Goal: Task Accomplishment & Management: Manage account settings

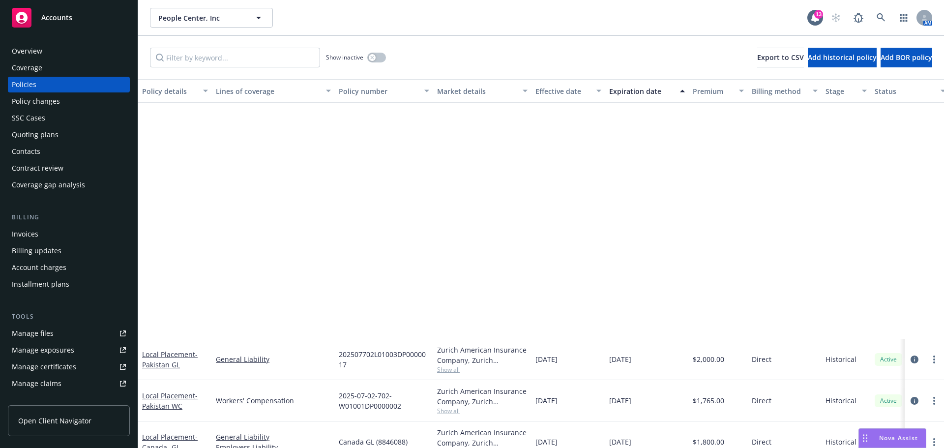
click at [63, 17] on span "Accounts" at bounding box center [56, 18] width 31 height 8
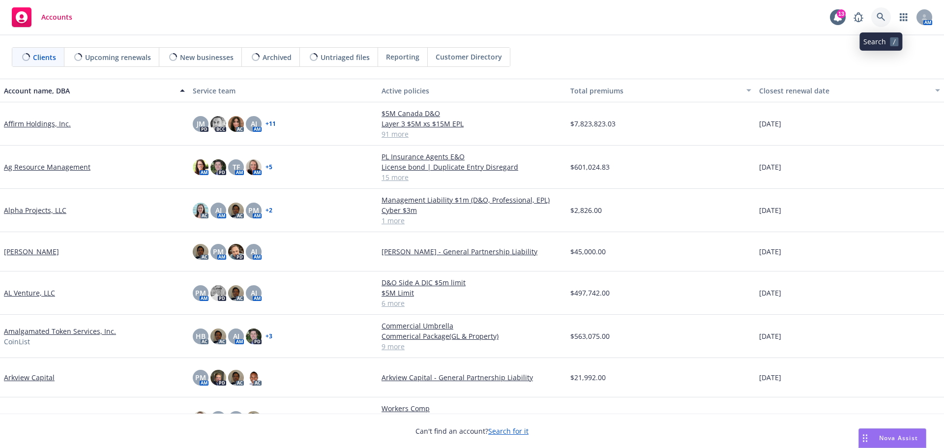
click at [881, 14] on icon at bounding box center [881, 17] width 9 height 9
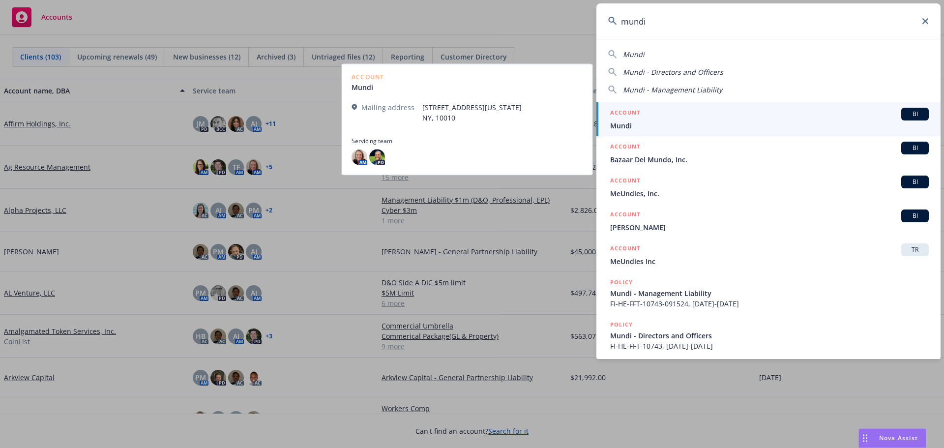
type input "mundi"
click at [630, 123] on span "Mundi" at bounding box center [769, 125] width 319 height 10
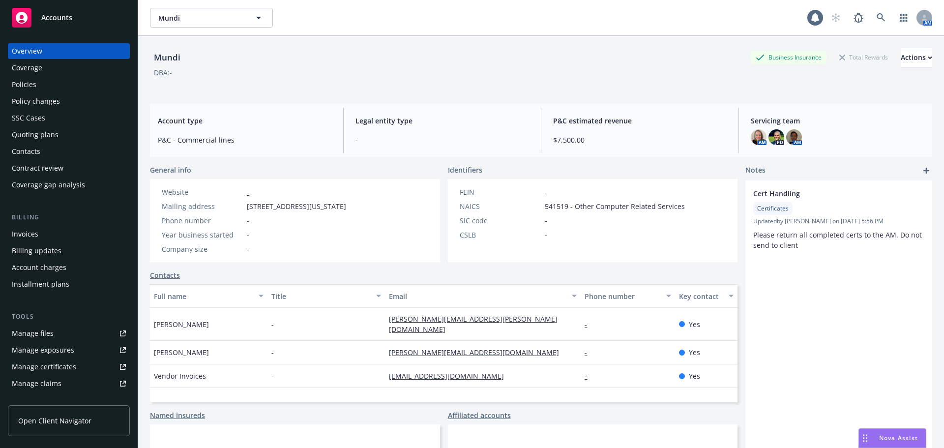
click at [31, 86] on div "Policies" at bounding box center [24, 85] width 25 height 16
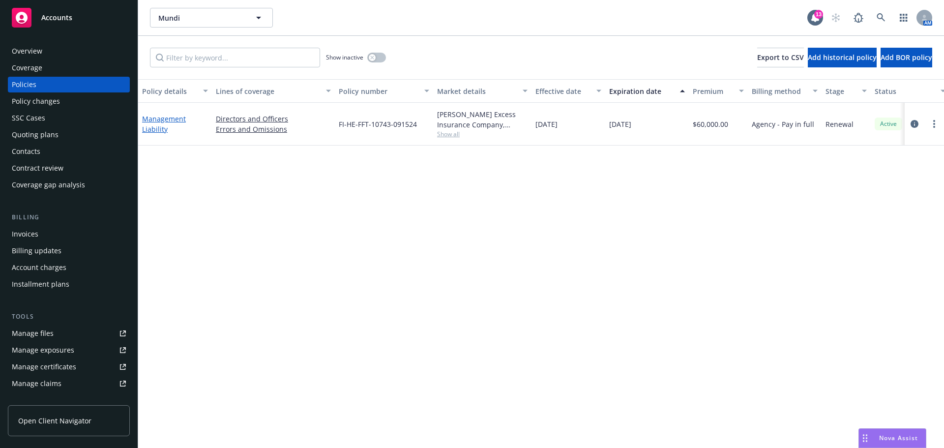
click at [161, 132] on link "Management Liability" at bounding box center [164, 124] width 44 height 20
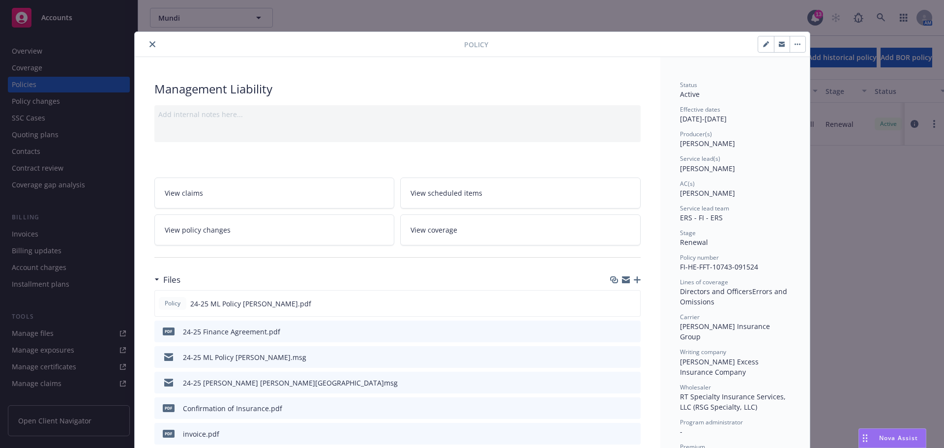
scroll to position [98, 0]
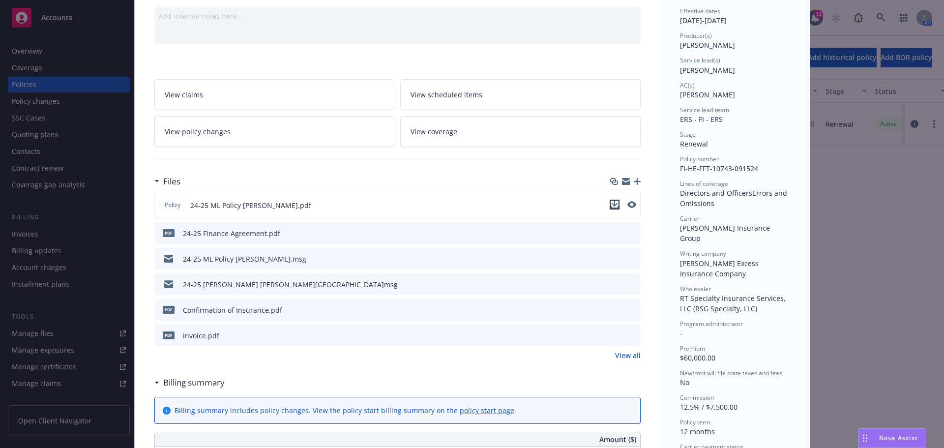
click at [611, 207] on icon "download file" at bounding box center [615, 205] width 8 height 8
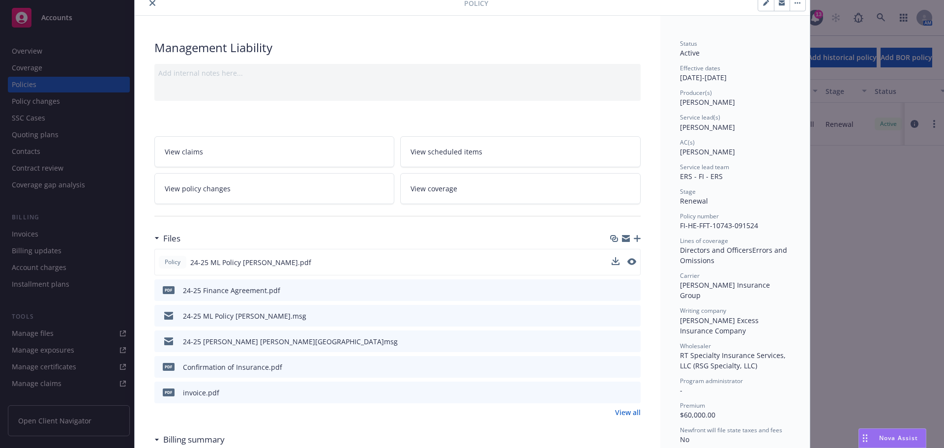
scroll to position [0, 0]
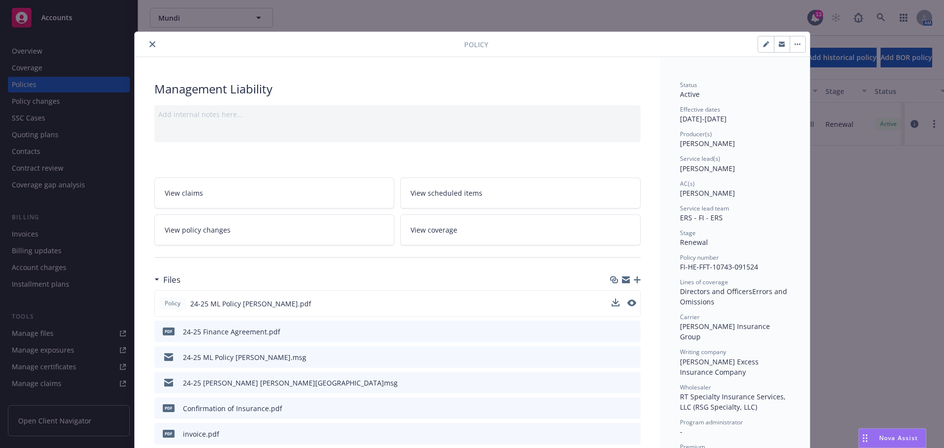
click at [150, 42] on icon "close" at bounding box center [153, 44] width 6 height 6
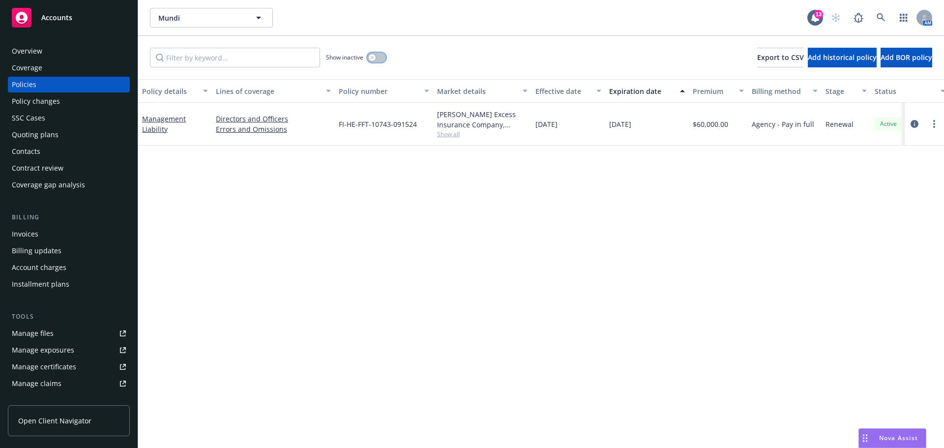
click at [376, 58] on button "button" at bounding box center [376, 58] width 19 height 10
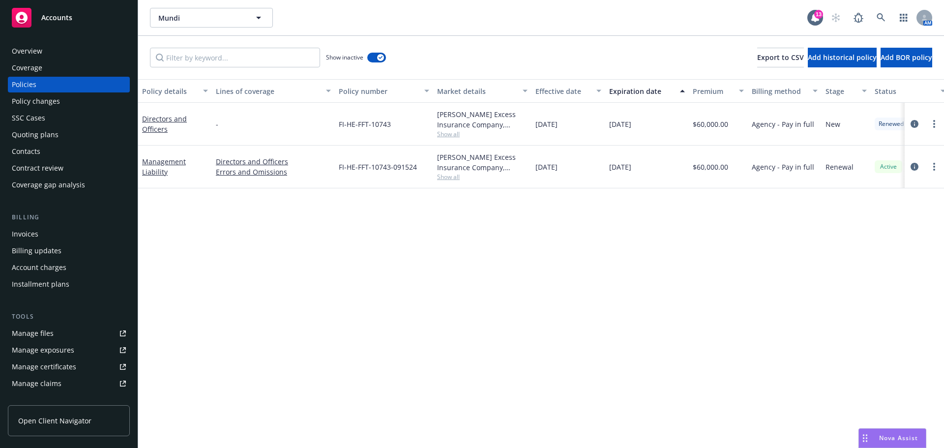
click at [32, 135] on div "Quoting plans" at bounding box center [35, 135] width 47 height 16
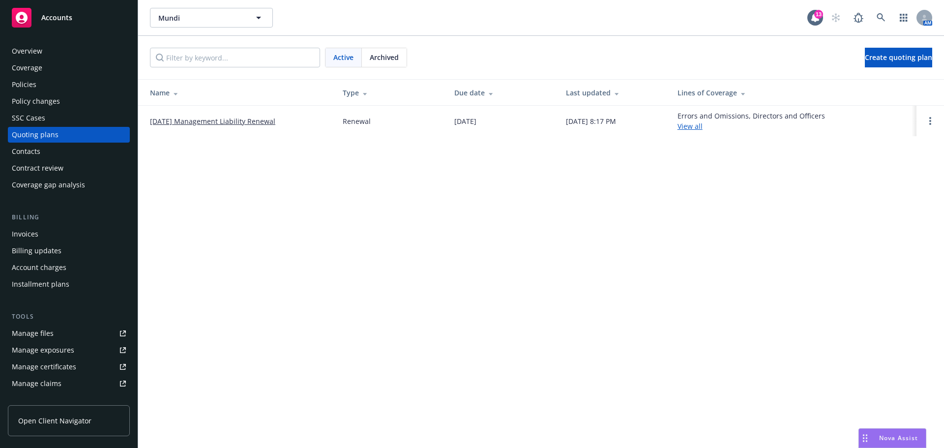
click at [253, 121] on link "09/15/25 Management Liability Renewal" at bounding box center [212, 121] width 125 height 10
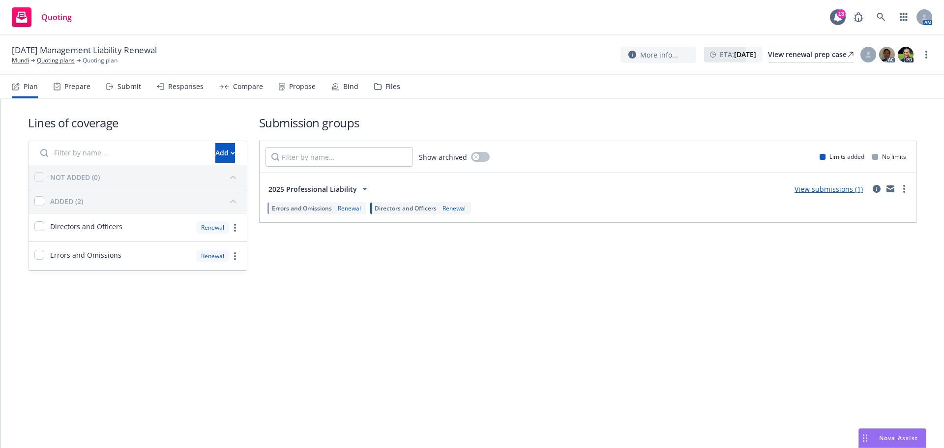
click at [812, 189] on link "View submissions (1)" at bounding box center [829, 188] width 68 height 9
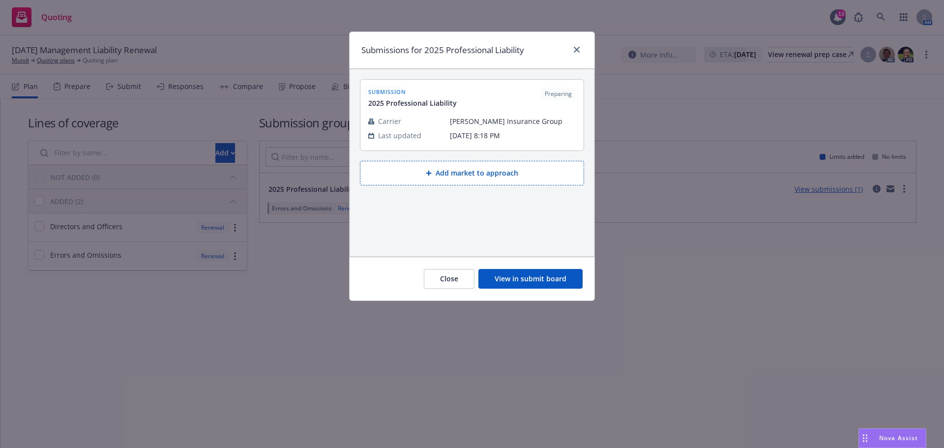
click at [541, 278] on button "View in submit board" at bounding box center [531, 279] width 104 height 20
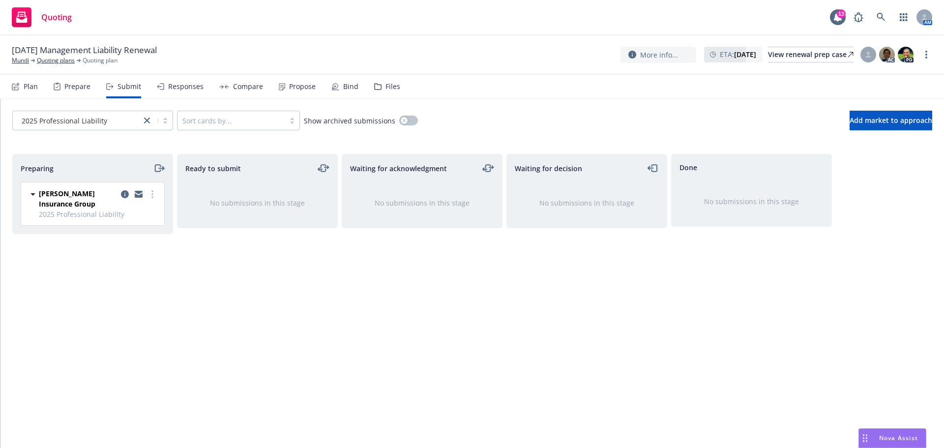
click at [57, 19] on span "Quoting" at bounding box center [56, 17] width 30 height 8
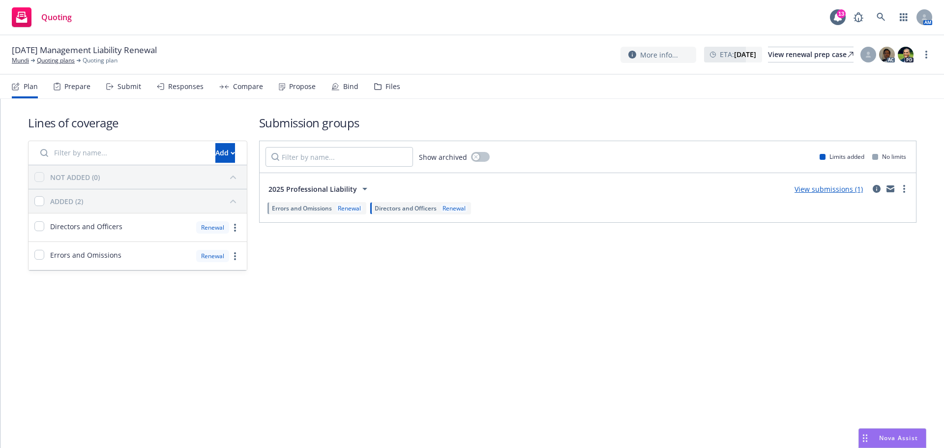
click at [52, 13] on span "Quoting" at bounding box center [56, 17] width 30 height 8
click at [16, 62] on link "Mundi" at bounding box center [20, 60] width 17 height 9
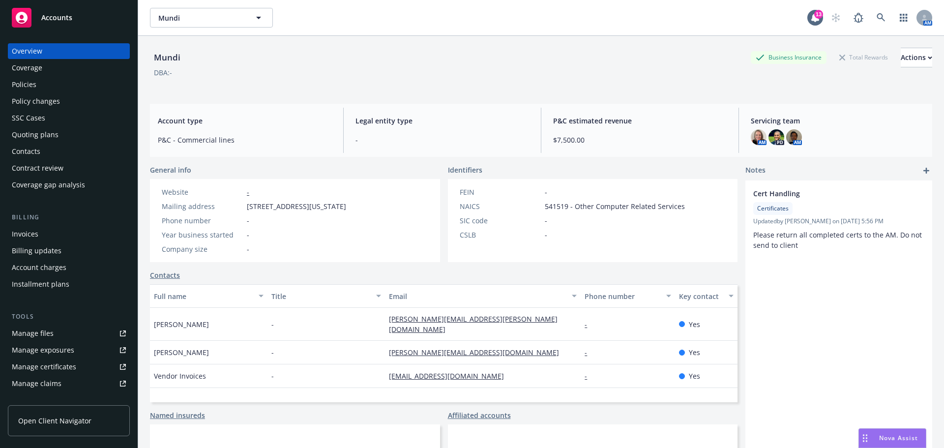
click at [60, 18] on span "Accounts" at bounding box center [56, 18] width 31 height 8
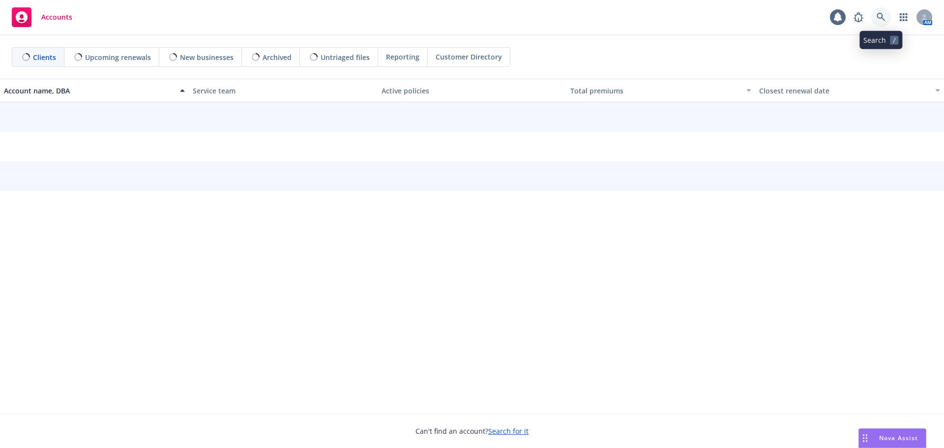
click at [879, 17] on icon at bounding box center [881, 17] width 9 height 9
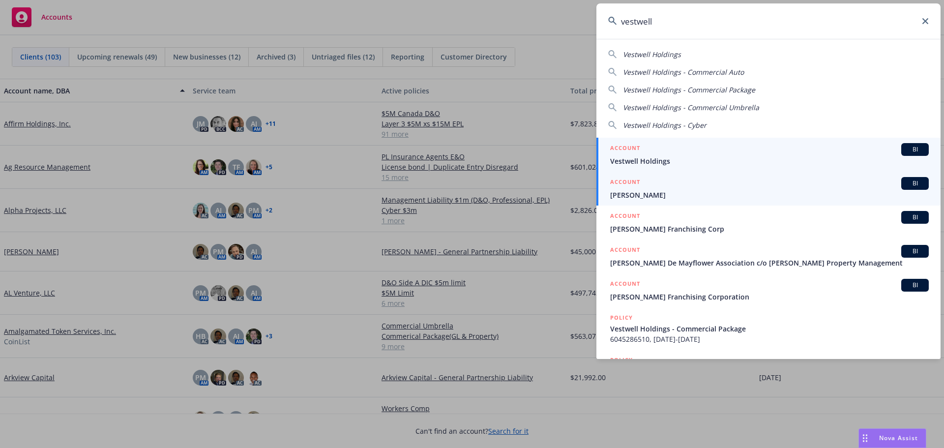
type input "vestwell"
click at [660, 159] on span "Vestwell Holdings" at bounding box center [769, 161] width 319 height 10
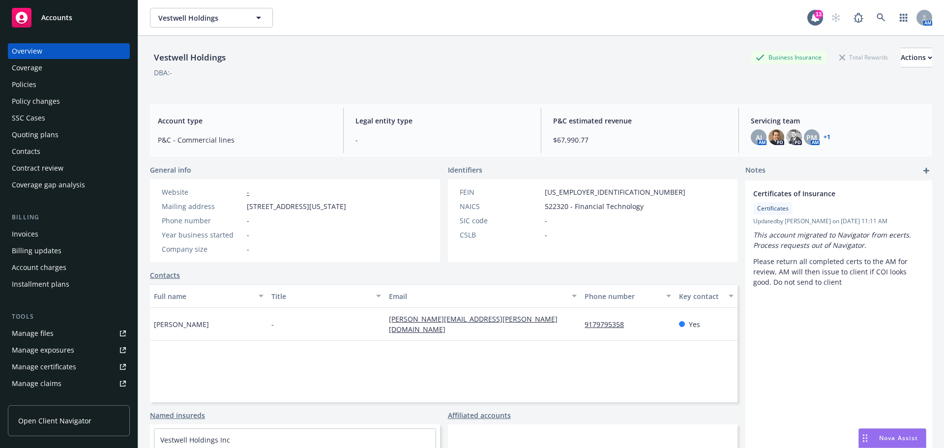
click at [33, 85] on div "Policies" at bounding box center [24, 85] width 25 height 16
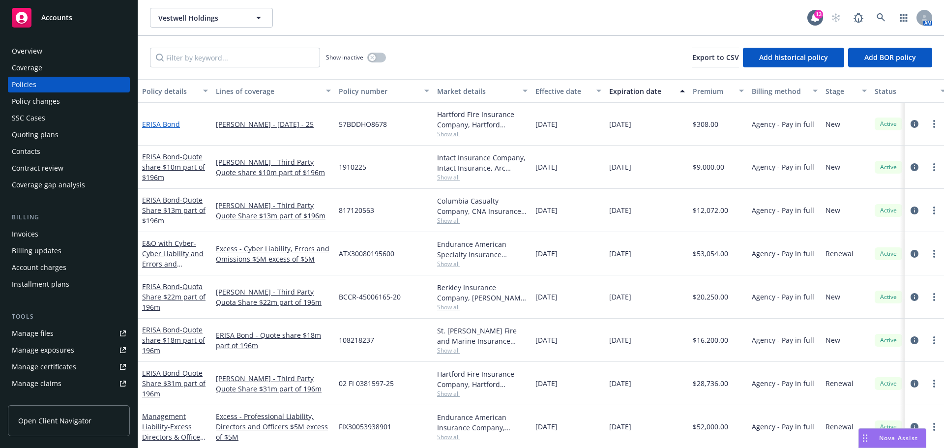
click at [172, 126] on link "ERISA Bond" at bounding box center [161, 124] width 38 height 9
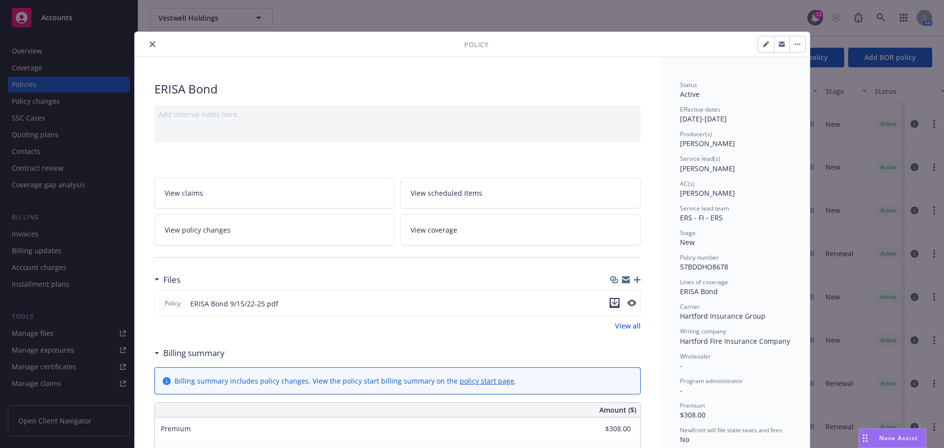
click at [611, 301] on icon "download file" at bounding box center [614, 302] width 6 height 6
click at [150, 43] on icon "close" at bounding box center [153, 44] width 6 height 6
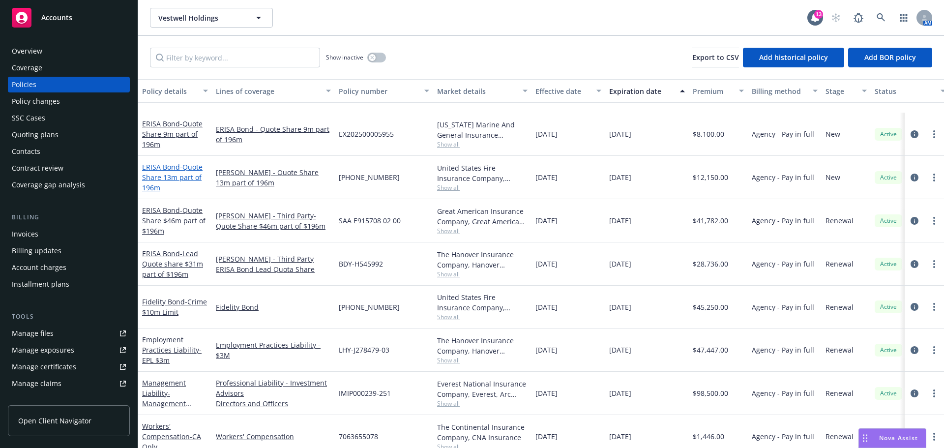
scroll to position [443, 0]
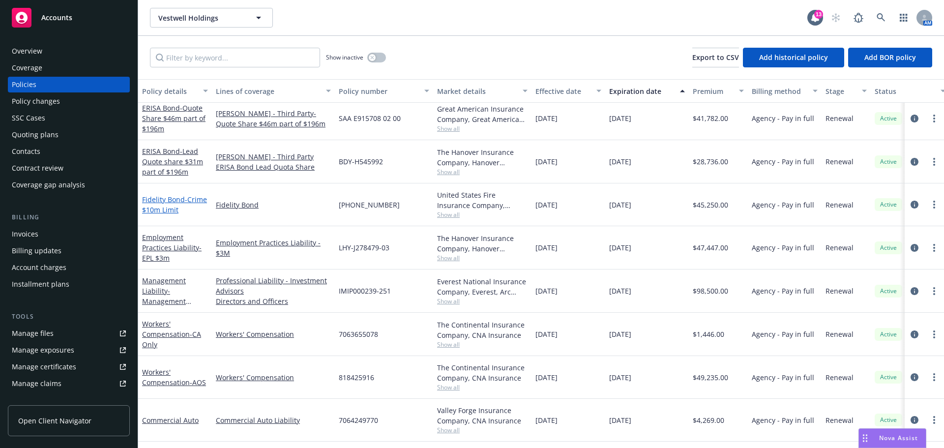
click at [168, 209] on span "- Crime $10m Limit" at bounding box center [174, 205] width 65 height 20
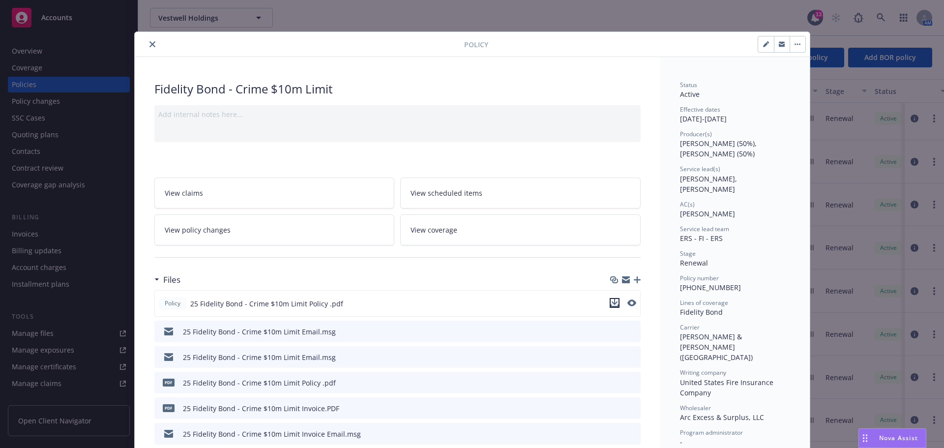
click at [611, 302] on icon "download file" at bounding box center [614, 302] width 6 height 6
click at [150, 44] on icon "close" at bounding box center [153, 44] width 6 height 6
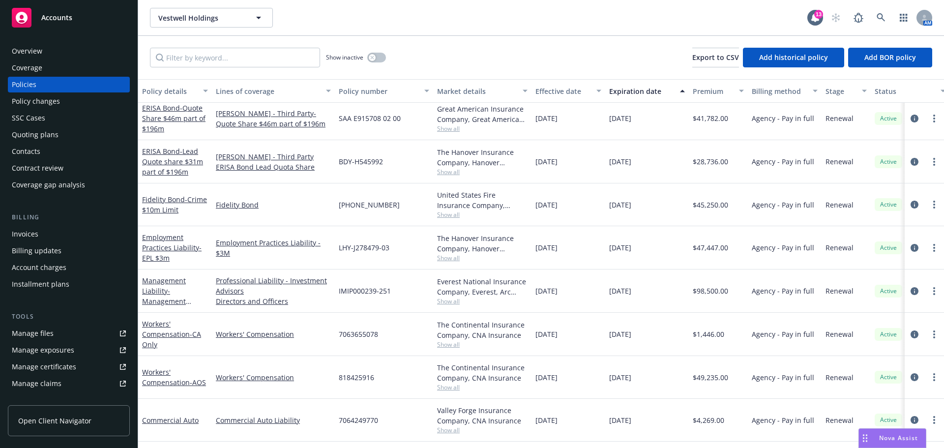
click at [58, 18] on span "Accounts" at bounding box center [56, 18] width 31 height 8
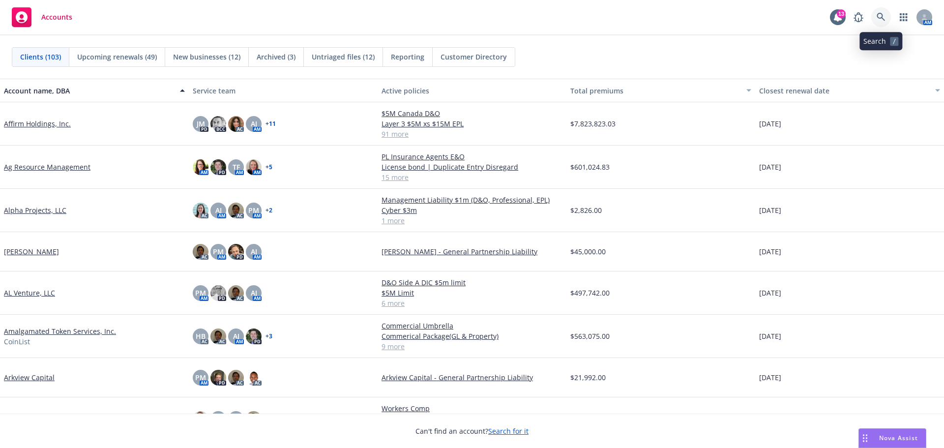
click at [883, 14] on icon at bounding box center [881, 17] width 9 height 9
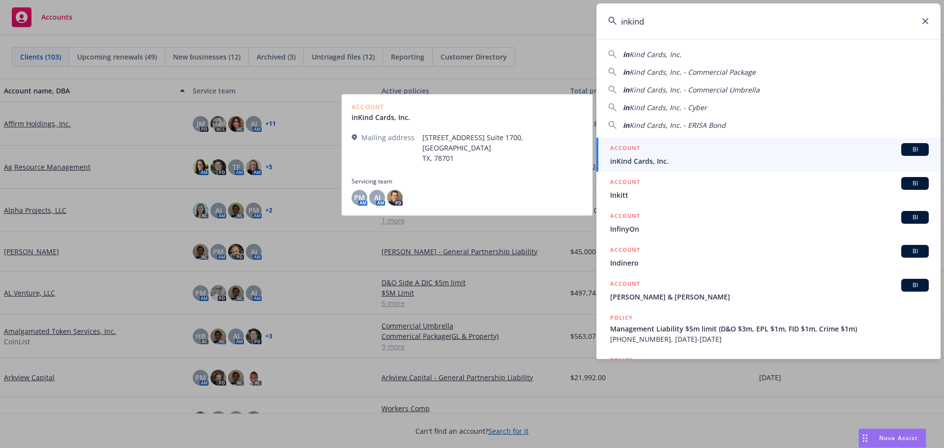
type input "inkind"
click at [645, 159] on span "inKind Cards, Inc." at bounding box center [769, 161] width 319 height 10
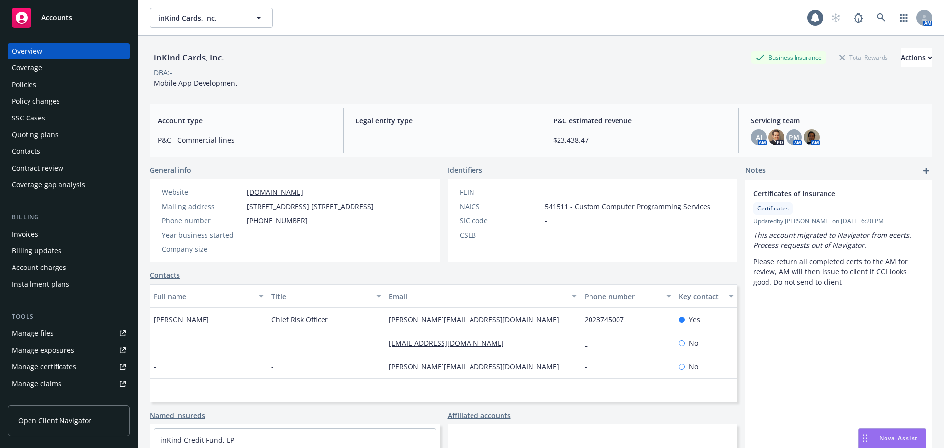
click at [23, 82] on div "Policies" at bounding box center [24, 85] width 25 height 16
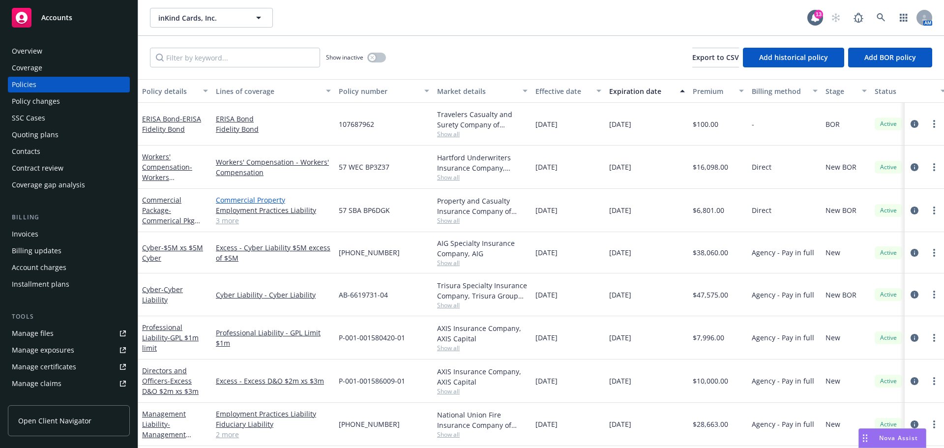
scroll to position [5, 0]
click at [230, 429] on link "2 more" at bounding box center [273, 434] width 115 height 10
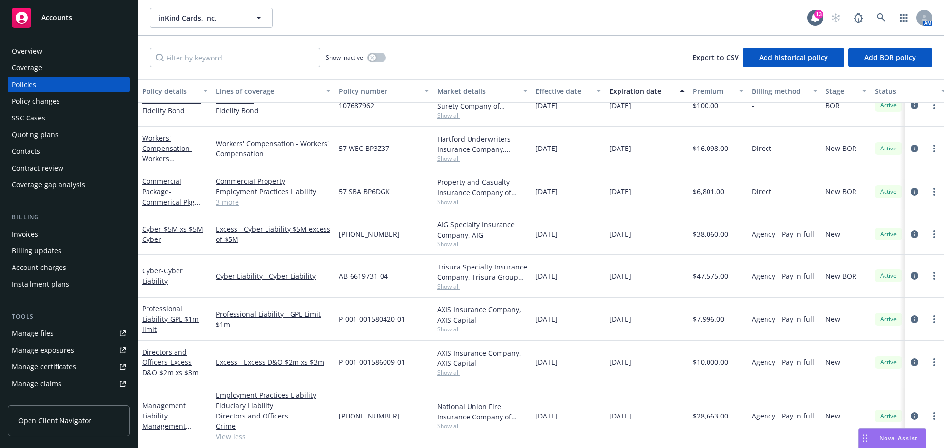
scroll to position [26, 0]
click at [167, 419] on span "- Management Liability $5m limit (D&O $3m, EPL $1m, FID $1m, Crime $1m)" at bounding box center [171, 441] width 59 height 61
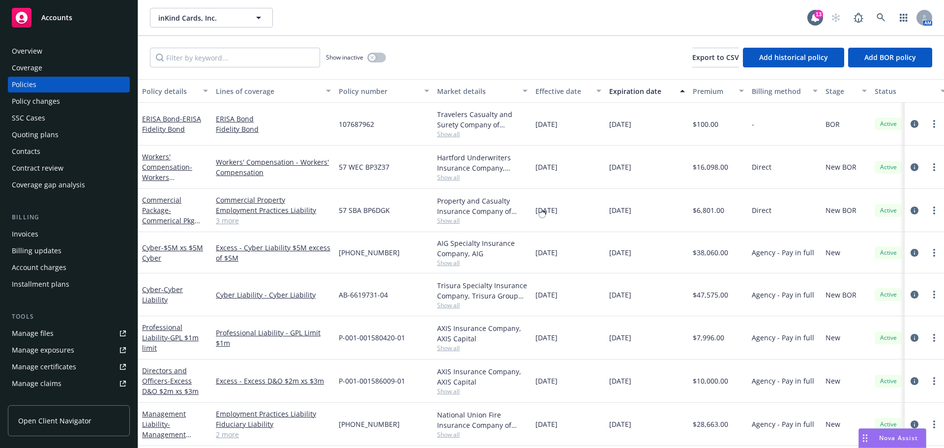
scroll to position [5, 0]
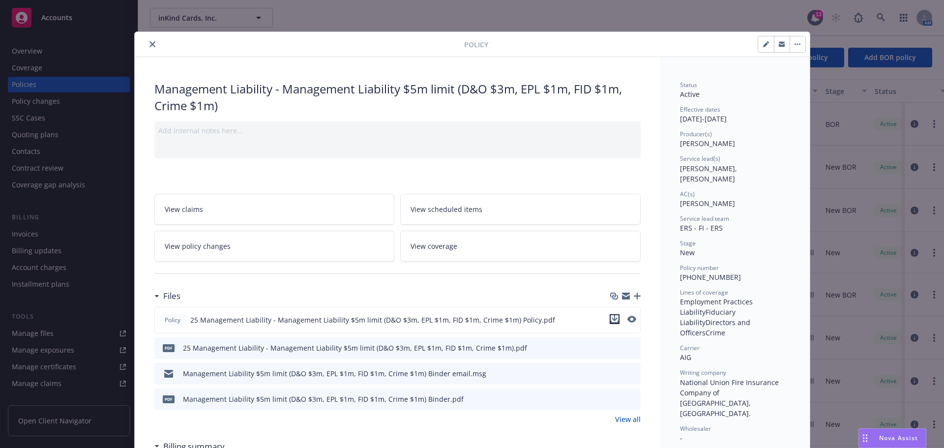
click at [611, 321] on icon "download file" at bounding box center [615, 319] width 8 height 8
click at [150, 44] on icon "close" at bounding box center [153, 44] width 6 height 6
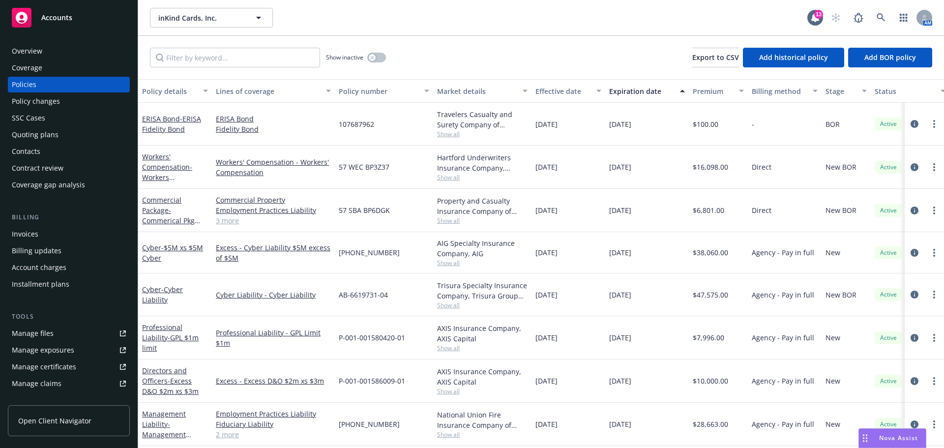
click at [20, 50] on div "Overview" at bounding box center [27, 51] width 30 height 16
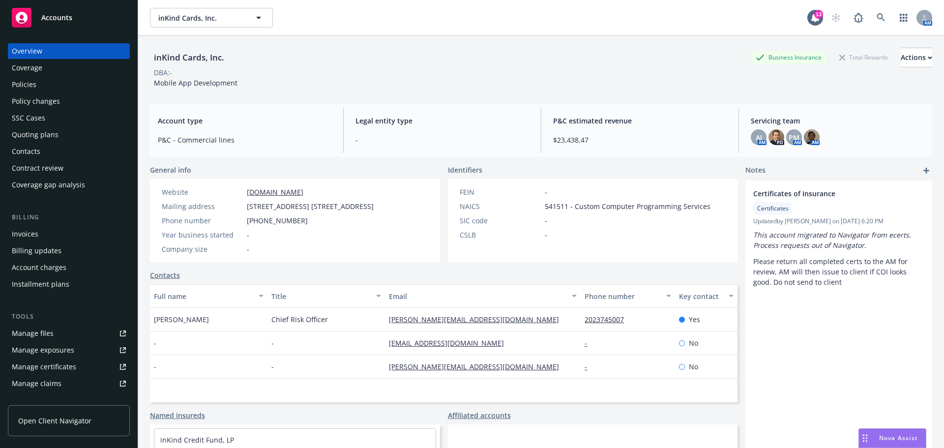
click at [39, 333] on div "Manage files" at bounding box center [33, 334] width 42 height 16
click at [30, 83] on div "Policies" at bounding box center [24, 85] width 25 height 16
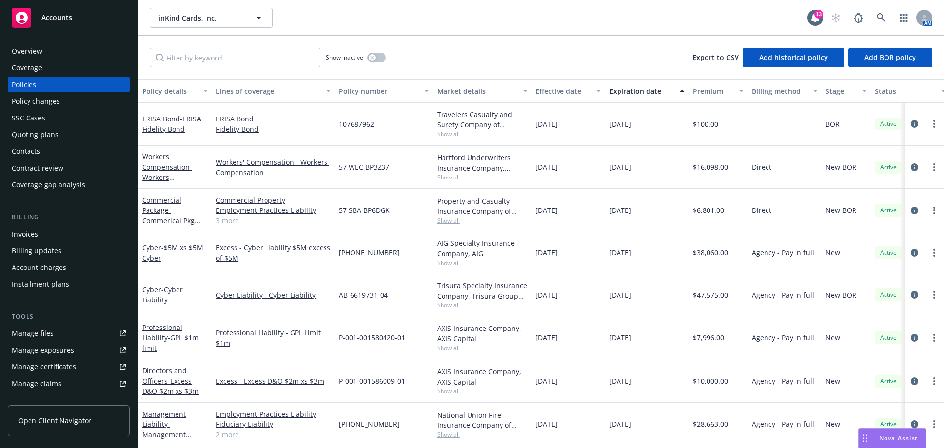
click at [20, 134] on div "Quoting plans" at bounding box center [35, 135] width 47 height 16
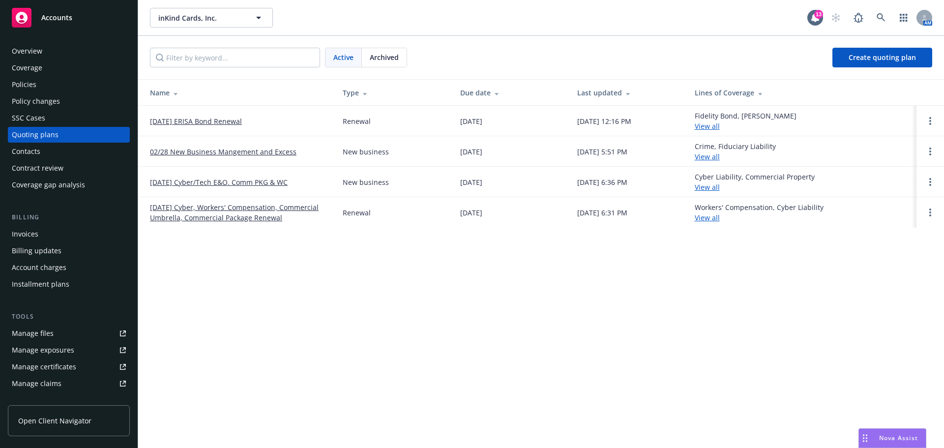
click at [222, 121] on link "09/30/25 ERISA Bond Renewal" at bounding box center [196, 121] width 92 height 10
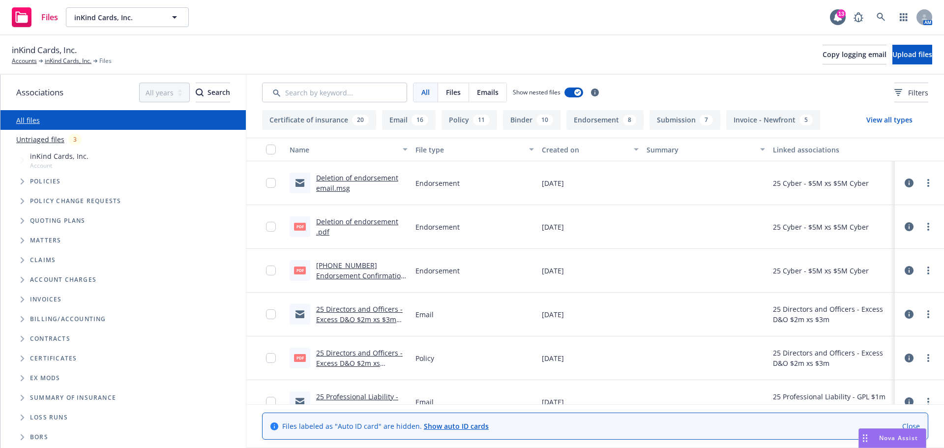
click at [884, 120] on button "View all types" at bounding box center [890, 120] width 78 height 20
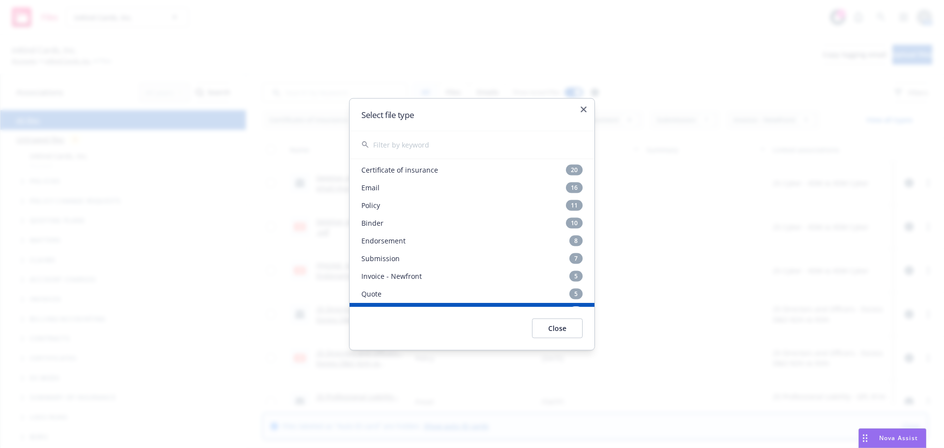
click at [564, 328] on button "Close" at bounding box center [557, 328] width 51 height 20
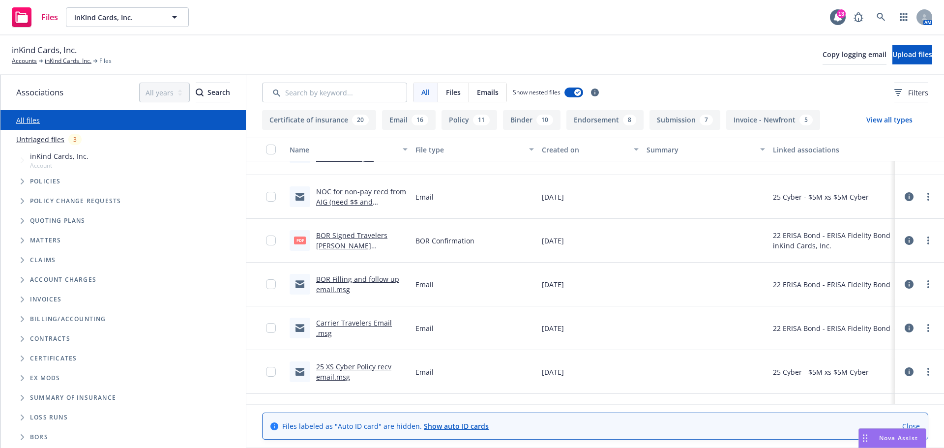
scroll to position [393, 0]
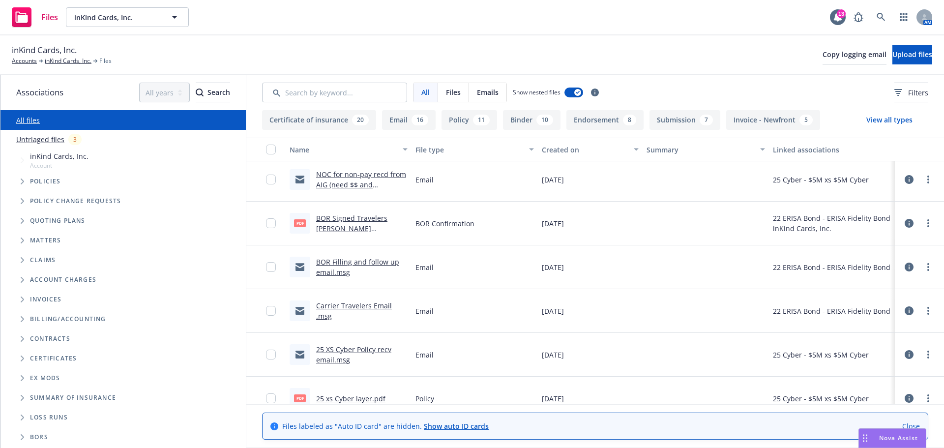
click at [366, 224] on link "BOR Signed Travelers Erisa Bond 107687962.pdf" at bounding box center [351, 228] width 71 height 30
click at [361, 263] on link "BOR Filling and follow up email.msg" at bounding box center [357, 267] width 83 height 20
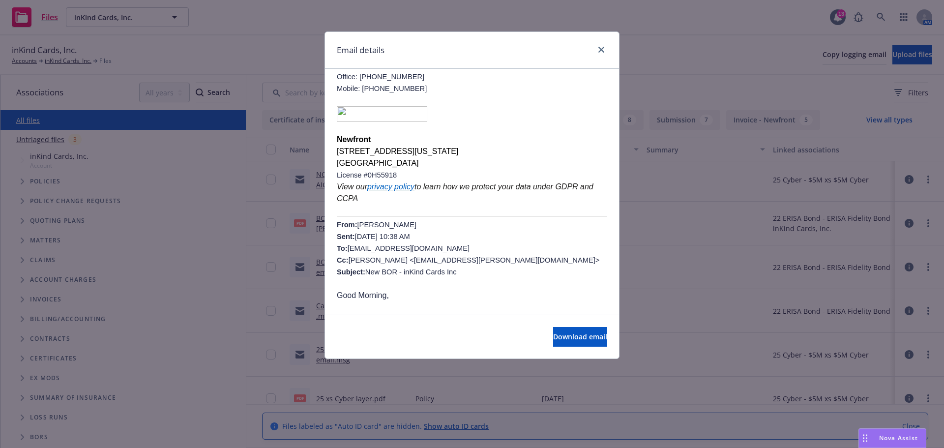
scroll to position [197, 0]
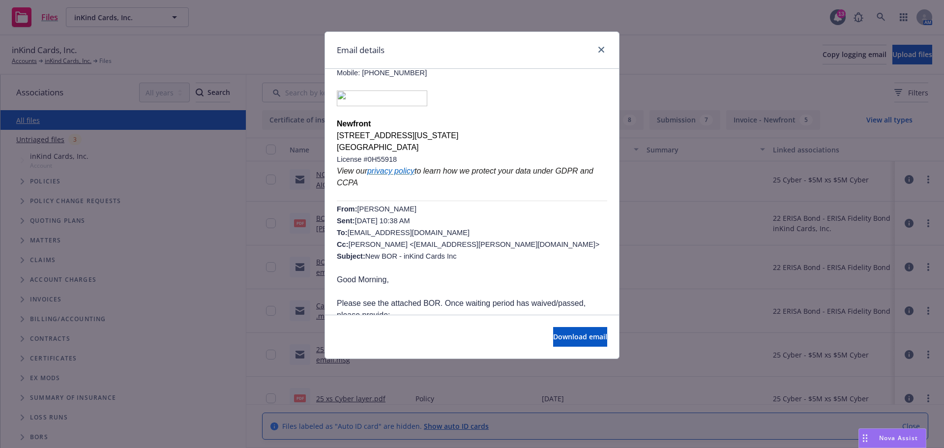
drag, startPoint x: 348, startPoint y: 219, endPoint x: 443, endPoint y: 219, distance: 94.9
click at [447, 218] on span "Amber Jordan Sent: Wednesday, June 18, 2025 10:38 AM To: BondExpressERISA@trave…" at bounding box center [468, 232] width 263 height 55
copy span "BondExpressERISA@travelers.com"
click at [601, 52] on icon "close" at bounding box center [602, 50] width 6 height 6
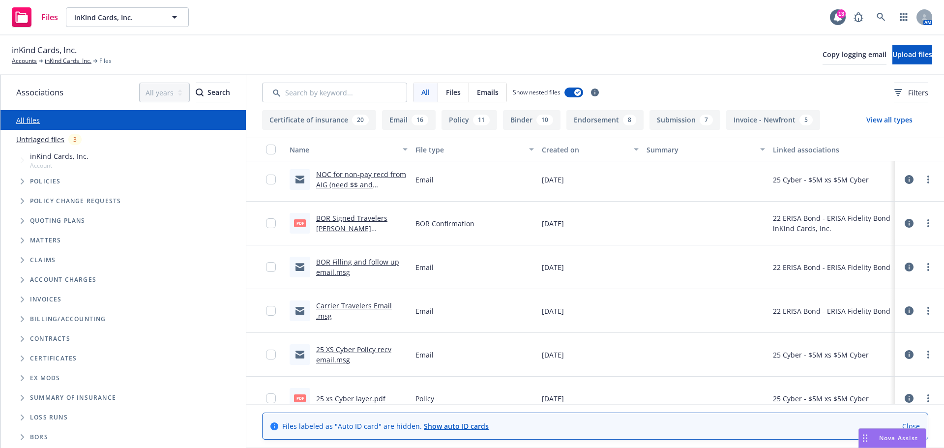
click at [356, 229] on link "BOR Signed Travelers Erisa Bond 107687962.pdf" at bounding box center [351, 228] width 71 height 30
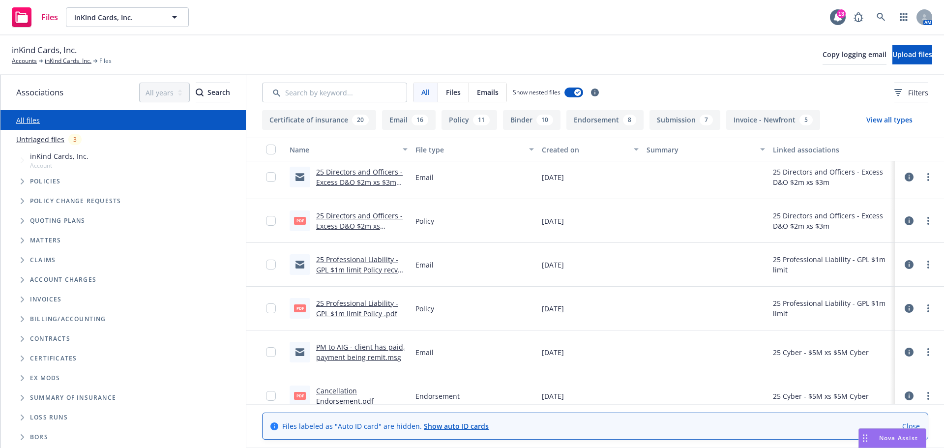
scroll to position [148, 0]
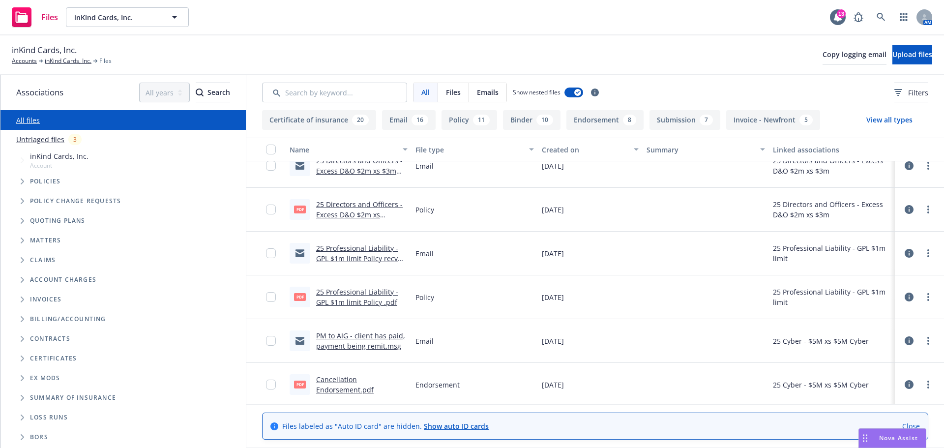
click at [468, 120] on button "Policy 11" at bounding box center [470, 120] width 56 height 20
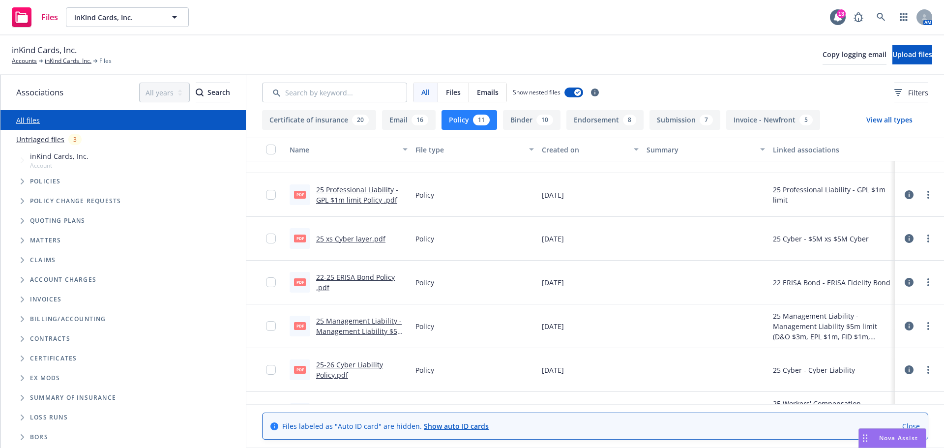
scroll to position [49, 0]
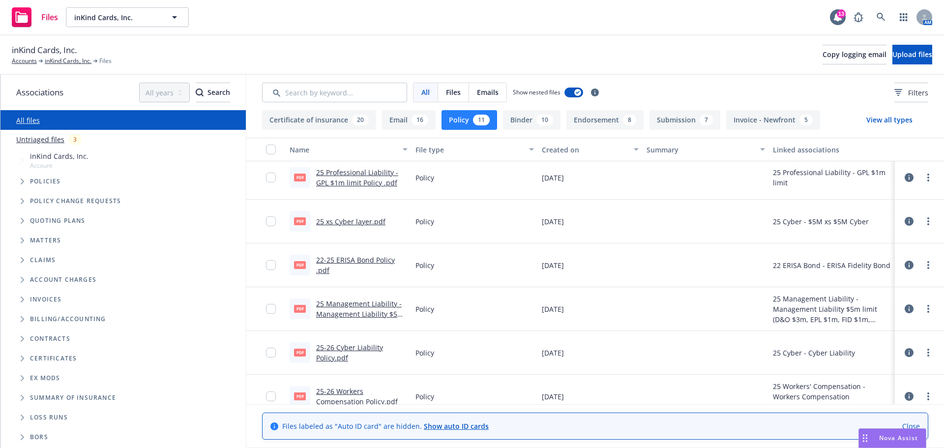
click at [354, 259] on link "22-25 ERISA Bond Policy .pdf" at bounding box center [355, 265] width 79 height 20
click at [23, 60] on link "Accounts" at bounding box center [24, 61] width 25 height 9
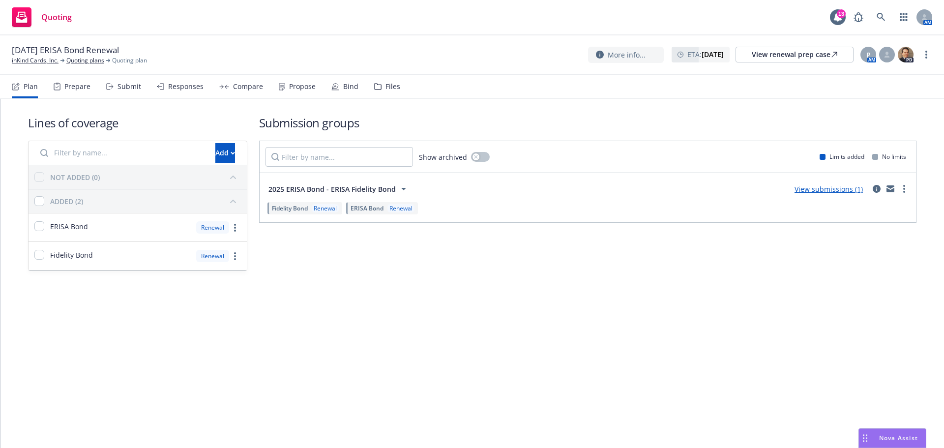
click at [825, 190] on link "View submissions (1)" at bounding box center [829, 188] width 68 height 9
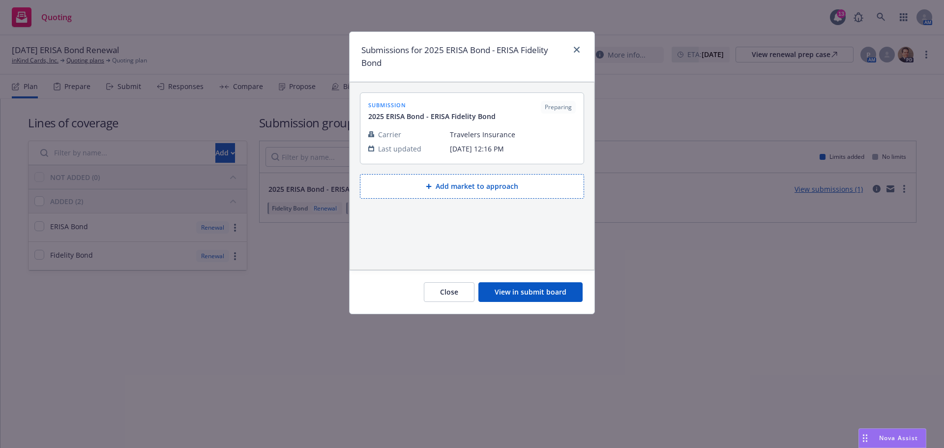
click at [525, 293] on button "View in submit board" at bounding box center [531, 292] width 104 height 20
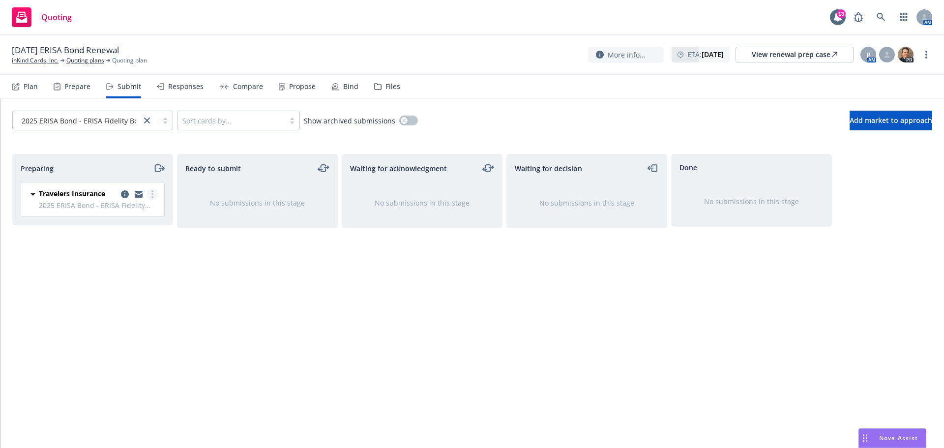
click at [152, 195] on circle "more" at bounding box center [152, 194] width 2 height 2
click at [232, 316] on div "Ready to submit No submissions in this stage" at bounding box center [257, 290] width 161 height 273
click at [123, 196] on icon "copy logging email" at bounding box center [125, 194] width 8 height 8
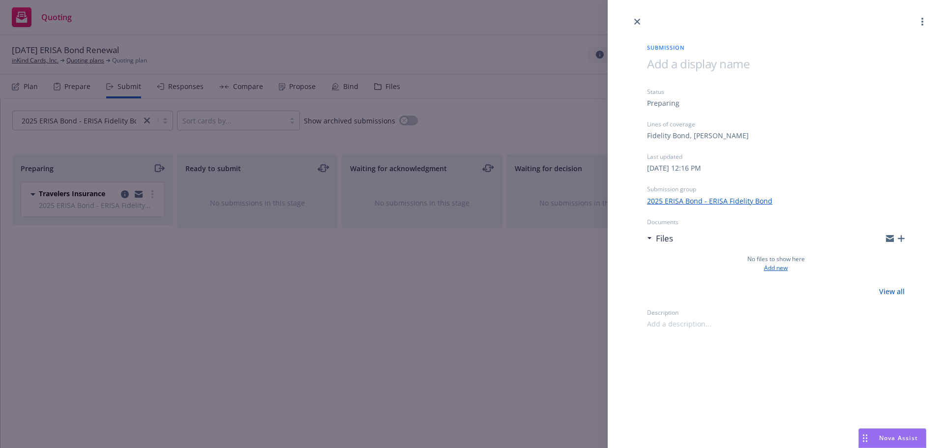
click at [776, 269] on link "Add new" at bounding box center [776, 268] width 24 height 9
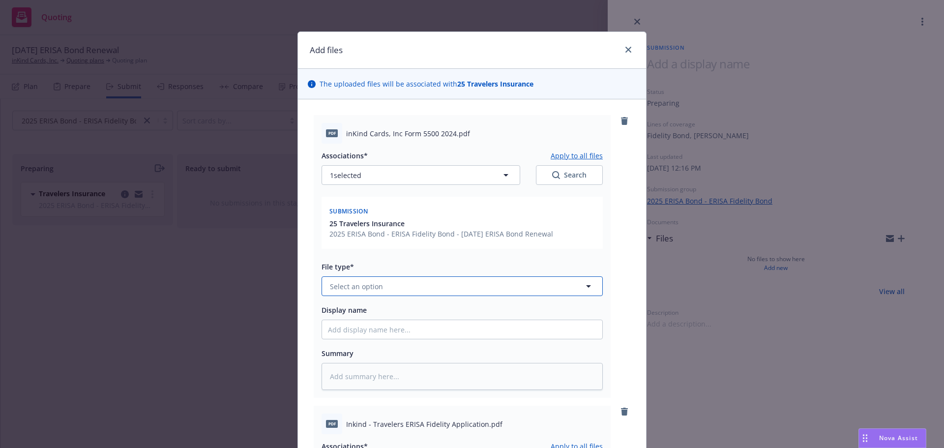
click at [376, 284] on span "Select an option" at bounding box center [356, 286] width 53 height 10
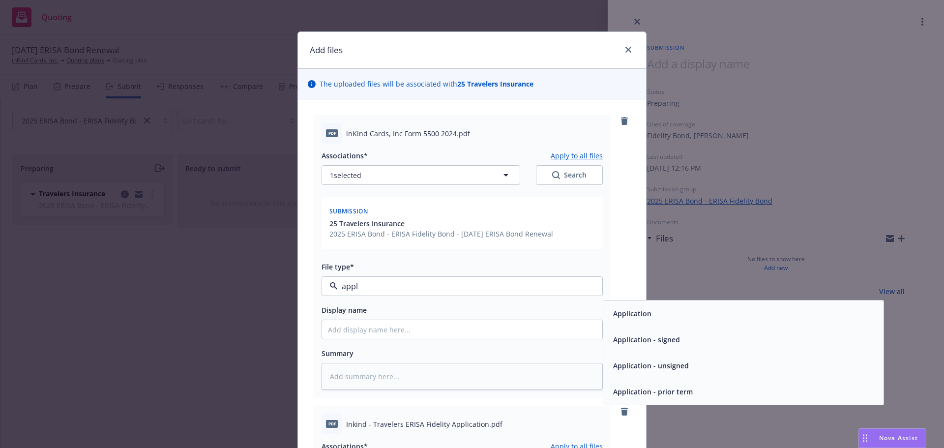
type input "appli"
click at [619, 320] on div "Application" at bounding box center [631, 313] width 44 height 14
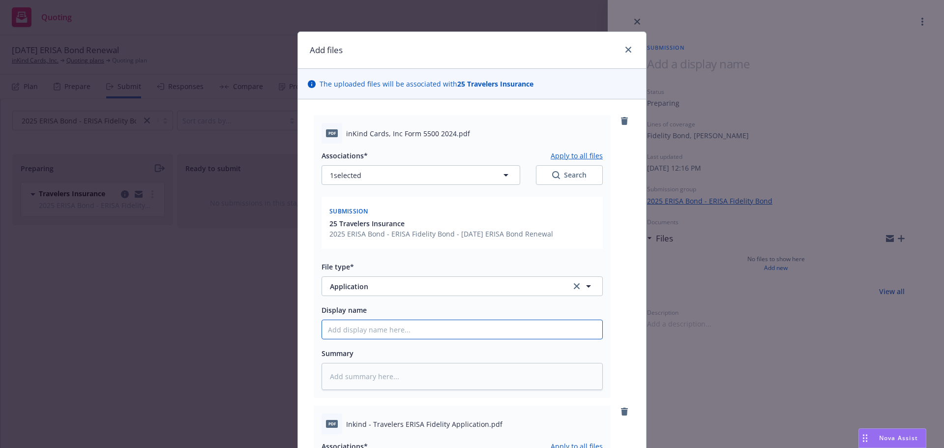
click at [331, 329] on input "Display name" at bounding box center [462, 329] width 280 height 19
type textarea "x"
type input "2"
type textarea "x"
type input "25"
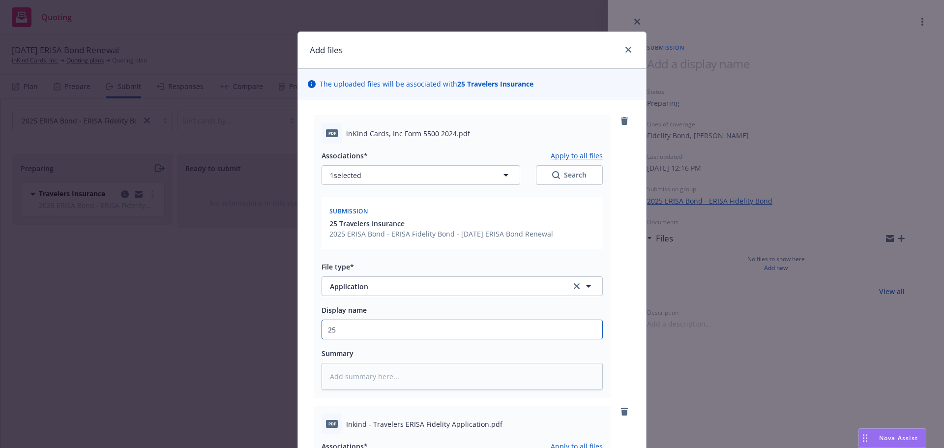
type textarea "x"
type input "25-"
type textarea "x"
type input "25-2"
type textarea "x"
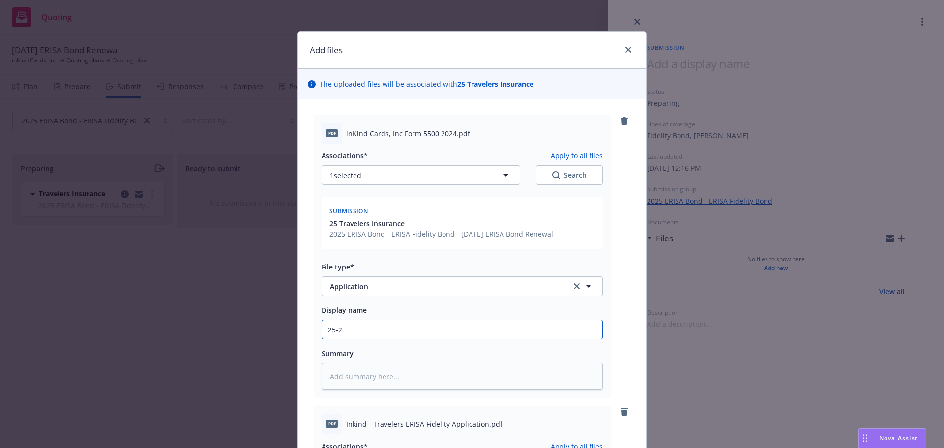
type input "25-28"
type textarea "x"
type input "25-28"
type textarea "x"
type input "25-28 E"
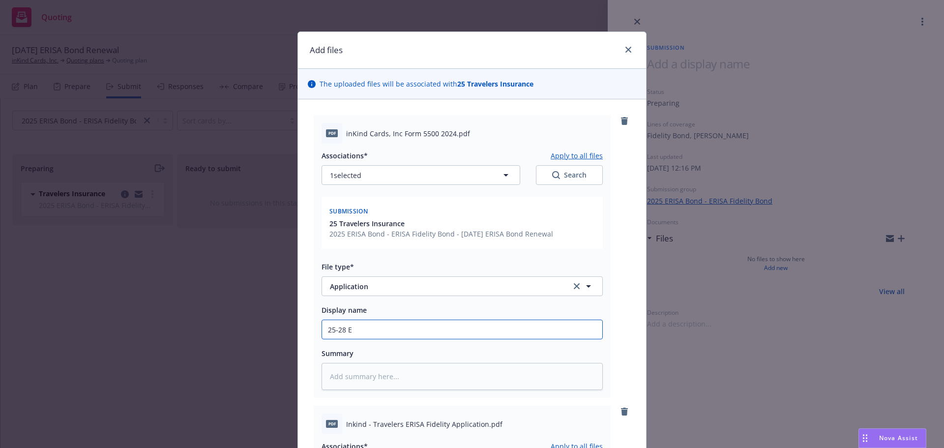
type textarea "x"
type input "25-28 Er"
type textarea "x"
type input "25-28 Eri"
type textarea "x"
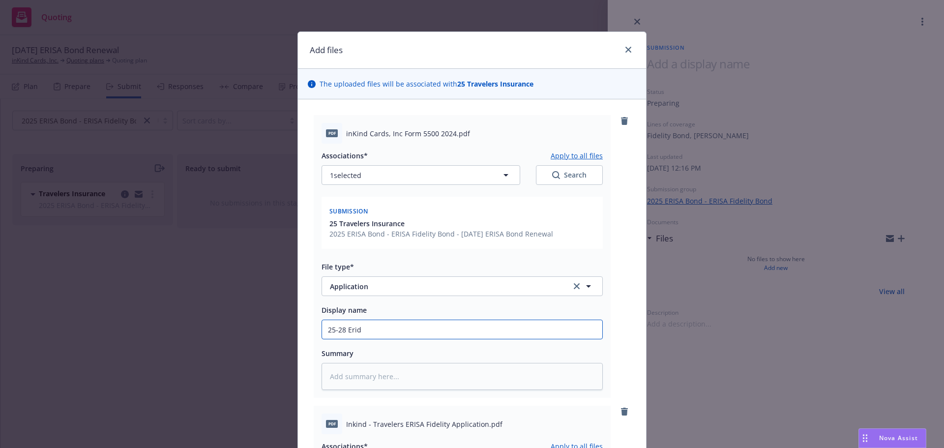
type input "25-28 Erida"
type textarea "x"
type input "25-28 Erida"
type textarea "x"
type input "25-28 Erida"
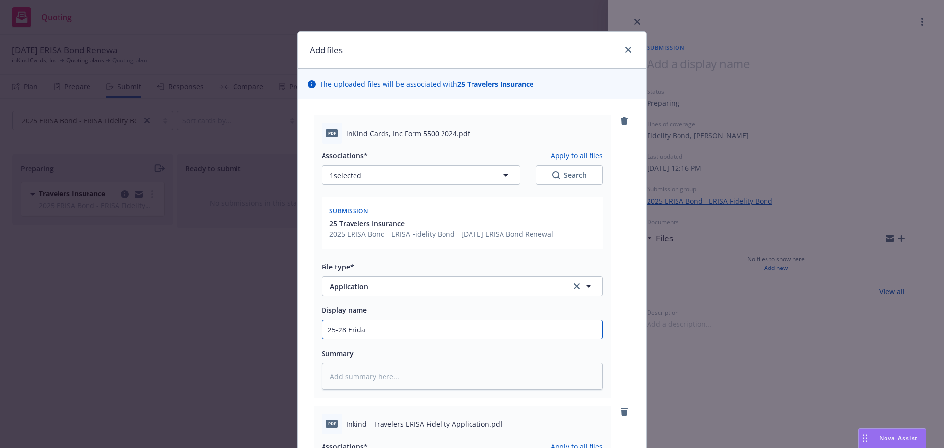
type textarea "x"
type input "25-28 Erids"
type textarea "x"
type input "25-28 Eridsa"
type textarea "x"
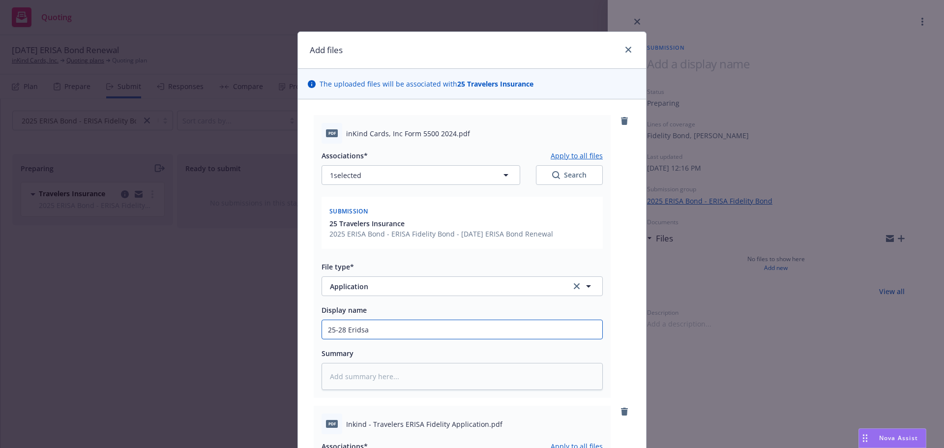
type input "25-28 Eridsa"
type textarea "x"
type input "25-28 Eridsa"
type textarea "x"
type input "25-28 Erids"
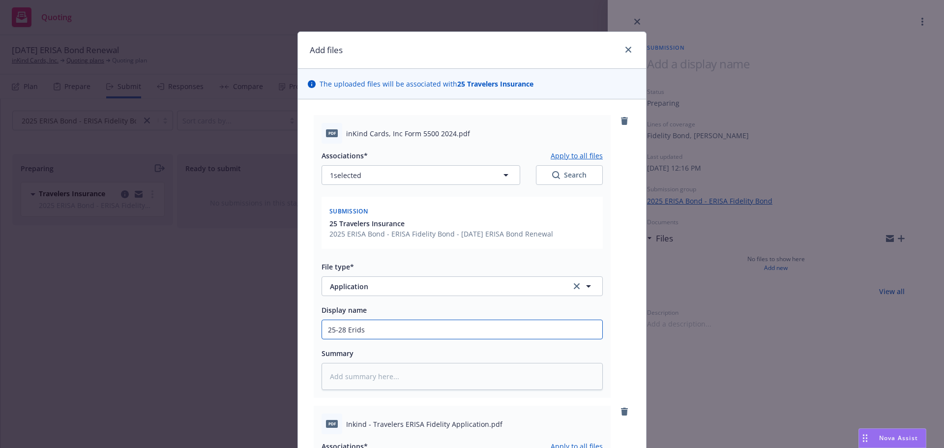
type textarea "x"
type input "25-28 Erid"
type textarea "x"
type input "25-28 Eri"
type textarea "x"
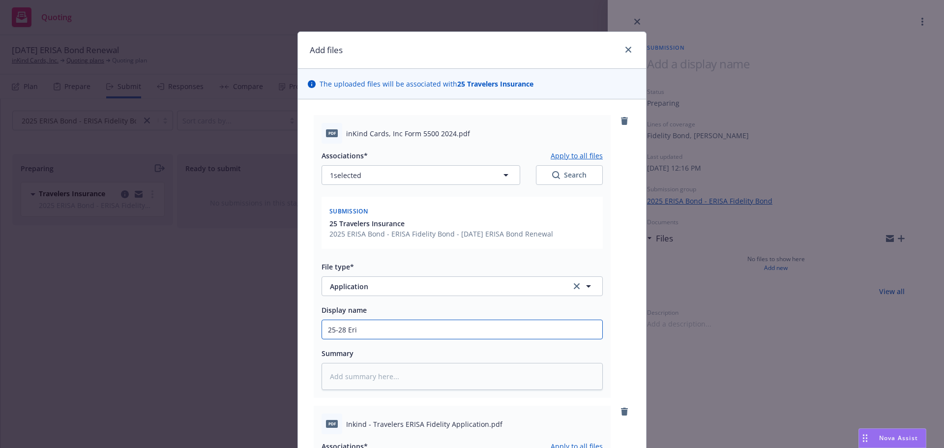
type input "25-28 Eris"
type textarea "x"
type input "25-28 Erisa"
type textarea "x"
type input "25-28 Erisa"
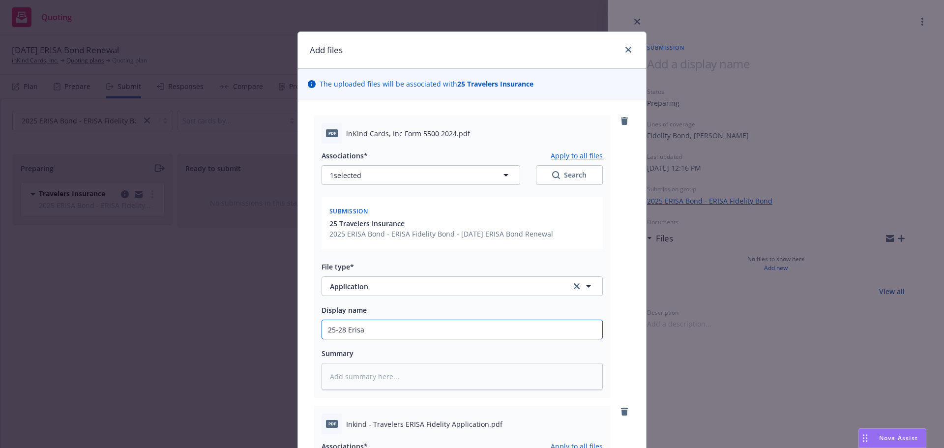
type textarea "x"
type input "25-28 Erisa B"
type textarea "x"
type input "25-28 [PERSON_NAME]"
type textarea "x"
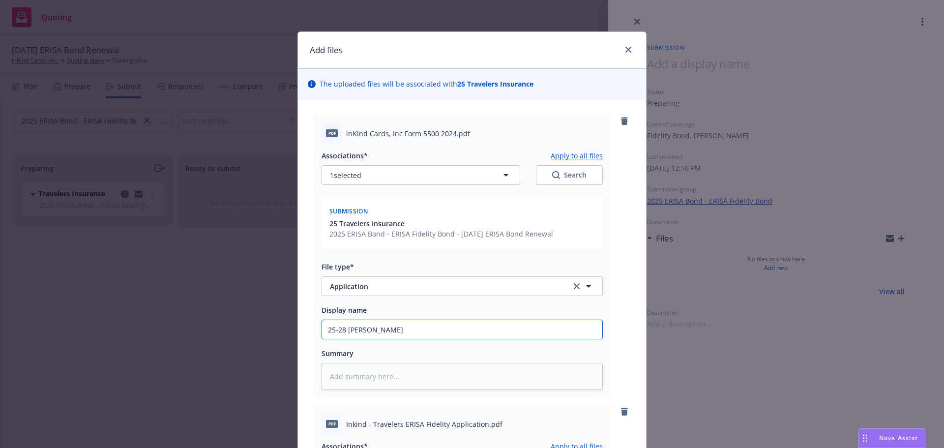
type input "25-28 [PERSON_NAME]"
type textarea "x"
type input "25-28 [PERSON_NAME]"
type textarea "x"
type input "25-28 [PERSON_NAME]"
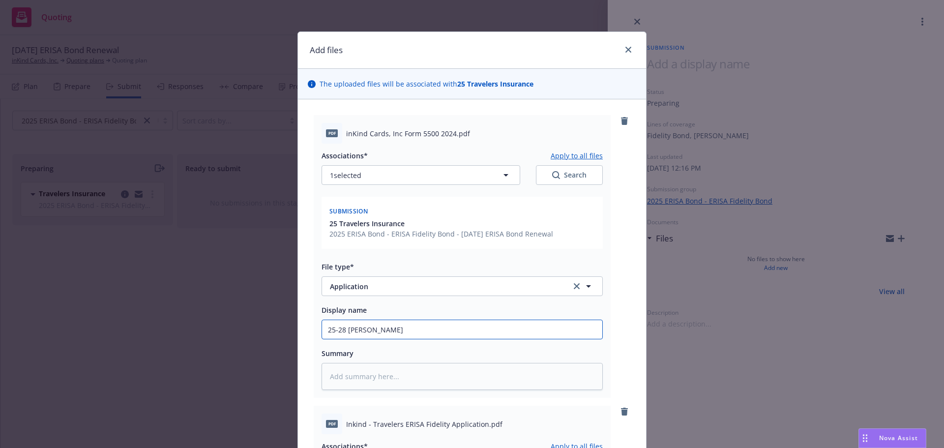
type textarea "x"
type input "25-28 [PERSON_NAME] a"
type textarea "x"
type input "25-28 [PERSON_NAME] ap"
type textarea "x"
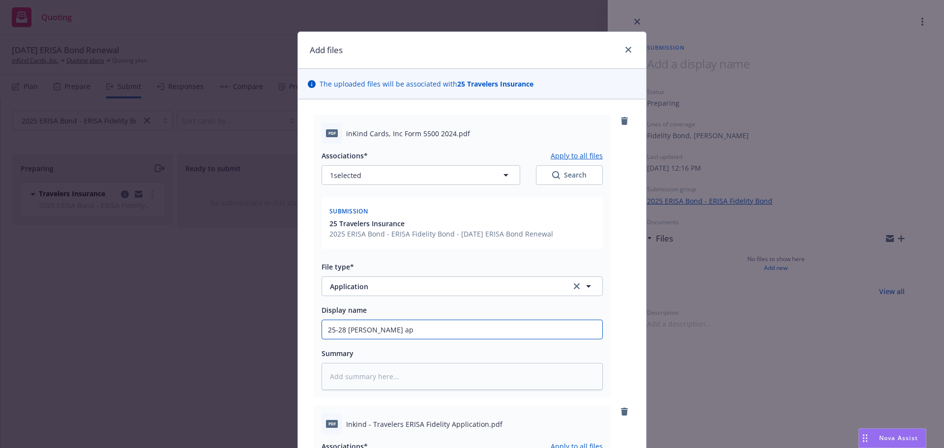
type input "25-28 [PERSON_NAME] app"
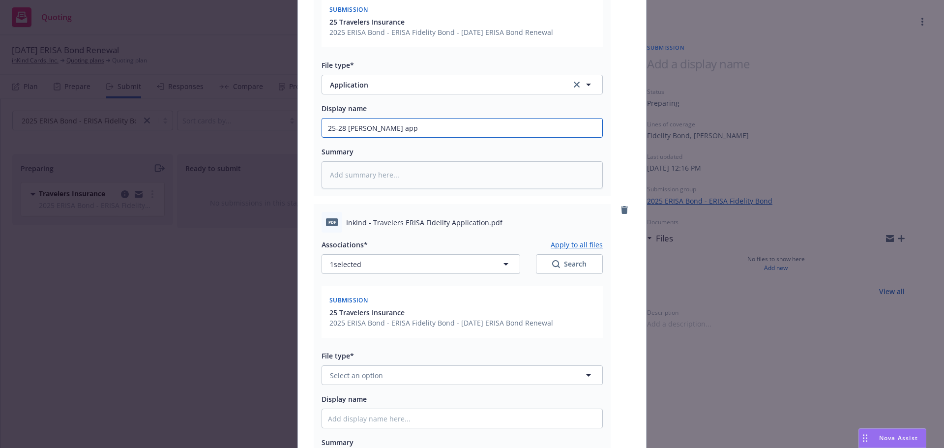
scroll to position [172, 0]
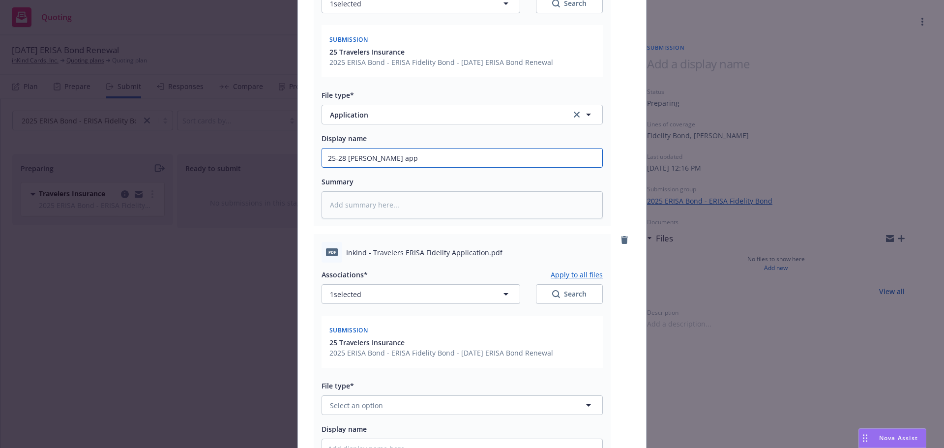
drag, startPoint x: 409, startPoint y: 158, endPoint x: 310, endPoint y: 154, distance: 98.4
click at [314, 154] on div "pdf inKind Cards, Inc Form 5500 2024.pdf Associations* Apply to all files 1 sel…" at bounding box center [462, 84] width 297 height 283
type textarea "x"
click at [247, 323] on div "Add files The uploaded files will be associated with 25 Travelers Insurance pdf…" at bounding box center [472, 224] width 944 height 448
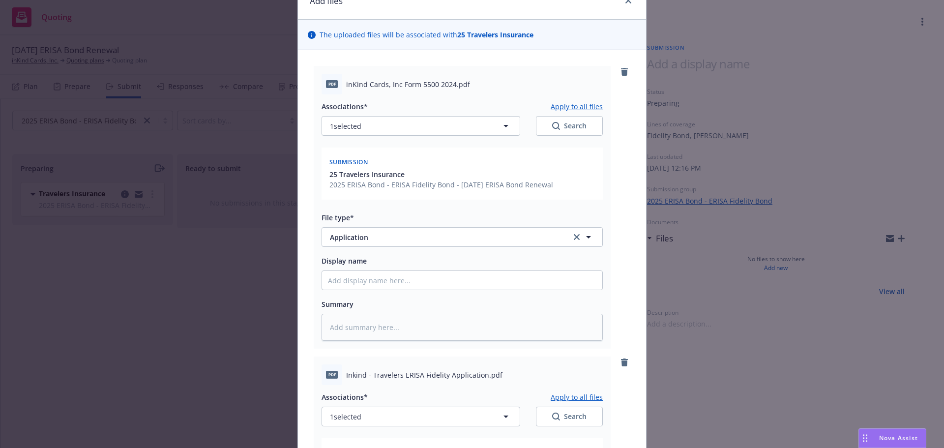
scroll to position [0, 0]
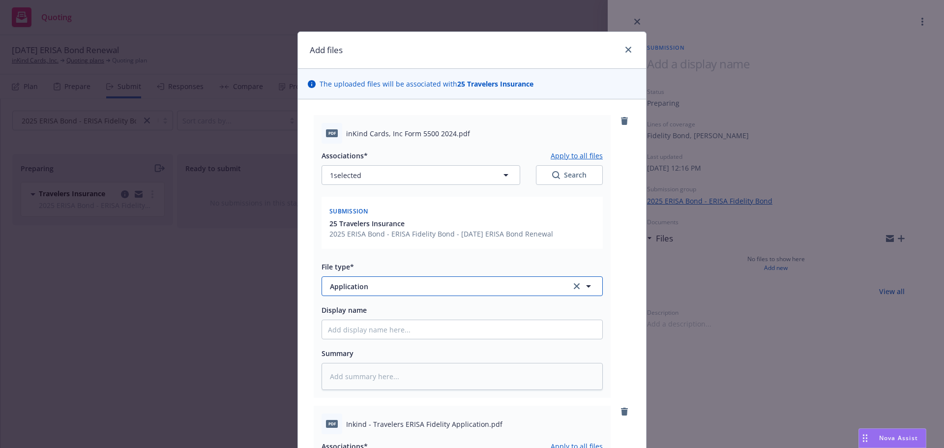
click at [368, 286] on span "Application" at bounding box center [444, 286] width 228 height 10
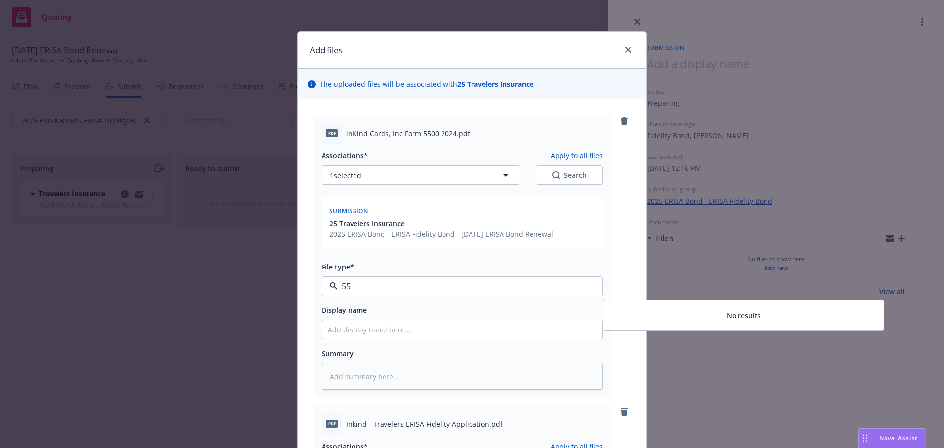
type input "5"
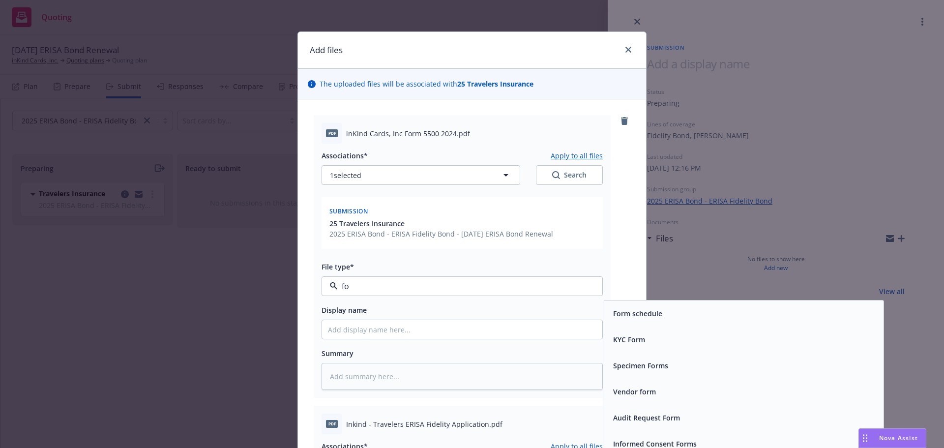
type input "f"
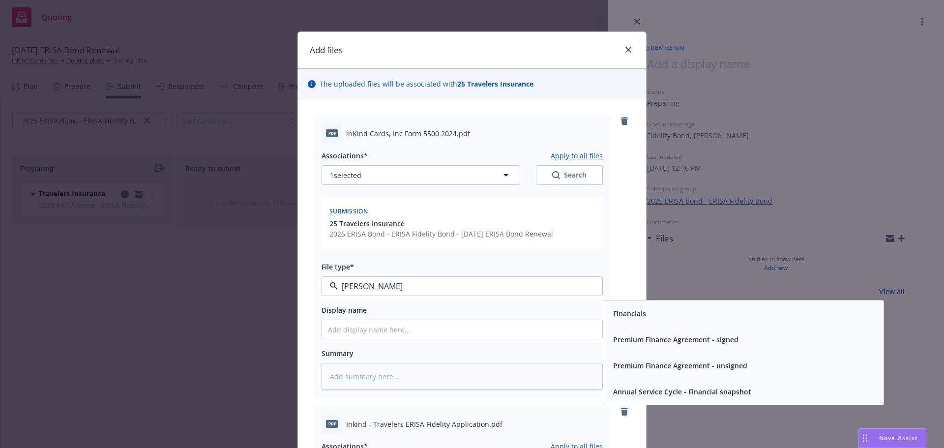
type input "Financ"
click at [624, 313] on span "Financials" at bounding box center [629, 313] width 33 height 10
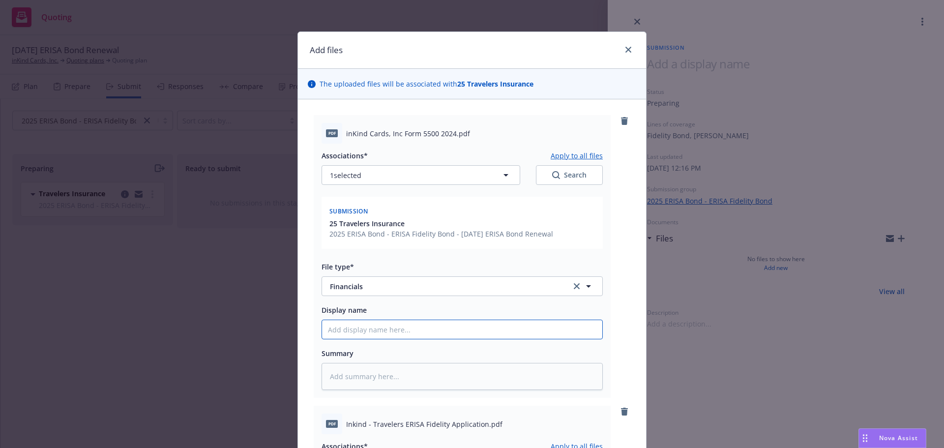
click at [363, 327] on input "Display name" at bounding box center [462, 329] width 280 height 19
type textarea "x"
type input "I"
type textarea "x"
type input "In"
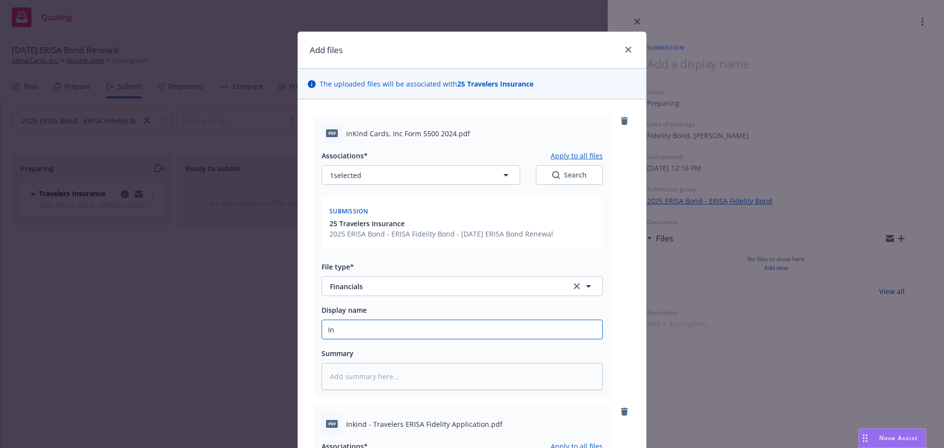
type textarea "x"
type input "Ink"
type textarea "x"
type input "Inki"
type textarea "x"
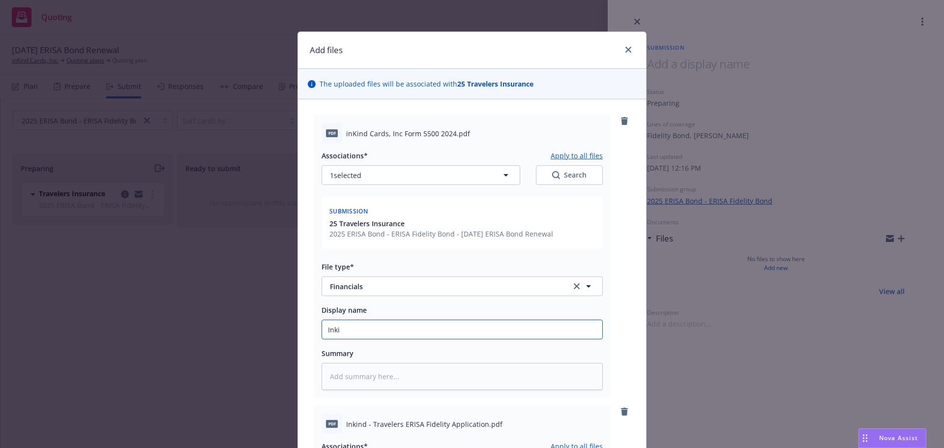
type input "Inkin"
type textarea "x"
type input "Inkind"
type textarea "x"
type input "Inkind"
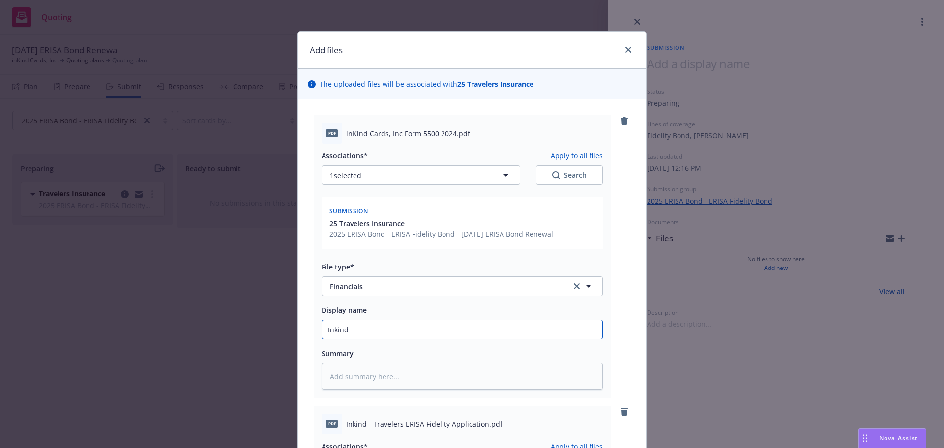
type textarea "x"
type input "Inkind 2"
type textarea "x"
type input "Inkind 20"
type textarea "x"
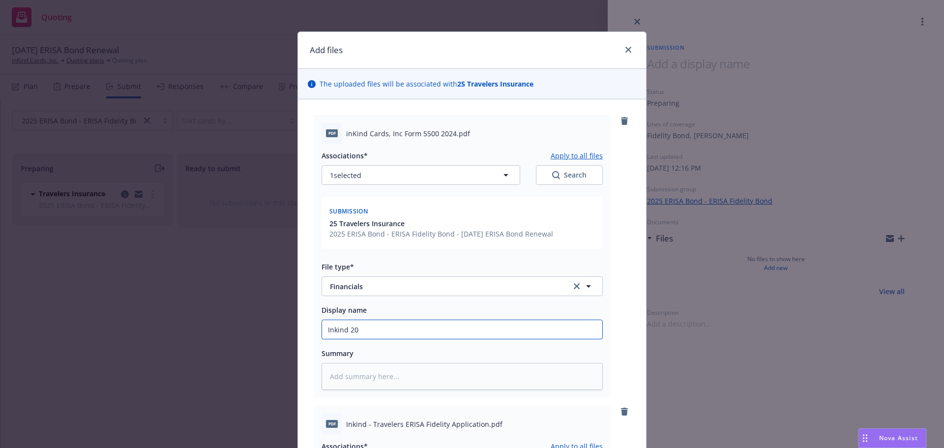
type input "Inkind 202"
type textarea "x"
type input "Inkind 2023"
type textarea "x"
type input "Inkind 202"
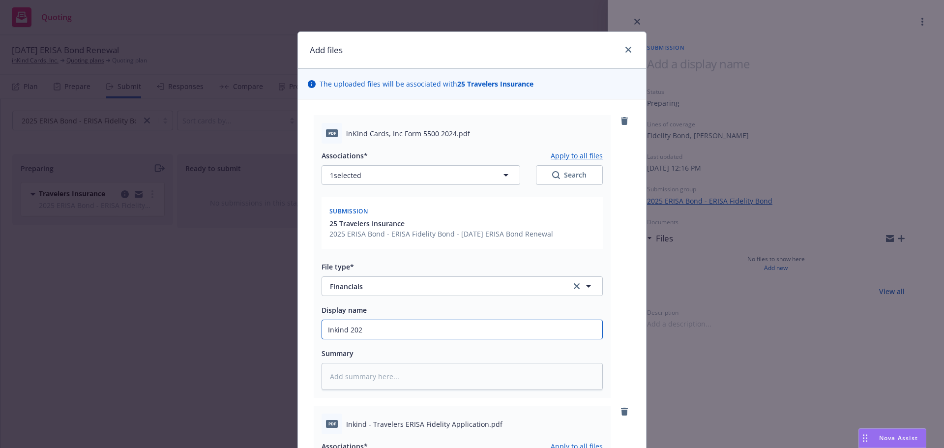
type textarea "x"
type input "Inkind 2024"
type textarea "x"
type input "Inkind 2024"
type textarea "x"
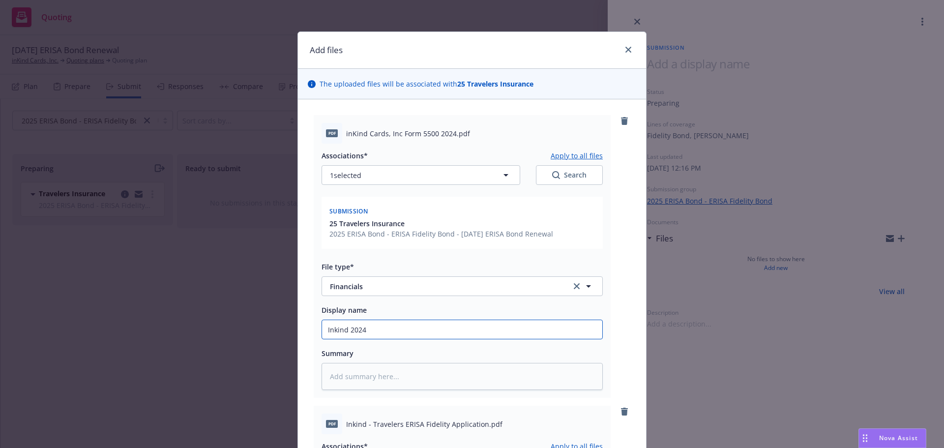
type input "Inkind 2024 5"
type textarea "x"
type input "Inkind 2024 55"
type textarea "x"
type input "Inkind 2024 550"
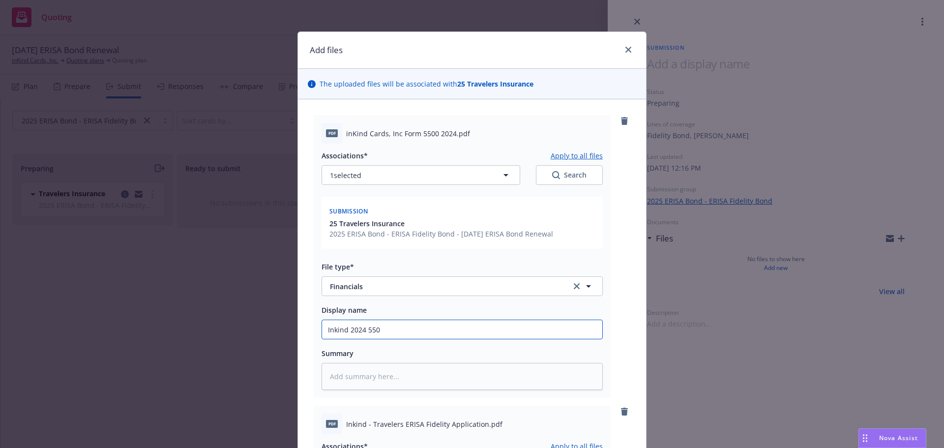
type textarea "x"
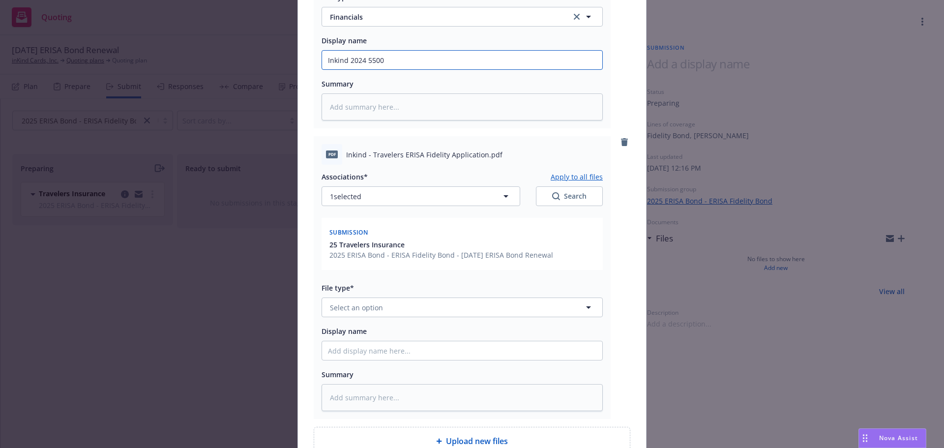
scroll to position [295, 0]
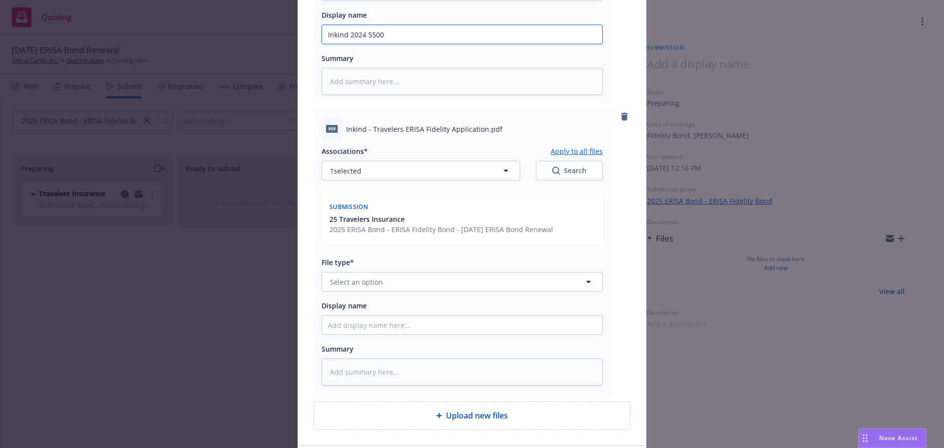
type input "Inkind 2024 5500"
click at [379, 278] on button "Select an option" at bounding box center [462, 282] width 281 height 20
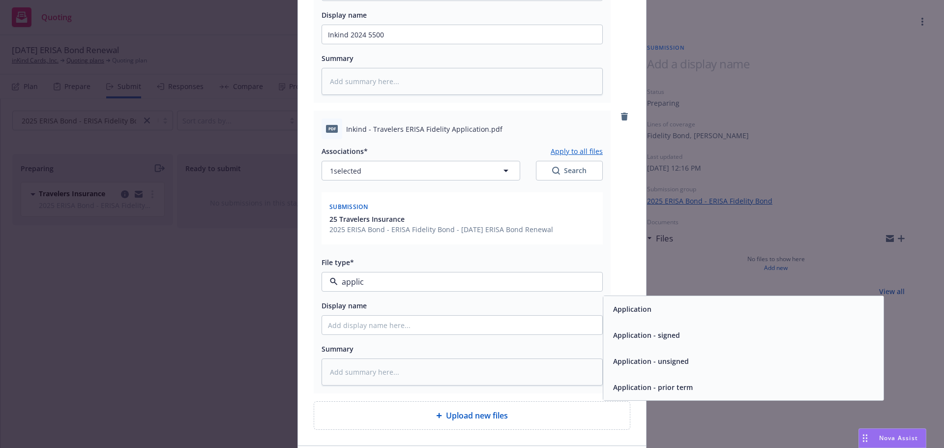
type input "applica"
click at [641, 303] on div "Application" at bounding box center [631, 309] width 44 height 14
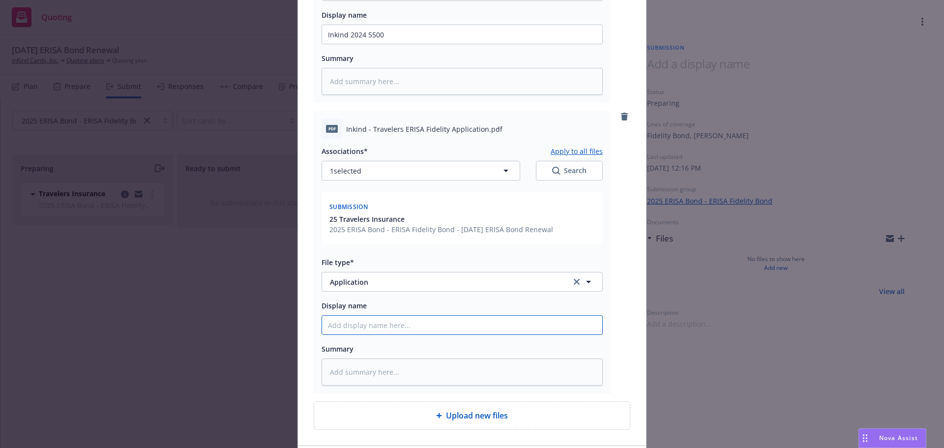
click at [362, 44] on input "Display name" at bounding box center [462, 34] width 280 height 19
type textarea "x"
type input "2"
type textarea "x"
type input "25"
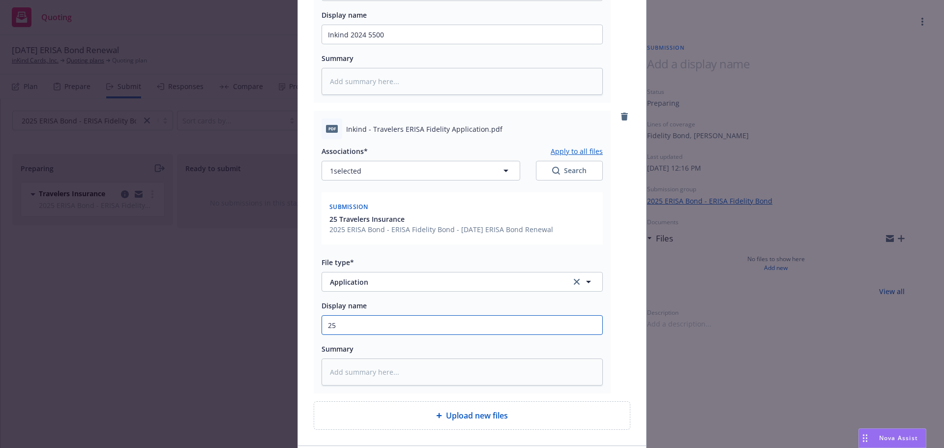
type textarea "x"
type input "25-"
type textarea "x"
type input "25-2"
type textarea "x"
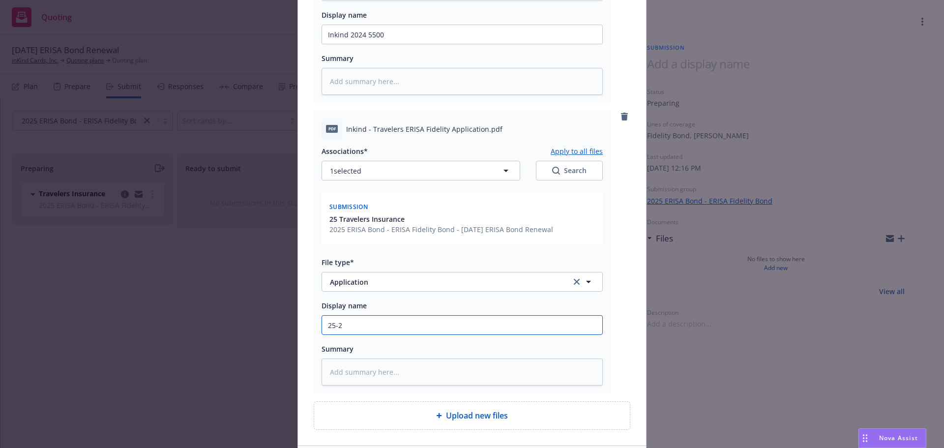
type input "25-28"
type textarea "x"
type input "25-28"
type textarea "x"
type input "25-28 E"
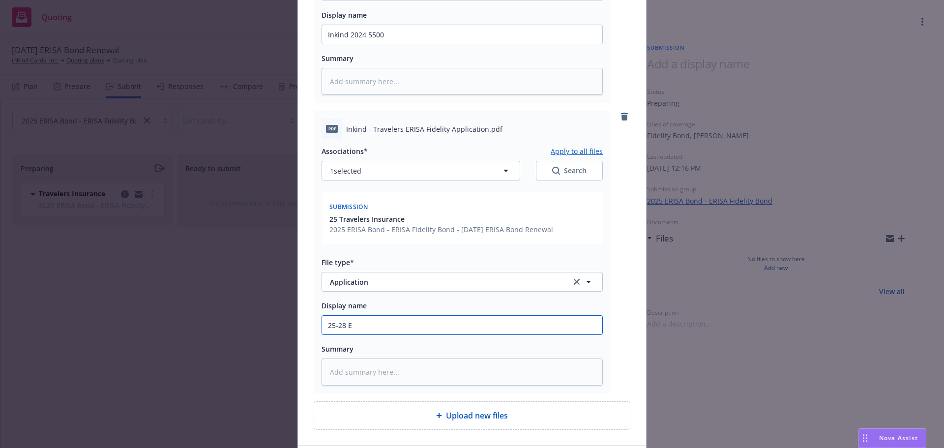
type textarea "x"
type input "25-28 Er"
type textarea "x"
type input "25-28 Eri"
type textarea "x"
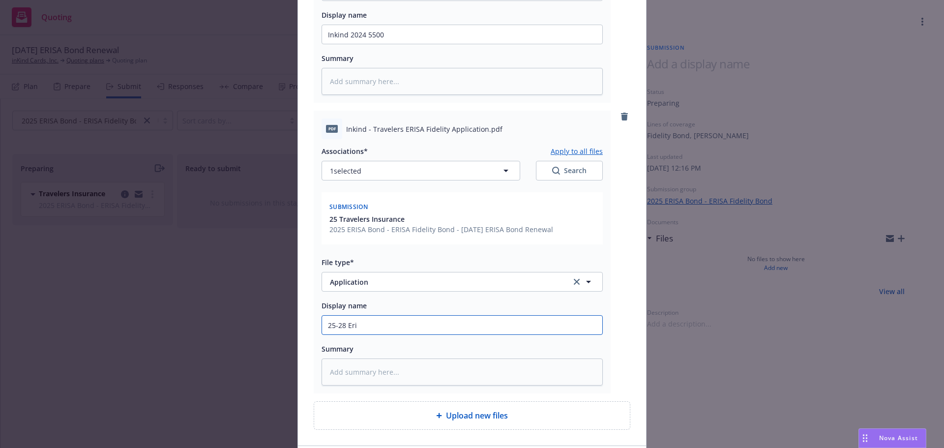
type input "25-28 Eris"
type textarea "x"
type input "25-28 Erisa"
type textarea "x"
type input "25-28 Erisa B"
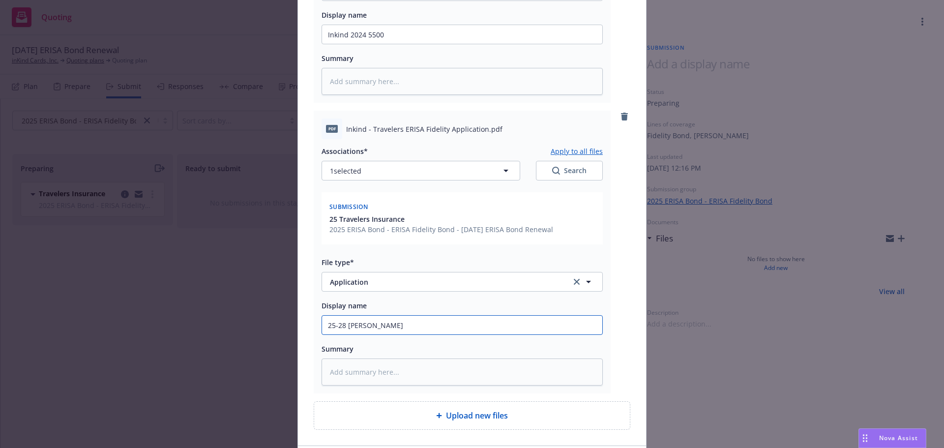
type textarea "x"
type input "25-28 Erisa Bo"
type textarea "x"
type input "25-28 Erisa Bon"
type textarea "x"
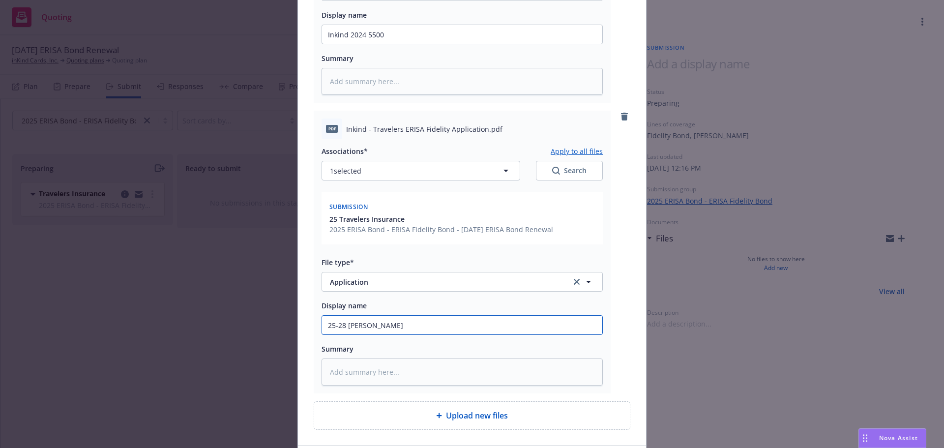
type input "25-28 Erisa Bond"
type textarea "x"
type input "25-28 Erisa Bond a"
type textarea "x"
type input "25-28 Erisa Bond ap"
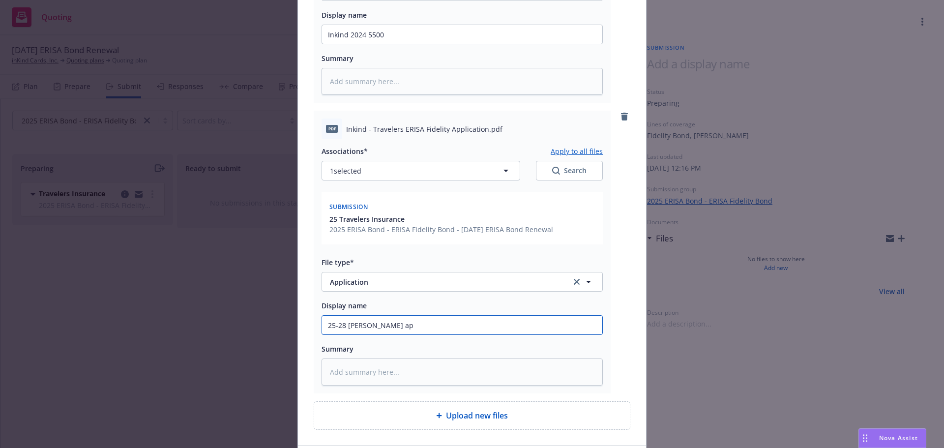
type textarea "x"
type input "25-28 Erisa Bond app"
type textarea "x"
type input "25-28 Erisa Bond appl"
type textarea "x"
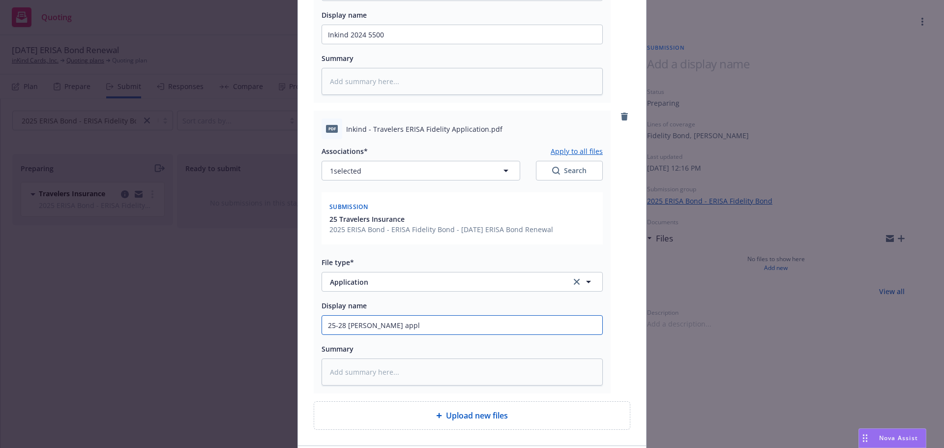
type input "25-28 Erisa Bond appli"
type textarea "x"
type input "25-28 Erisa Bond applic"
type textarea "x"
type input "25-28 Erisa Bond applict"
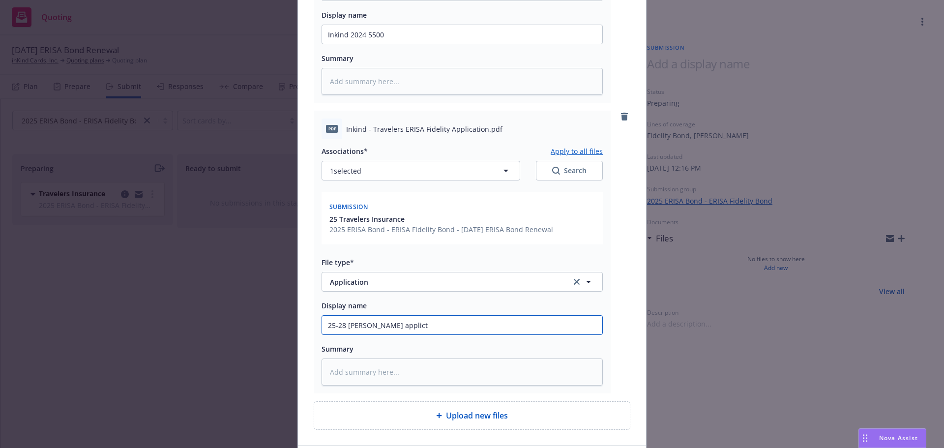
type textarea "x"
type input "25-28 Erisa Bond applicta"
type textarea "x"
type input "25-28 Erisa Bond applictai"
type textarea "x"
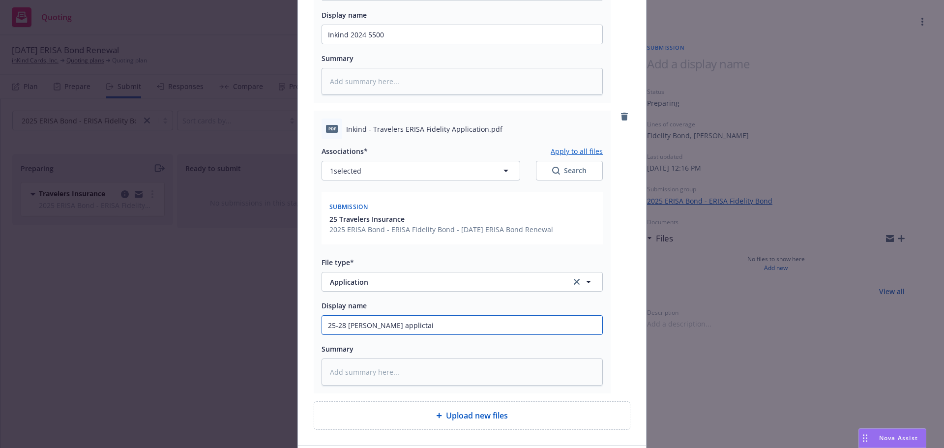
type input "25-28 Erisa Bond applictaio"
type textarea "x"
type input "25-28 Erisa Bond applictaion"
click at [399, 44] on input "25-28 Erisa Bond applictaion" at bounding box center [462, 34] width 280 height 19
type textarea "x"
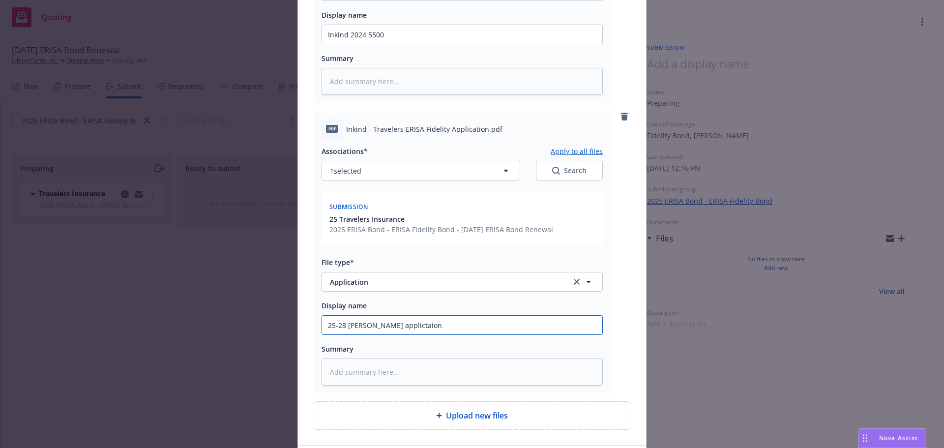
type input "25-28 Erisa Bond applicaion"
type textarea "x"
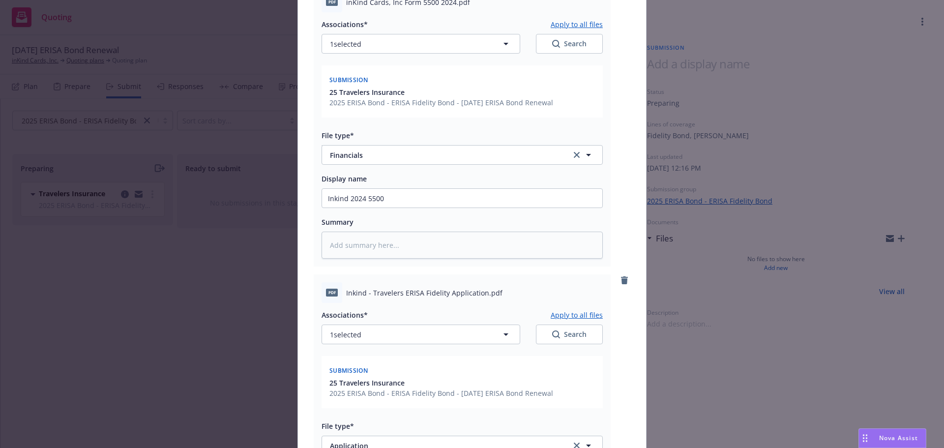
scroll to position [148, 0]
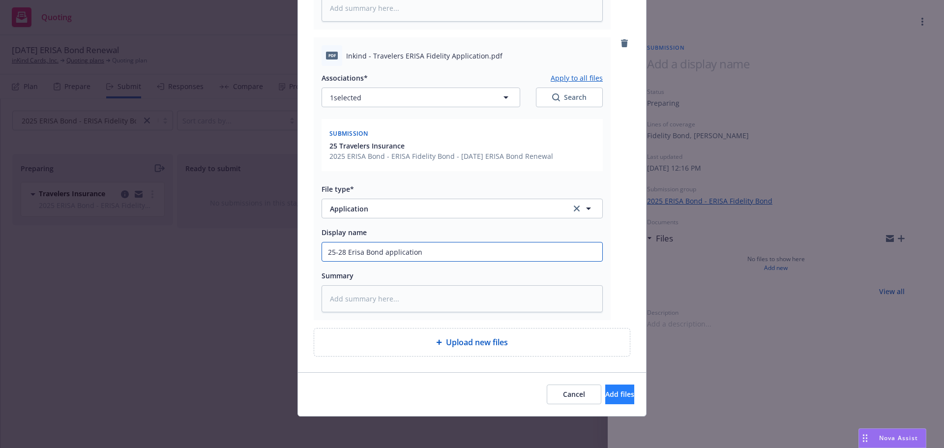
type input "25-28 Erisa Bond application"
click at [619, 395] on button "Add files" at bounding box center [619, 395] width 29 height 20
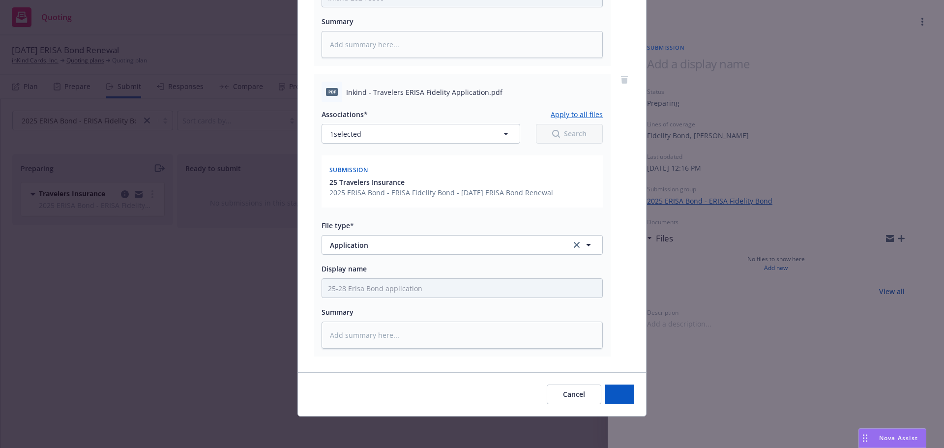
scroll to position [332, 0]
type textarea "x"
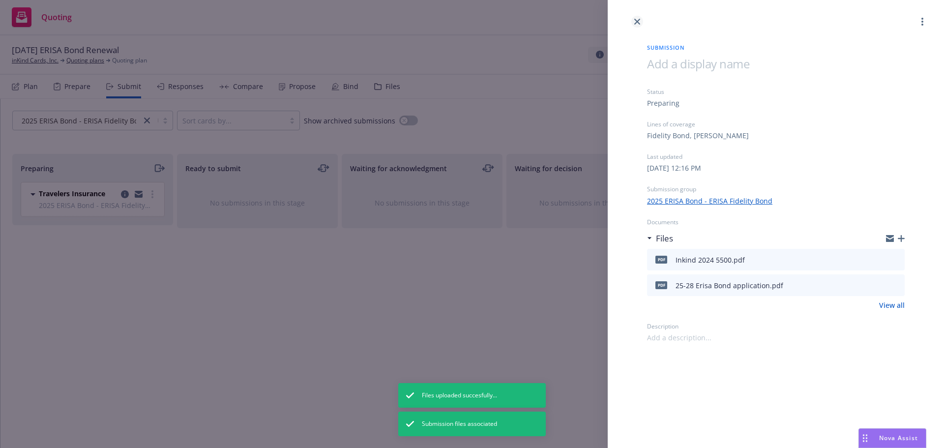
click at [640, 23] on icon "close" at bounding box center [637, 22] width 6 height 6
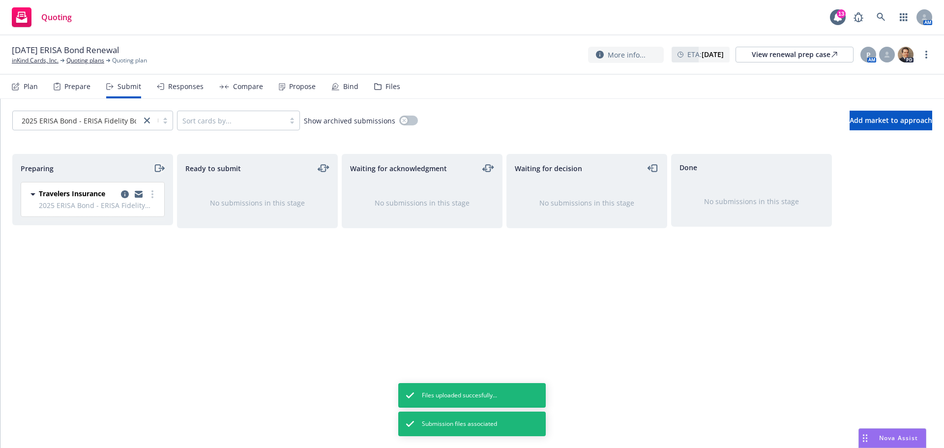
click at [157, 162] on icon "moveRight" at bounding box center [158, 168] width 11 height 12
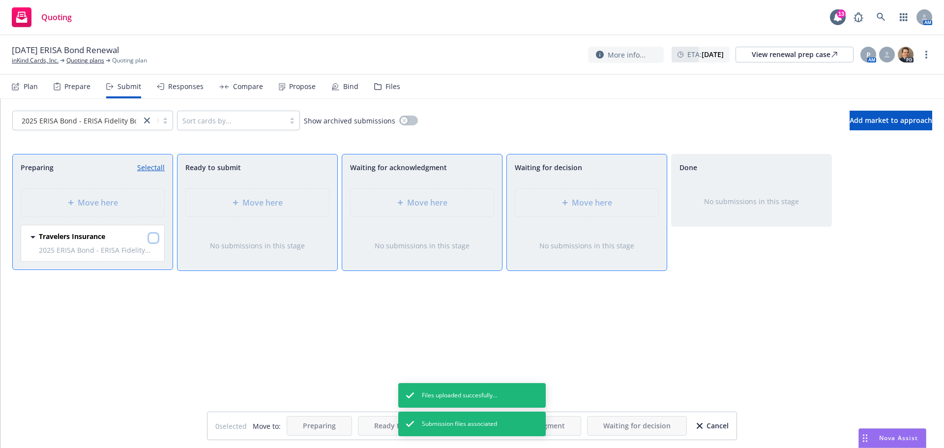
click at [151, 239] on input "checkbox" at bounding box center [154, 238] width 10 height 10
checkbox input "true"
click at [581, 204] on span "Move here" at bounding box center [592, 203] width 40 height 12
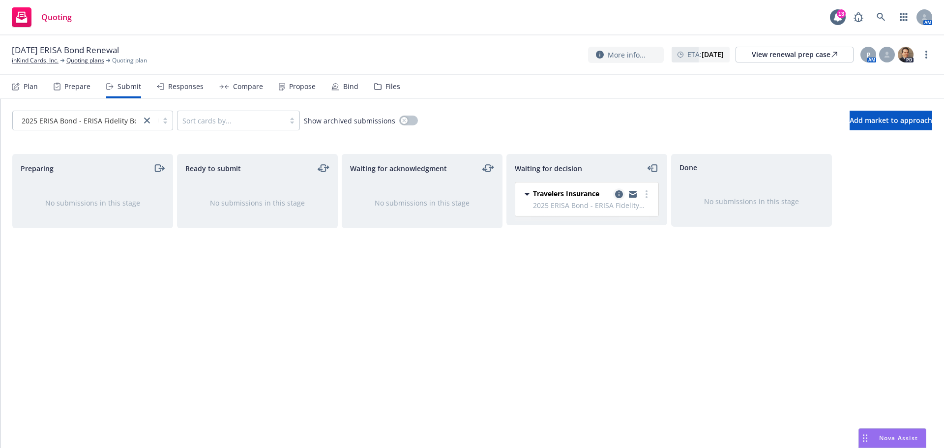
click at [619, 197] on icon "copy logging email" at bounding box center [619, 194] width 8 height 8
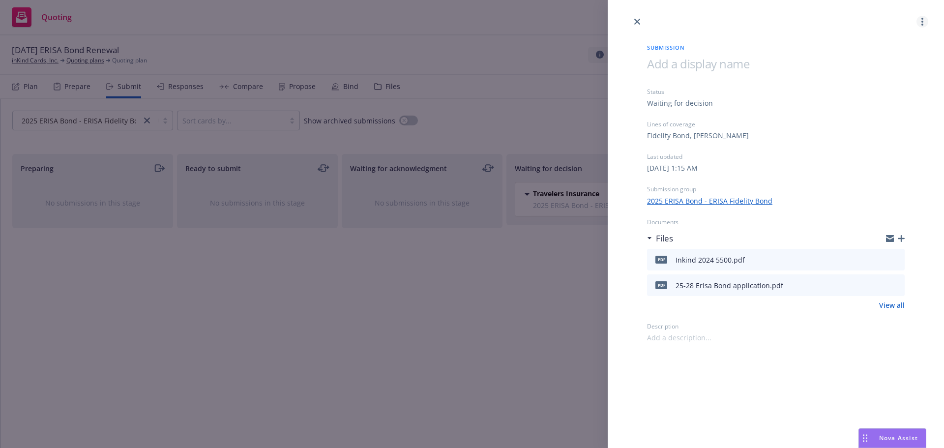
click at [924, 22] on link "more" at bounding box center [923, 22] width 12 height 12
click at [476, 335] on div "Submission Status Waiting for decision Lines of coverage Fidelity Bond, ERISA B…" at bounding box center [472, 224] width 944 height 448
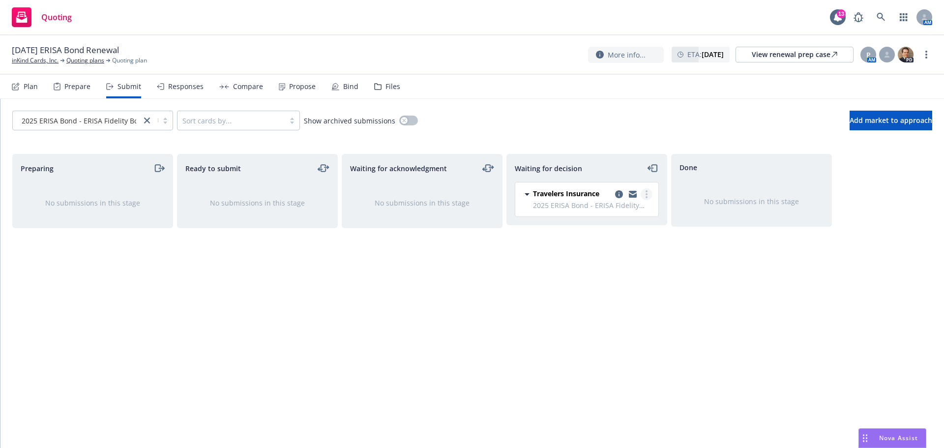
click at [646, 194] on icon "more" at bounding box center [647, 194] width 2 height 8
click at [527, 308] on div "Waiting for decision Travelers Insurance 2025 ERISA Bond - ERISA Fidelity Bond …" at bounding box center [587, 290] width 161 height 273
click at [618, 196] on icon "copy logging email" at bounding box center [619, 194] width 8 height 8
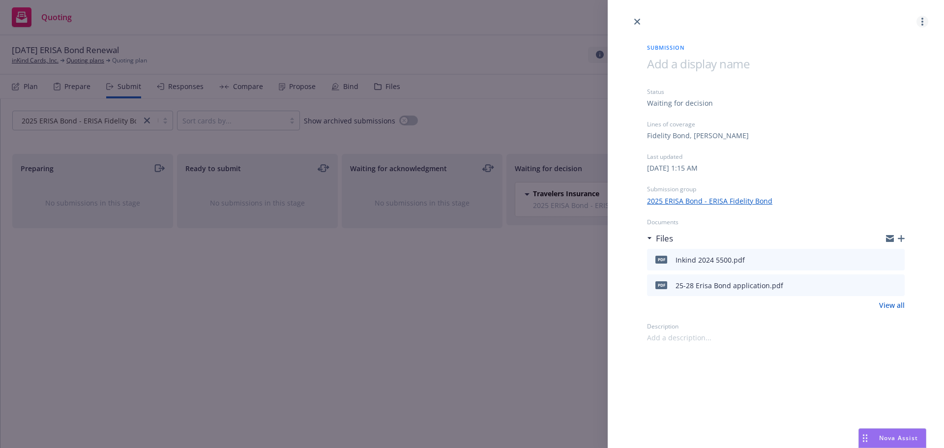
click at [922, 22] on circle "more" at bounding box center [923, 22] width 2 height 2
drag, startPoint x: 811, startPoint y: 401, endPoint x: 826, endPoint y: 380, distance: 25.8
click at [811, 401] on div "Submission Status Waiting for decision Lines of coverage Fidelity Bond, ERISA B…" at bounding box center [776, 224] width 336 height 448
click at [886, 307] on link "View all" at bounding box center [892, 305] width 26 height 10
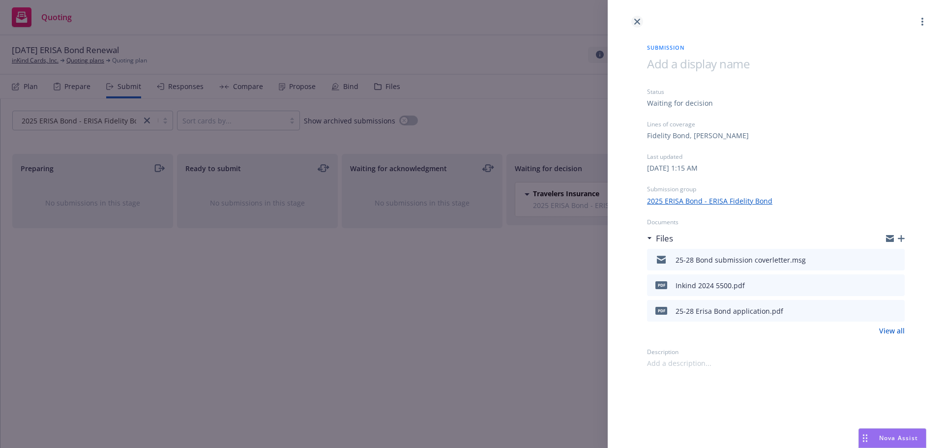
click at [637, 24] on icon "close" at bounding box center [637, 22] width 6 height 6
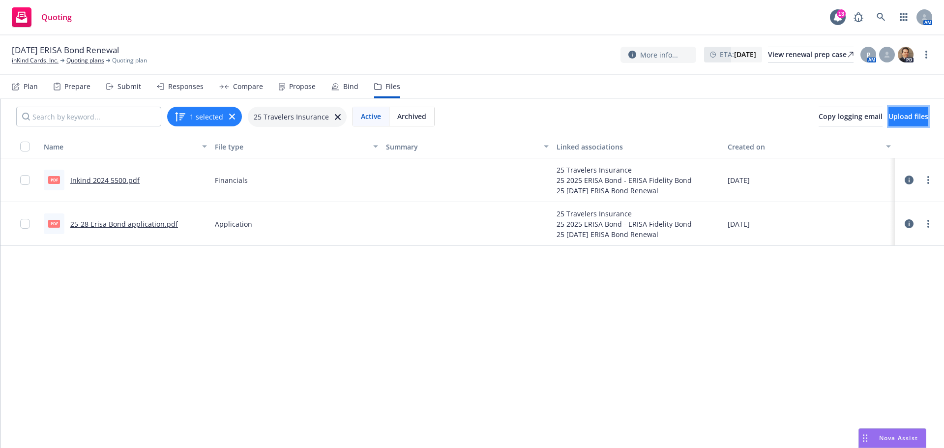
click at [889, 115] on span "Upload files" at bounding box center [909, 116] width 40 height 9
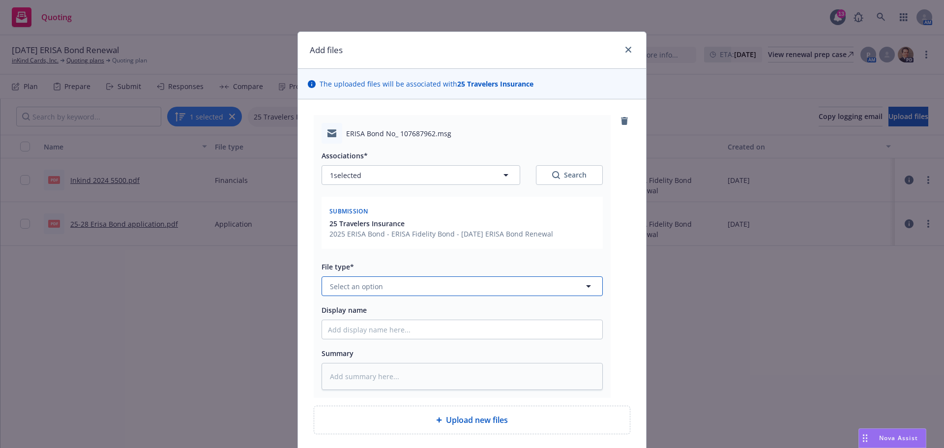
click at [372, 284] on span "Select an option" at bounding box center [356, 286] width 53 height 10
type input "subm"
click at [347, 213] on div "Submission" at bounding box center [350, 207] width 45 height 14
click at [360, 328] on input "Display name" at bounding box center [462, 329] width 280 height 19
type textarea "x"
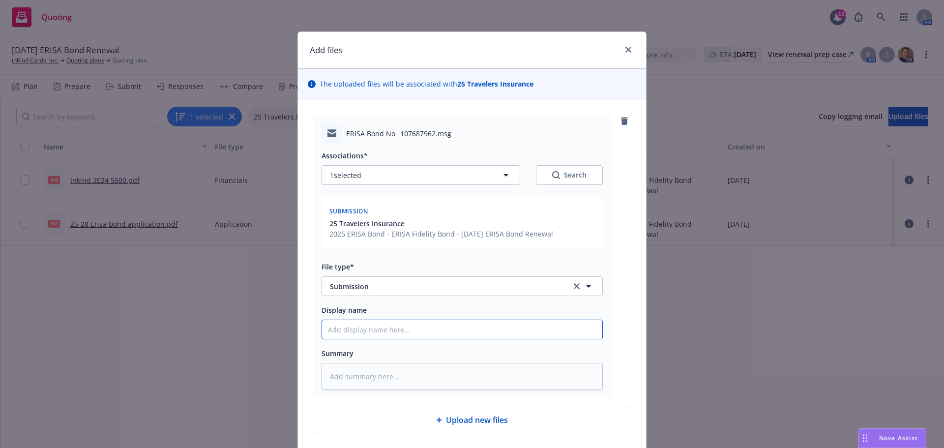
type input "2"
type textarea "x"
type input "25"
type textarea "x"
type input "25-"
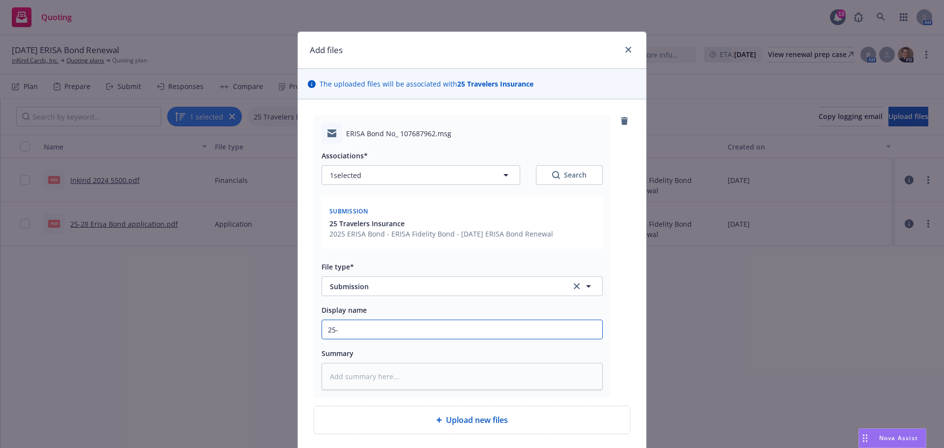
type textarea "x"
type input "25-2"
type textarea "x"
type input "25-28"
type textarea "x"
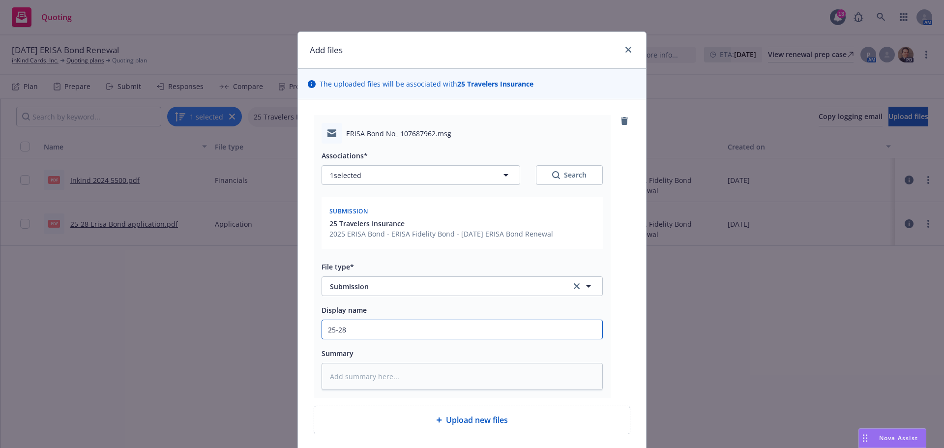
type input "25-28"
type textarea "x"
type input "25-28 B"
type textarea "x"
type input "25-28 Bo"
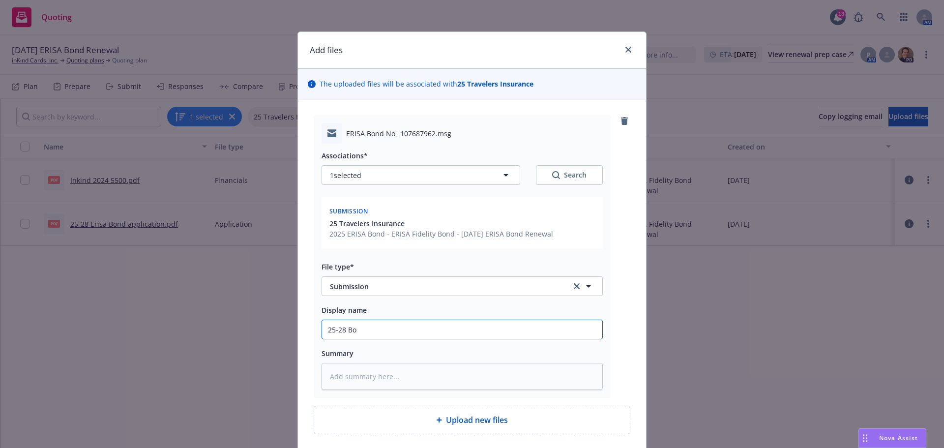
type textarea "x"
type input "25-28 Bon"
type textarea "x"
type input "25-28 Bond"
type textarea "x"
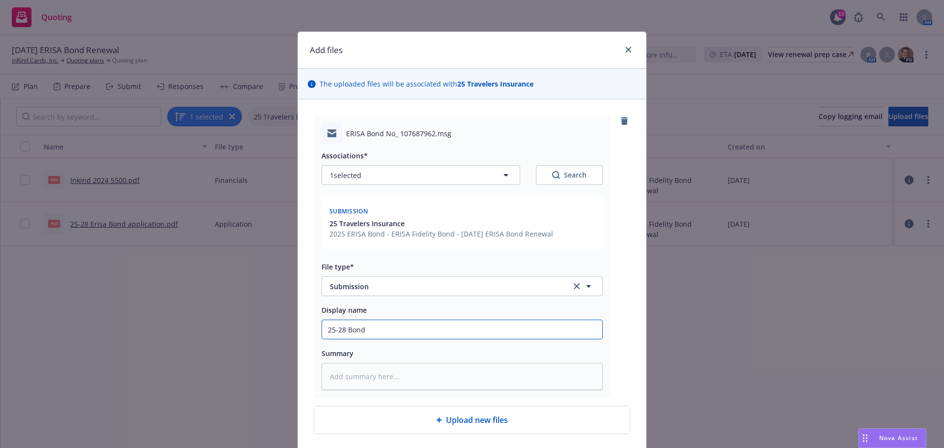
type input "25-28 Bond"
type textarea "x"
type input "25-28 Bond s"
type textarea "x"
type input "25-28 Bond su"
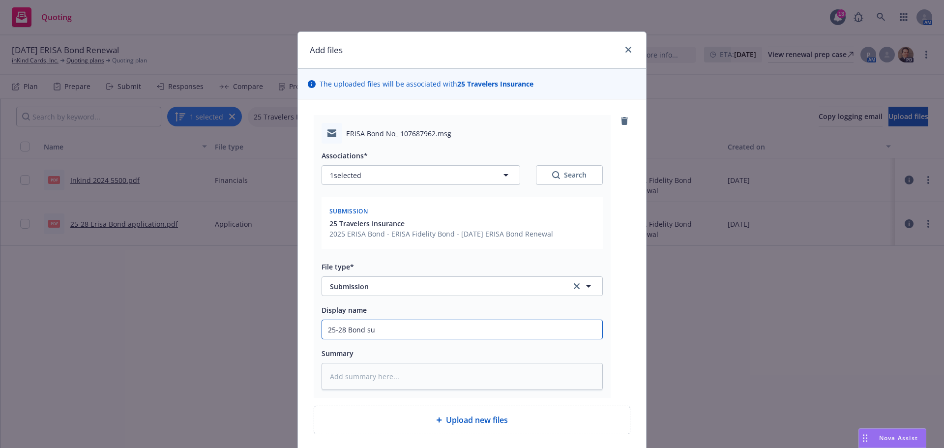
type textarea "x"
type input "25-28 Bond sub"
type textarea "x"
type input "25-28 Bond subm"
type textarea "x"
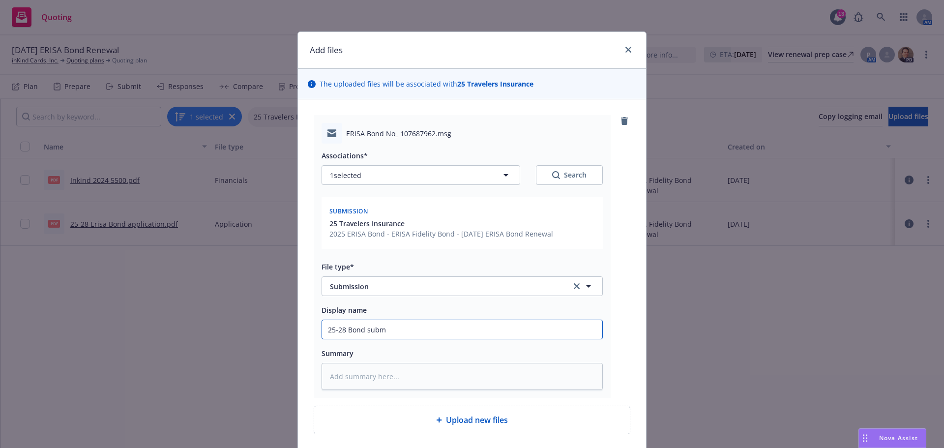
type input "25-28 Bond submi"
type textarea "x"
type input "25-28 Bond submis"
type textarea "x"
type input "25-28 Bond submiss"
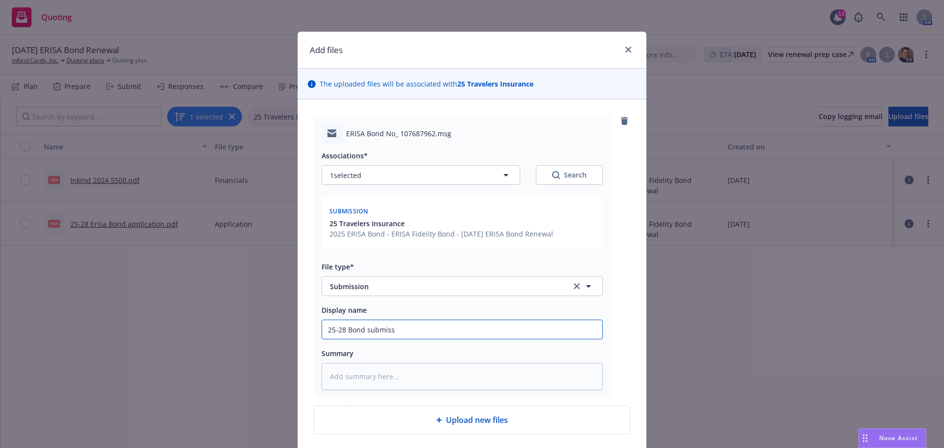
type textarea "x"
type input "25-28 Bond submissi"
type textarea "x"
type input "25-28 Bond submissin"
type textarea "x"
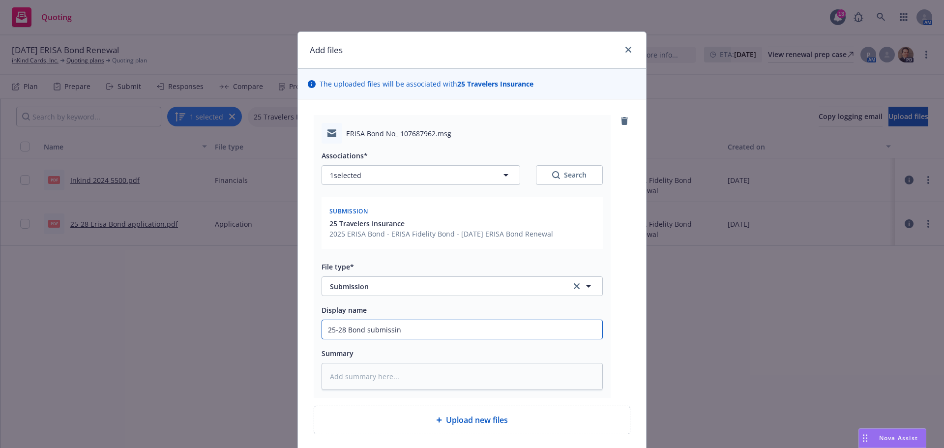
type input "25-28 Bond submissin"
type textarea "x"
type input "25-28 Bond submissin c"
type textarea "x"
type input "25-28 Bond submissin co"
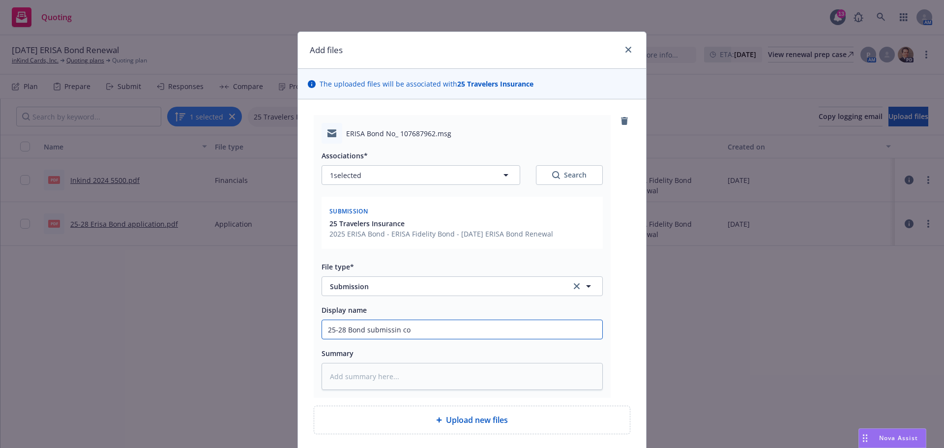
type textarea "x"
type input "25-28 Bond submissin cov"
type textarea "x"
type input "25-28 Bond submissin cove"
type textarea "x"
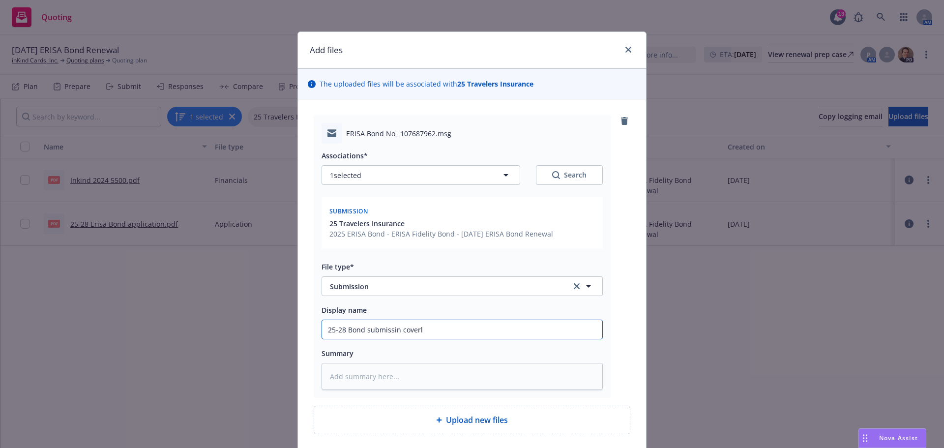
type input "25-28 Bond submissin coverl;"
type textarea "x"
type input "25-28 Bond submissin coverl;e"
type textarea "x"
type input "25-28 Bond submissin coverl;et"
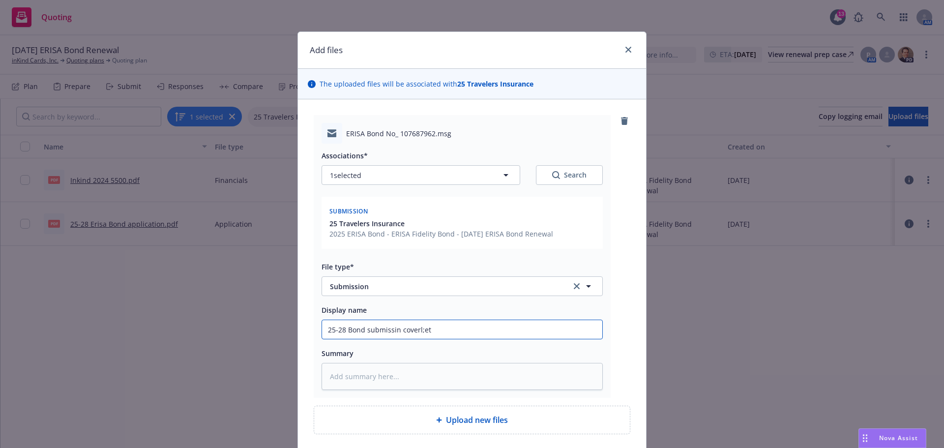
type textarea "x"
type input "25-28 Bond submissin coverl;ett"
type textarea "x"
type input "25-28 Bond submissin coverl;ette"
type textarea "x"
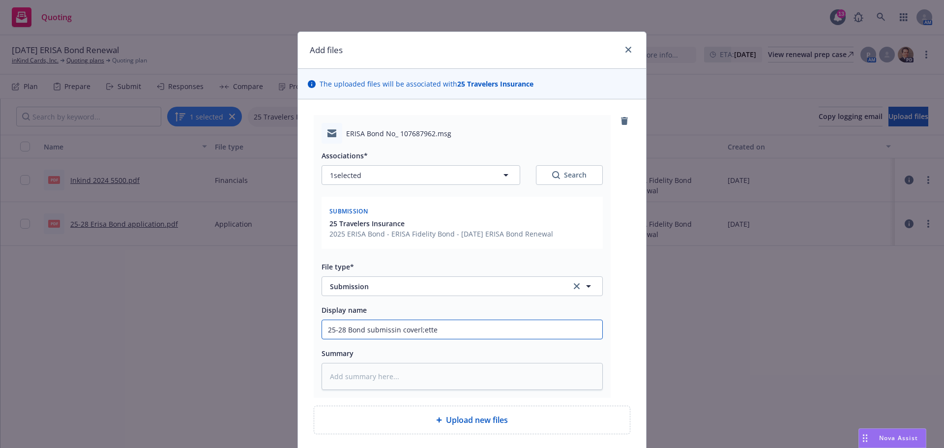
type input "25-28 Bond submissin coverl;etter"
type textarea "x"
type input "25-28 Bond submissin coverletter"
click at [391, 328] on input "25-28 Bond submissin coverletter" at bounding box center [462, 329] width 280 height 19
type textarea "x"
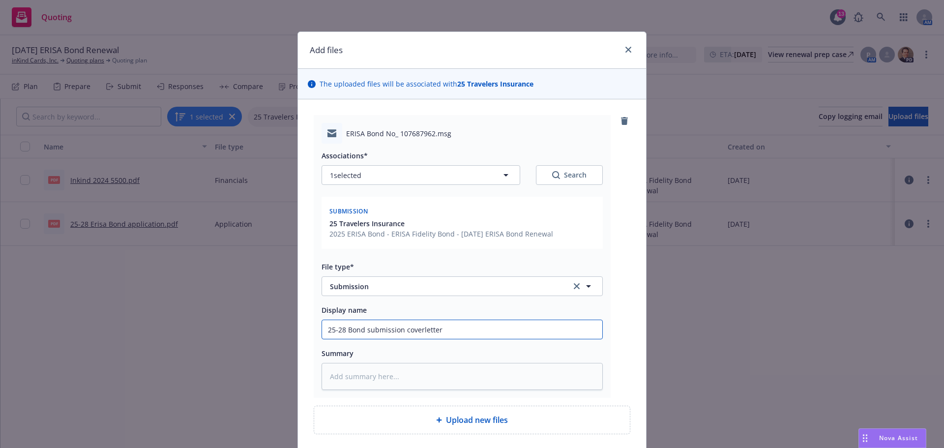
click at [448, 330] on input "25-28 Bond submission coverletter" at bounding box center [462, 329] width 280 height 19
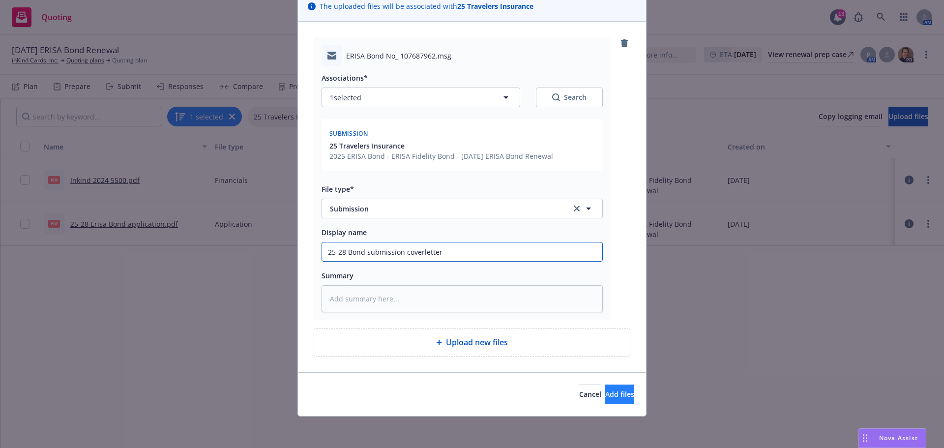
type input "25-28 Bond submission coverletter"
click at [616, 393] on button "Add files" at bounding box center [619, 395] width 29 height 20
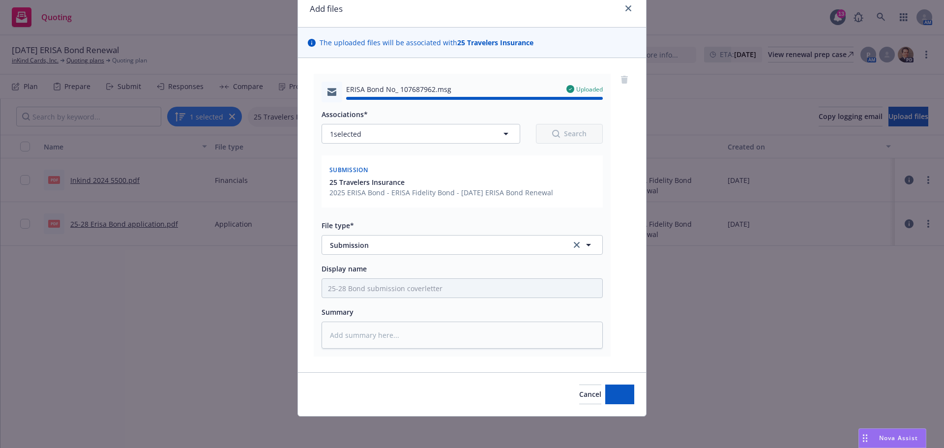
type textarea "x"
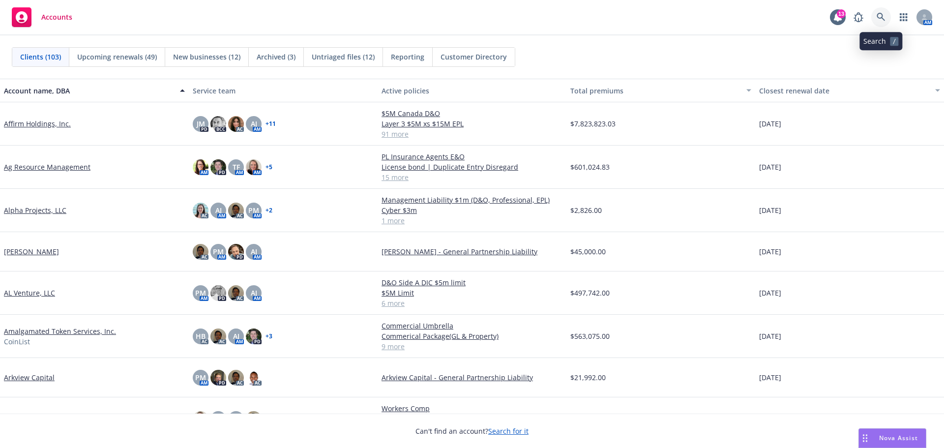
click at [882, 17] on icon at bounding box center [881, 17] width 8 height 8
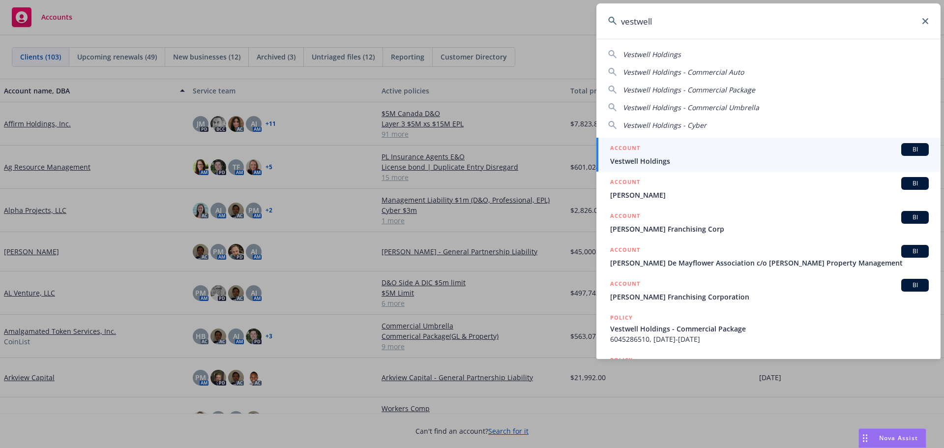
type input "vestwell"
click at [671, 157] on span "Vestwell Holdings" at bounding box center [769, 161] width 319 height 10
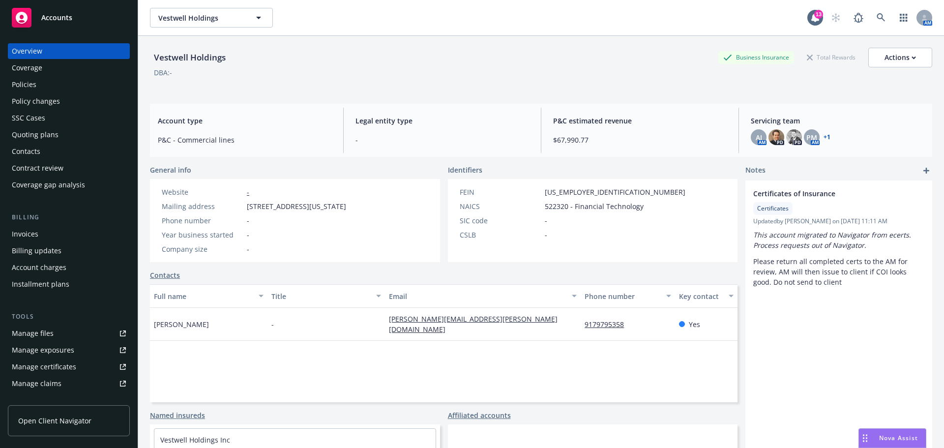
click at [29, 133] on div "Quoting plans" at bounding box center [35, 135] width 47 height 16
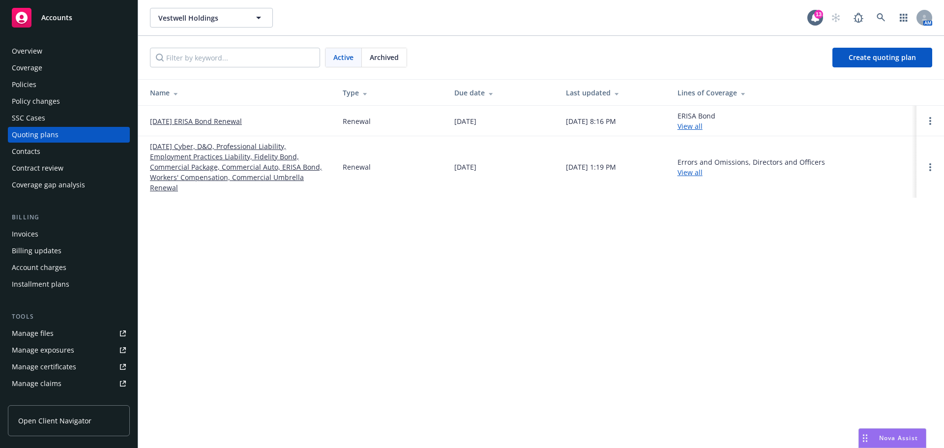
click at [211, 121] on link "[DATE] ERISA Bond Renewal" at bounding box center [196, 121] width 92 height 10
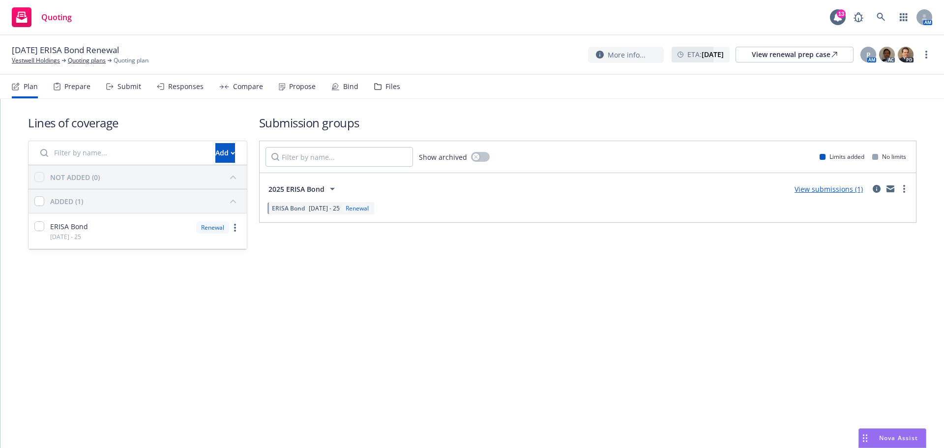
click at [828, 190] on link "View submissions (1)" at bounding box center [829, 188] width 68 height 9
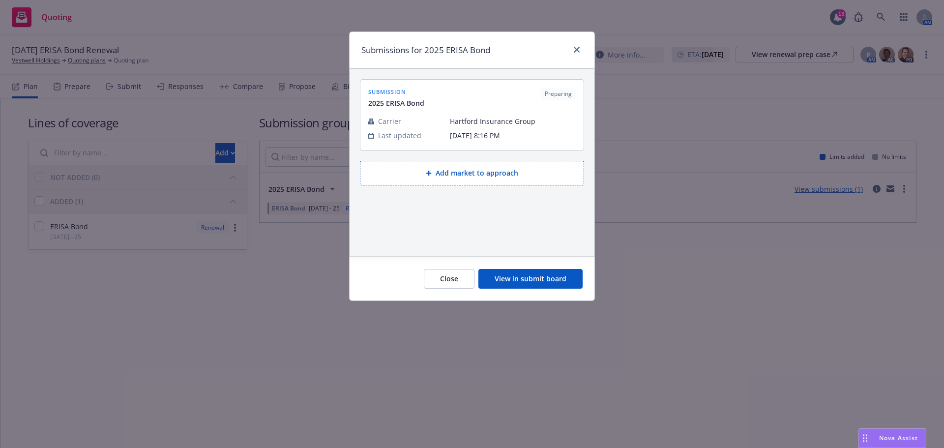
click at [544, 277] on button "View in submit board" at bounding box center [531, 279] width 104 height 20
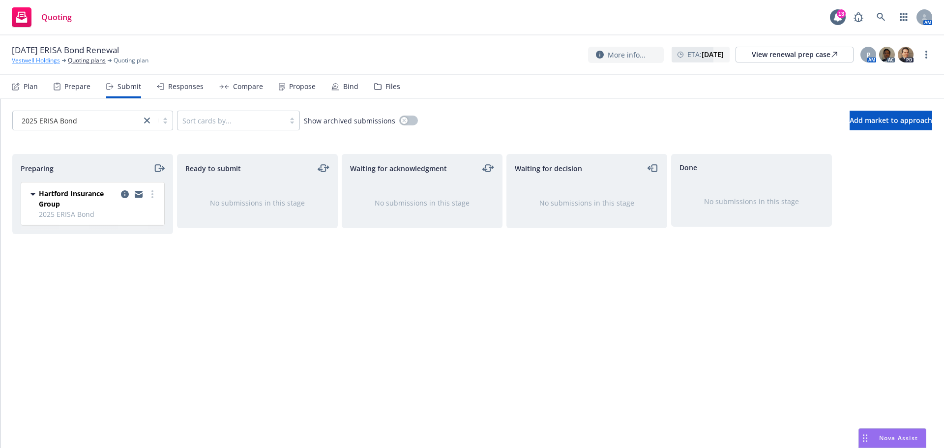
click at [34, 59] on link "Vestwell Holdings" at bounding box center [36, 60] width 48 height 9
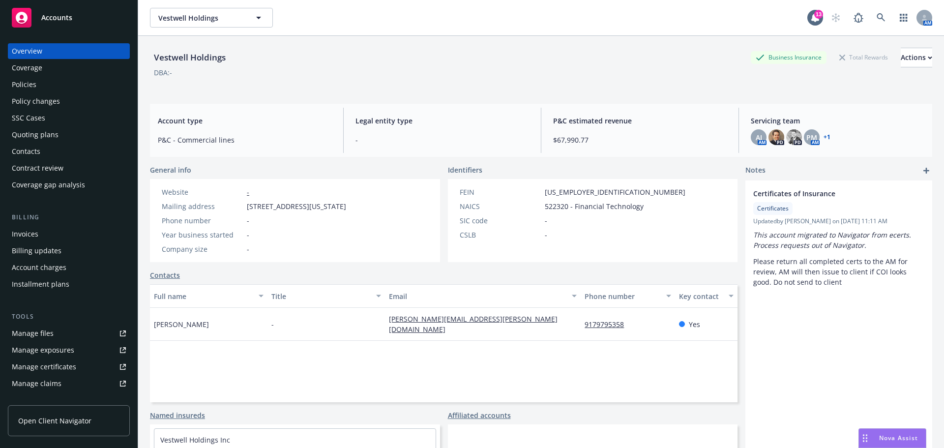
click at [30, 85] on div "Policies" at bounding box center [24, 85] width 25 height 16
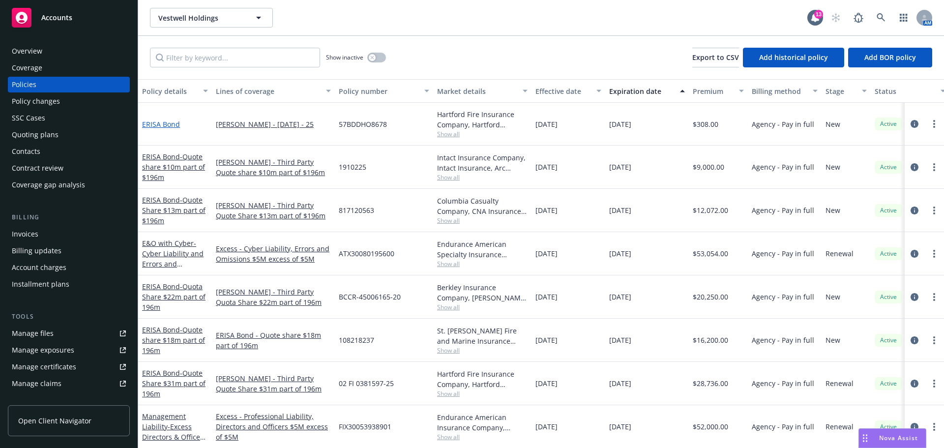
click at [155, 124] on link "ERISA Bond" at bounding box center [161, 124] width 38 height 9
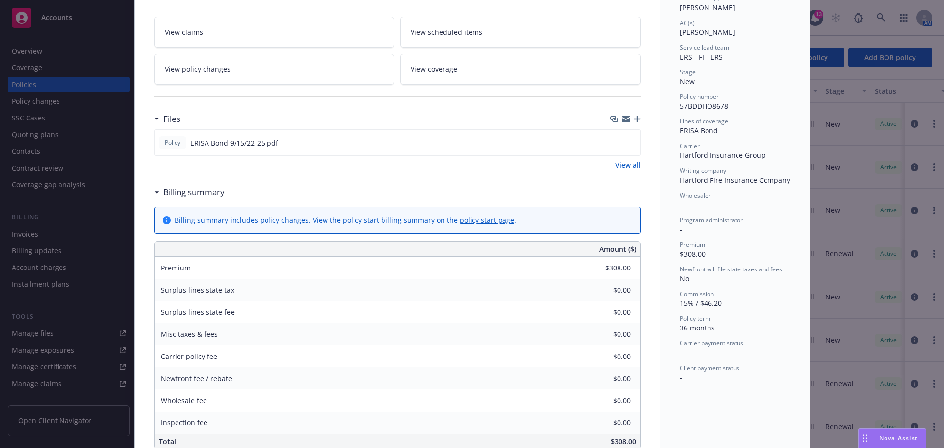
scroll to position [127, 0]
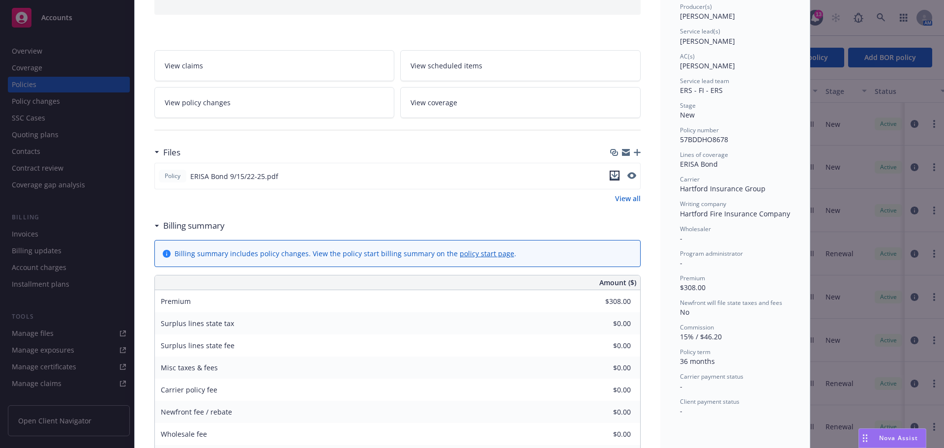
click at [611, 177] on icon "download file" at bounding box center [615, 176] width 8 height 8
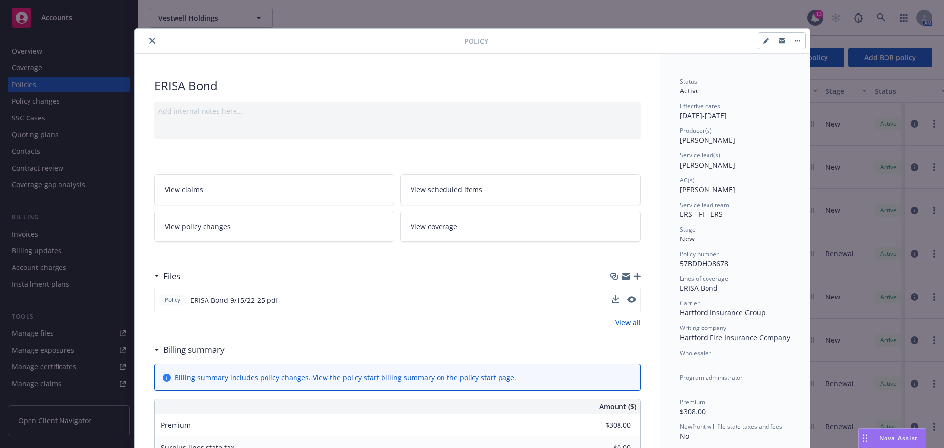
scroll to position [0, 0]
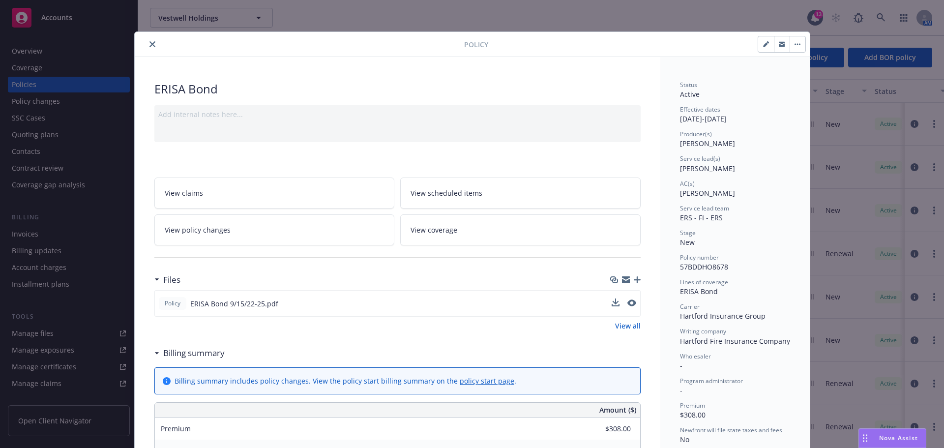
click at [150, 41] on icon "close" at bounding box center [153, 44] width 6 height 6
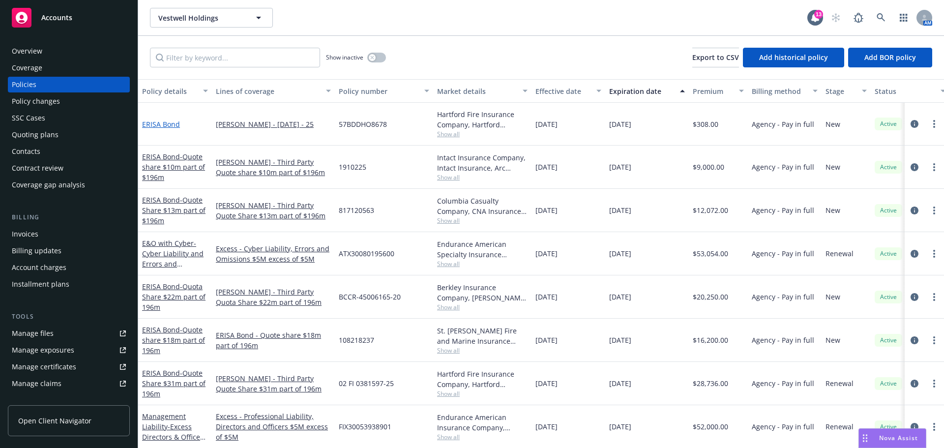
click at [156, 123] on link "ERISA Bond" at bounding box center [161, 124] width 38 height 9
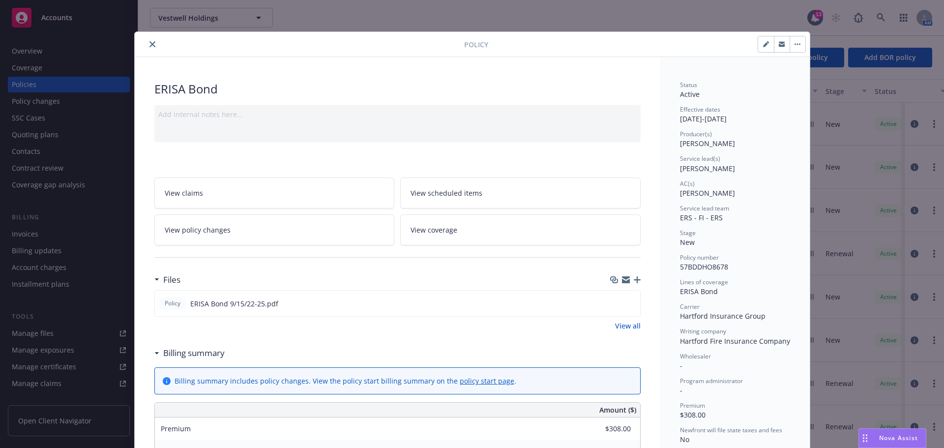
scroll to position [30, 0]
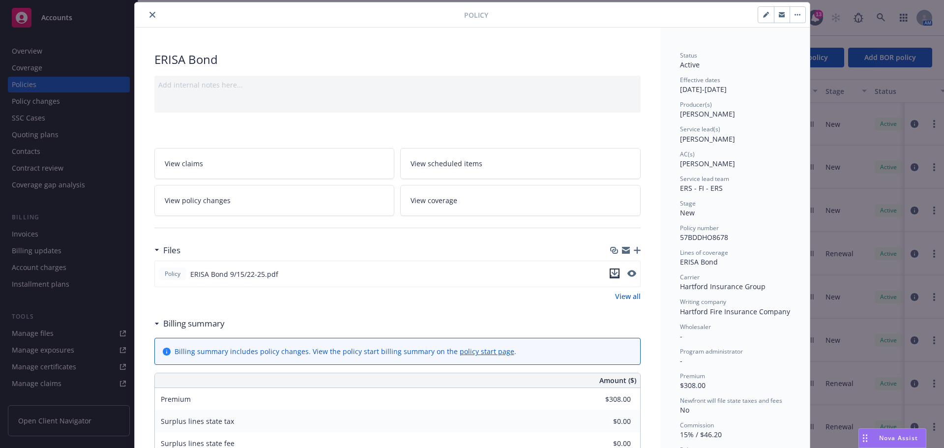
click at [611, 273] on icon "download file" at bounding box center [614, 273] width 6 height 6
click at [150, 13] on icon "close" at bounding box center [153, 15] width 6 height 6
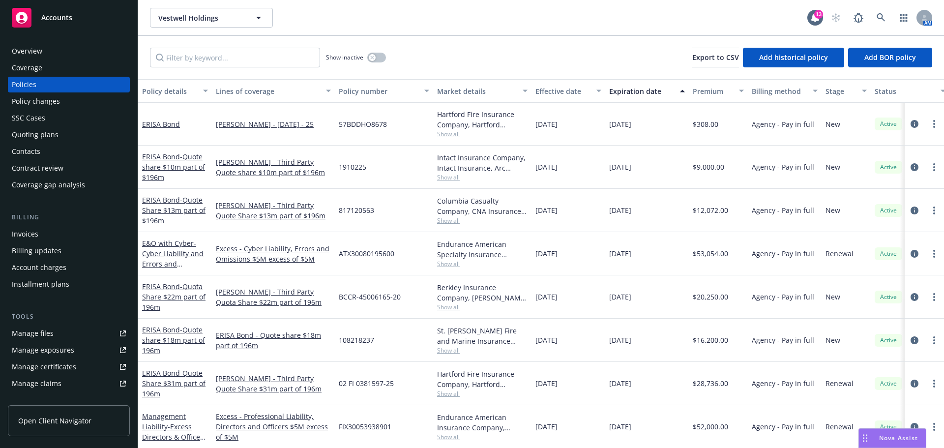
click at [37, 131] on div "Quoting plans" at bounding box center [35, 135] width 47 height 16
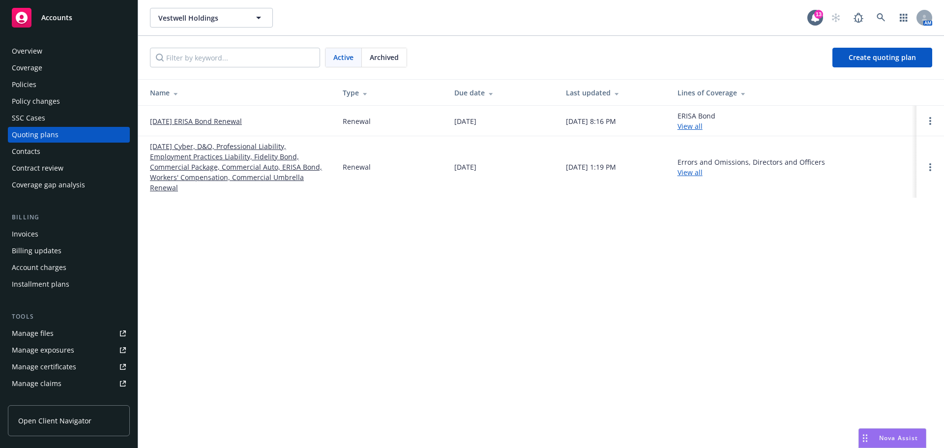
click at [205, 121] on link "09/15/25 ERISA Bond Renewal" at bounding box center [196, 121] width 92 height 10
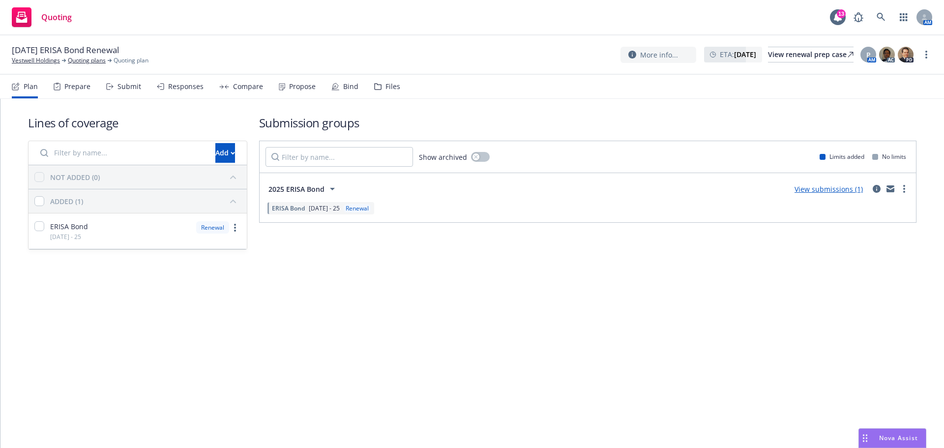
click at [827, 188] on link "View submissions (1)" at bounding box center [829, 188] width 68 height 9
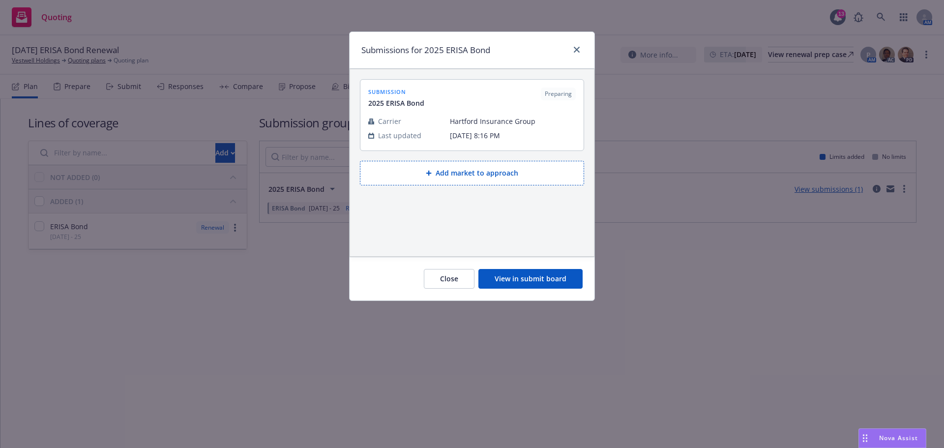
click at [527, 279] on button "View in submit board" at bounding box center [531, 279] width 104 height 20
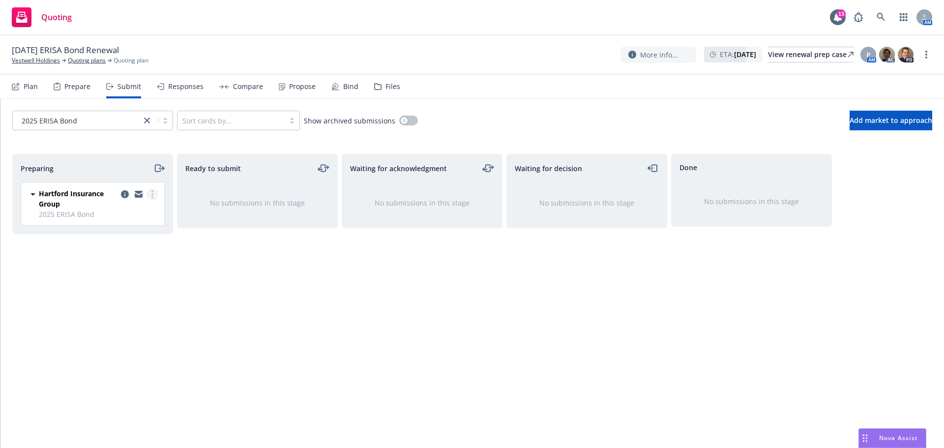
click at [154, 197] on link "more" at bounding box center [153, 194] width 12 height 12
drag, startPoint x: 219, startPoint y: 284, endPoint x: 213, endPoint y: 280, distance: 7.5
click at [220, 284] on div "Ready to submit No submissions in this stage" at bounding box center [257, 290] width 161 height 273
click at [125, 196] on icon "copy logging email" at bounding box center [125, 194] width 8 height 8
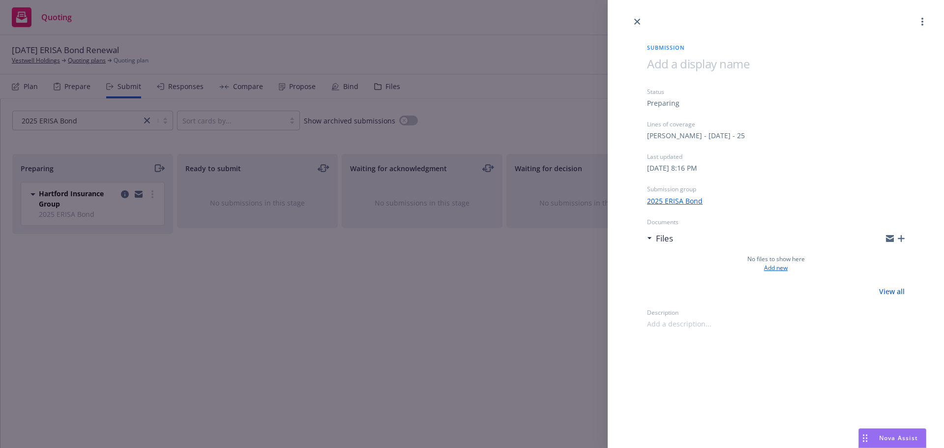
click at [775, 269] on link "Add new" at bounding box center [776, 268] width 24 height 9
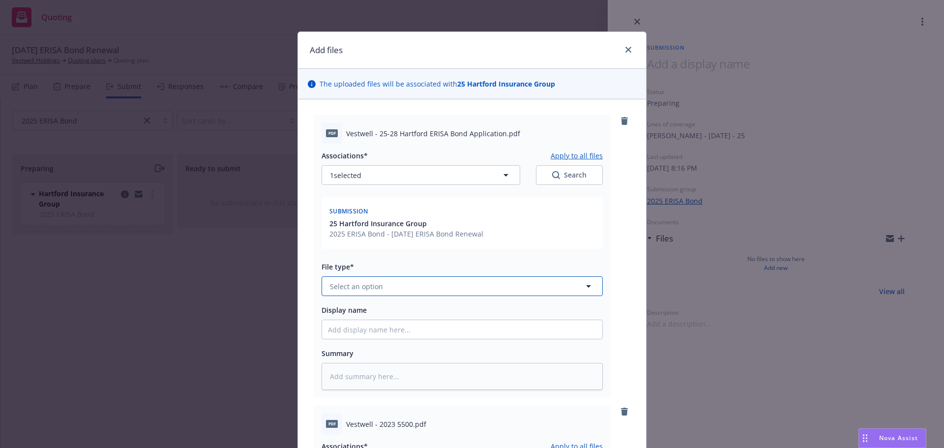
click at [377, 284] on span "Select an option" at bounding box center [356, 286] width 53 height 10
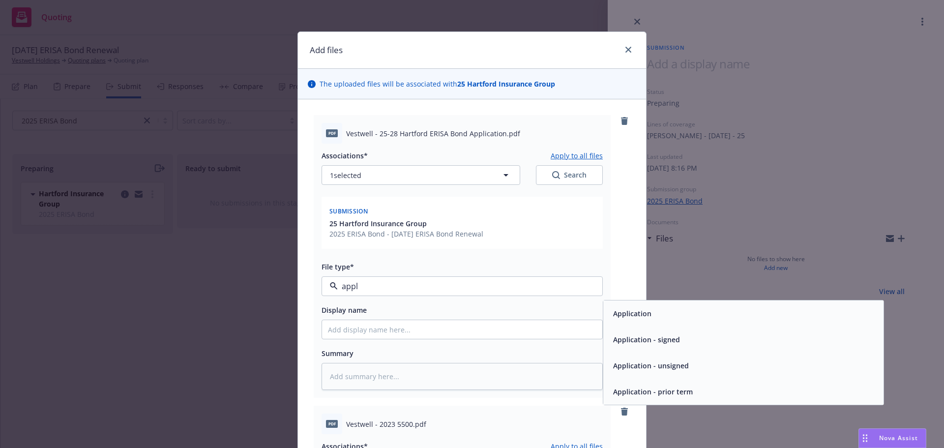
type input "appli"
click at [632, 321] on div "Application" at bounding box center [631, 313] width 44 height 14
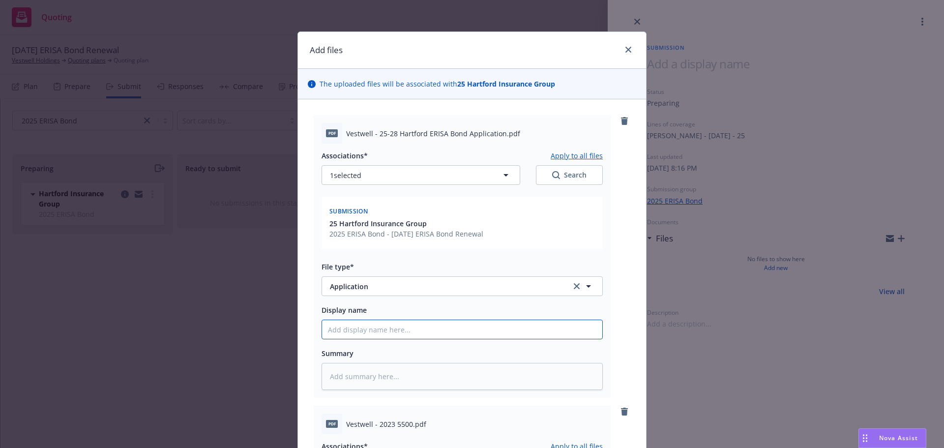
click at [367, 328] on input "Display name" at bounding box center [462, 329] width 280 height 19
type textarea "x"
type input "2"
type textarea "x"
type input "25"
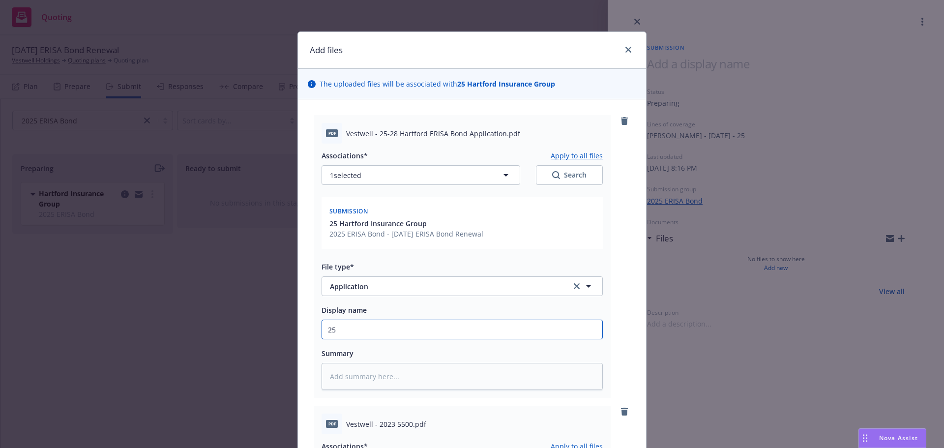
type textarea "x"
type input "25-"
type textarea "x"
type input "25-2"
type textarea "x"
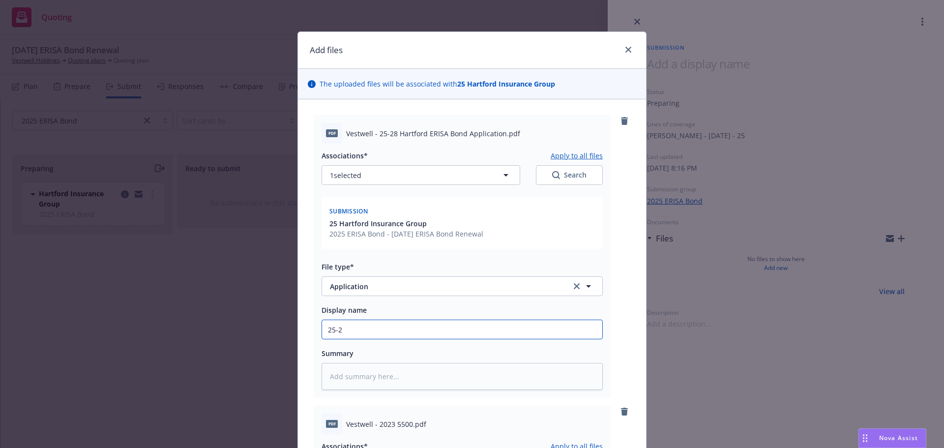
type input "25-28"
type textarea "x"
type input "25-28"
type textarea "x"
type input "25-28 E"
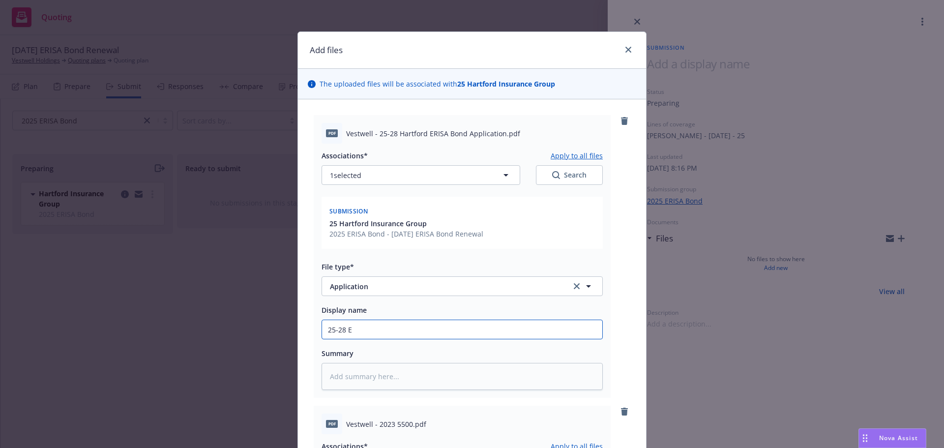
type textarea "x"
type input "25-28 Er"
type textarea "x"
type input "25-28 Eri"
type textarea "x"
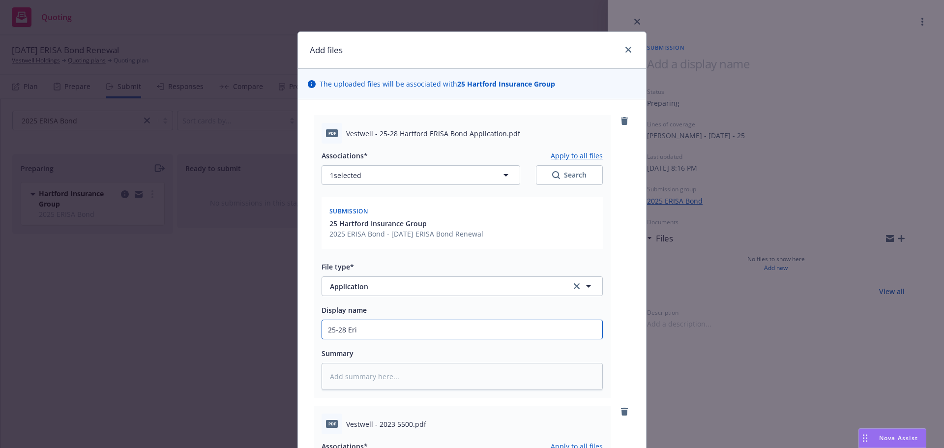
type input "25-28 Eris"
type textarea "x"
type input "25-28 Erisa"
type textarea "x"
type input "25-28 Erisa B"
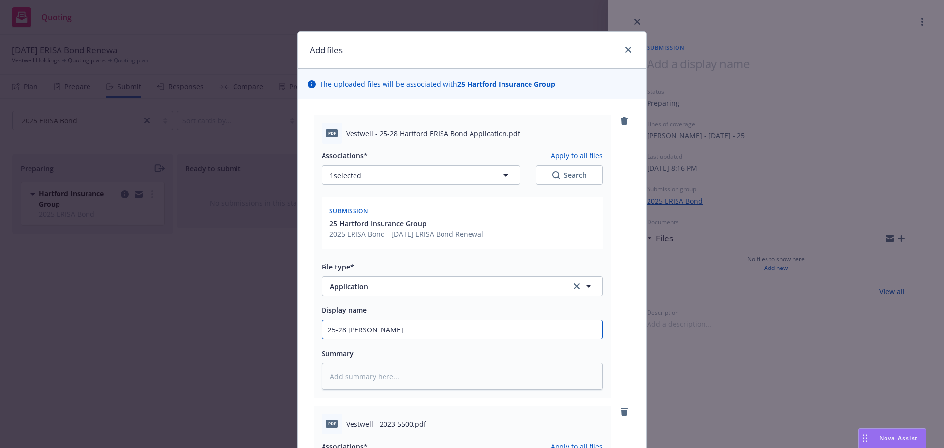
type textarea "x"
type input "25-28 Erisa Bo"
type textarea "x"
type input "25-28 Erisa Bon"
type textarea "x"
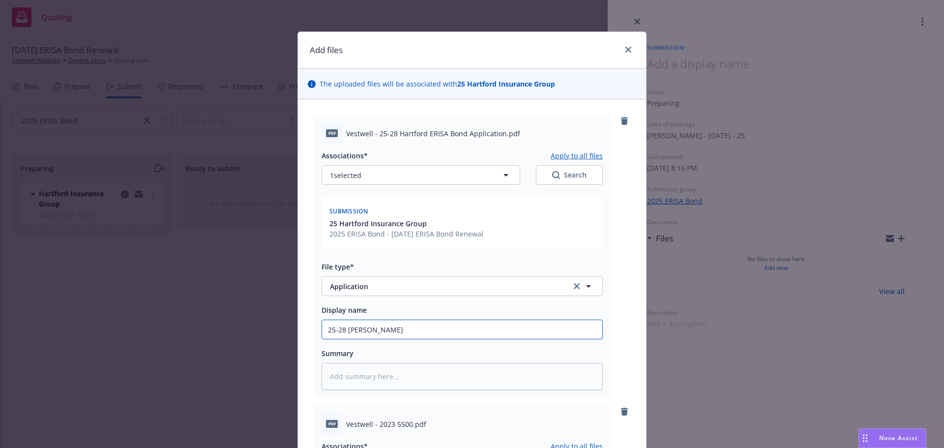
type input "25-28 Erisa Bond"
type textarea "x"
type input "25-28 Erisa Bond"
type textarea "x"
type input "25-28 Erisa Bond a"
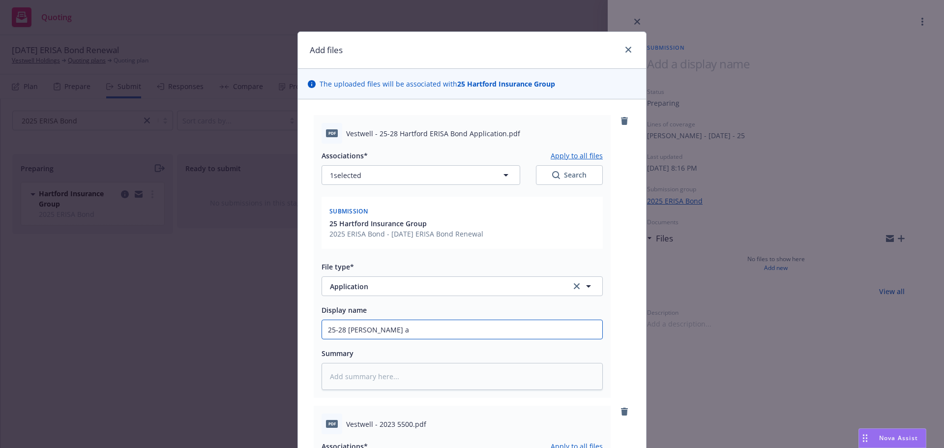
type textarea "x"
type input "25-28 Erisa Bond ap"
type textarea "x"
type input "25-28 Erisa Bond app"
type textarea "x"
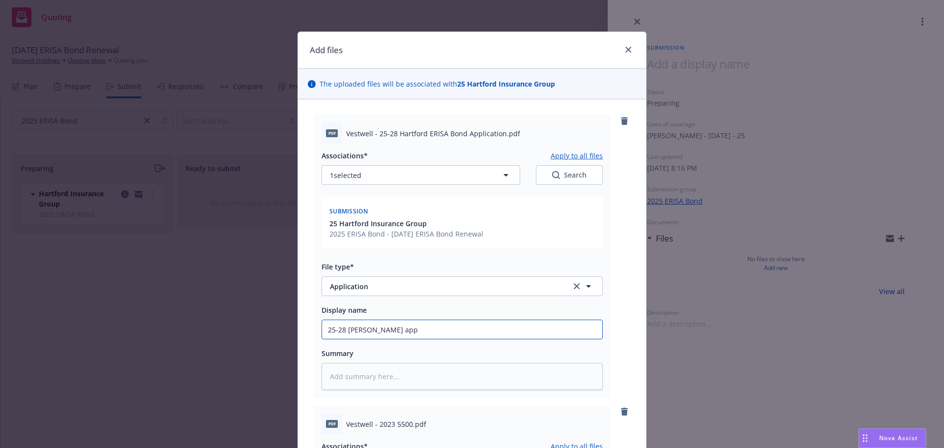
type input "25-28 Erisa Bond appl"
type textarea "x"
type input "25-28 Erisa Bond appli"
type textarea "x"
type input "25-28 Erisa Bond applict"
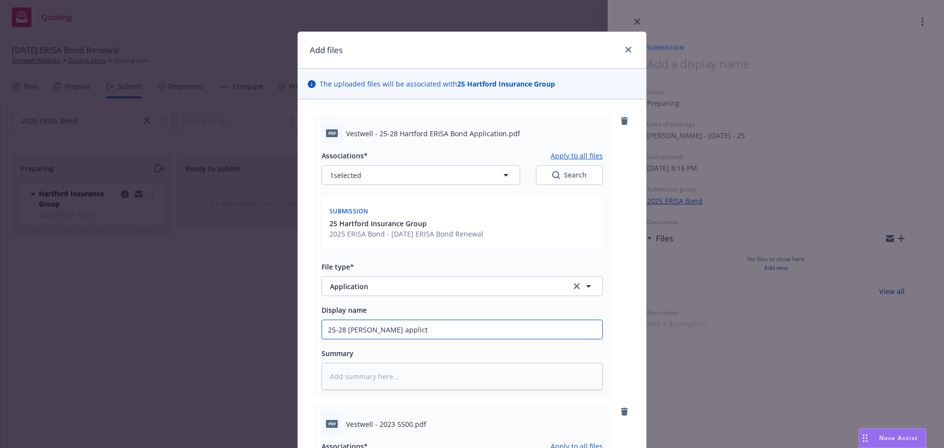
type textarea "x"
type input "25-28 Erisa Bond applicta"
type textarea "x"
type input "25-28 Erisa Bond applictai"
type textarea "x"
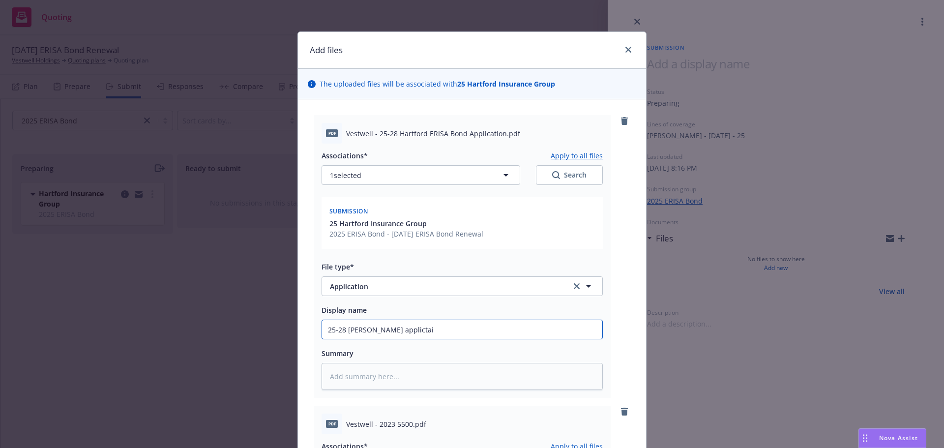
type input "25-28 Erisa Bond applictaio"
type textarea "x"
type input "25-28 Erisa Bond applictaion"
click at [397, 331] on input "25-28 Erisa Bond applictaion" at bounding box center [462, 329] width 280 height 19
click at [399, 330] on input "25-28 Erisa Bond applictaion" at bounding box center [462, 329] width 280 height 19
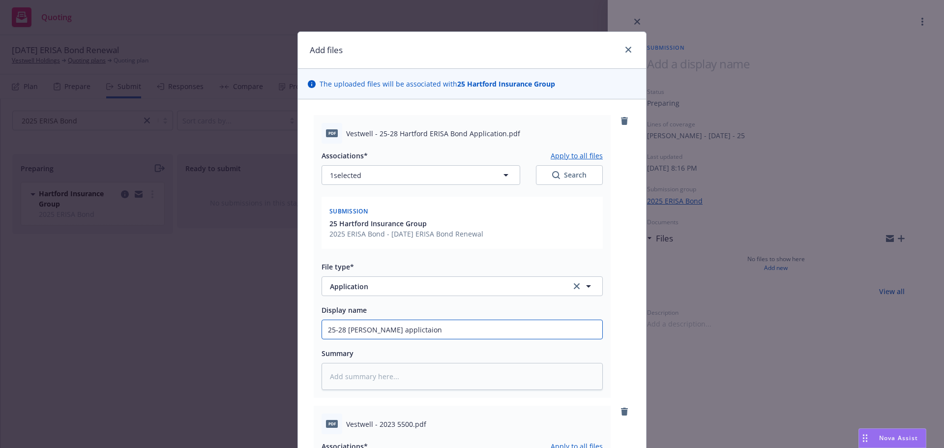
type textarea "x"
type input "25-28 Erisa Bond applicaion"
type textarea "x"
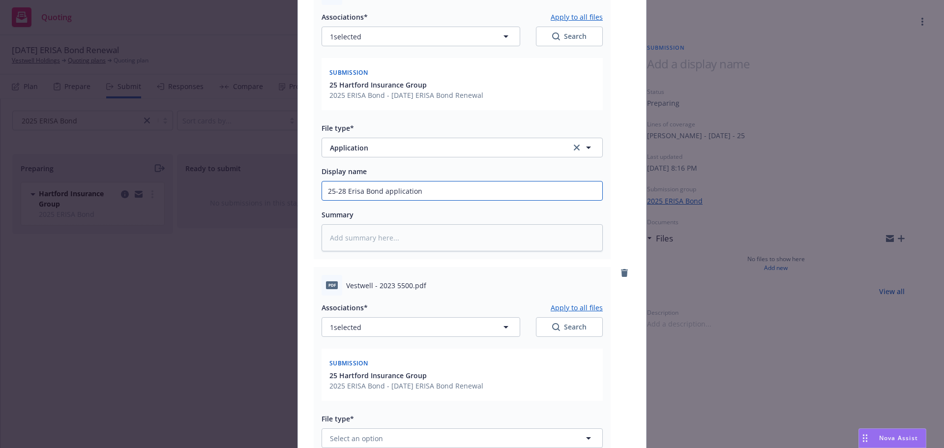
scroll to position [148, 0]
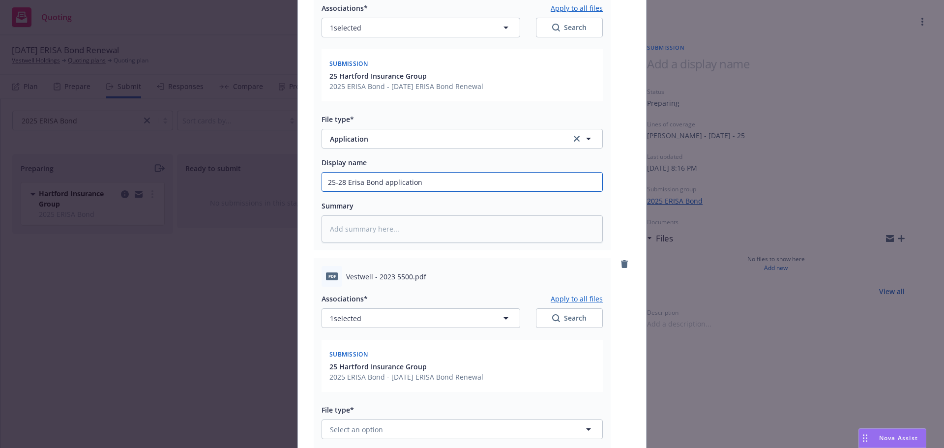
type input "25-28 Erisa Bond application"
click at [398, 228] on textarea at bounding box center [462, 228] width 281 height 27
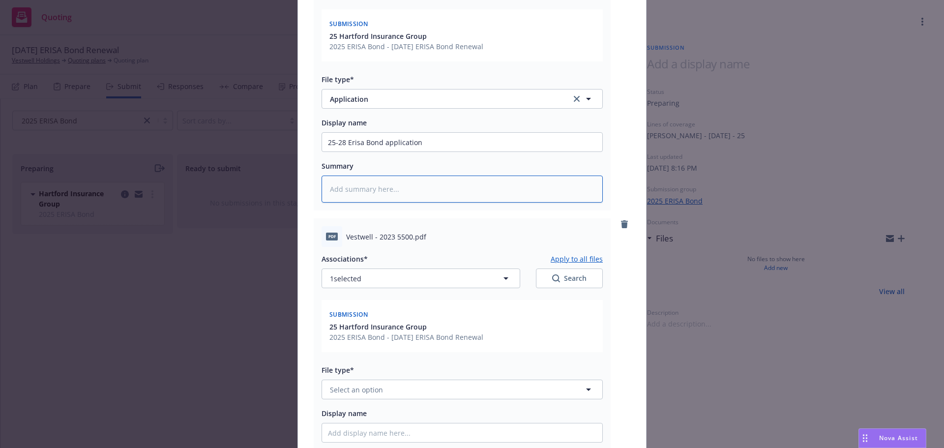
scroll to position [246, 0]
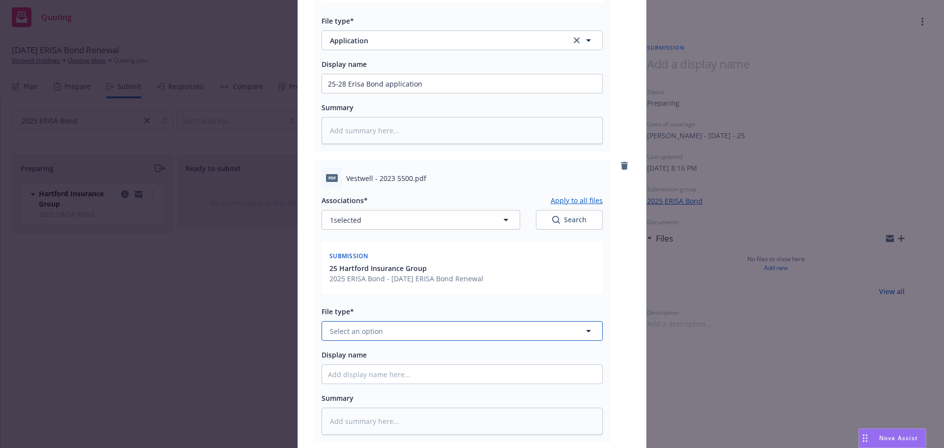
click at [368, 328] on span "Select an option" at bounding box center [356, 331] width 53 height 10
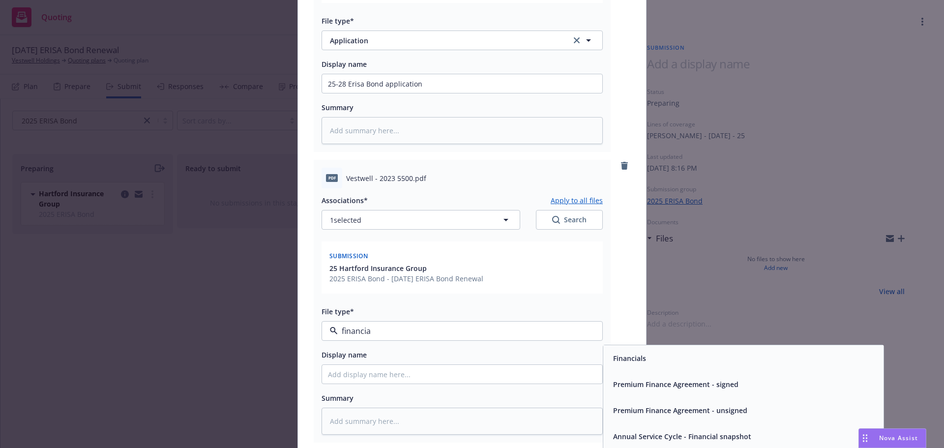
type input "financial"
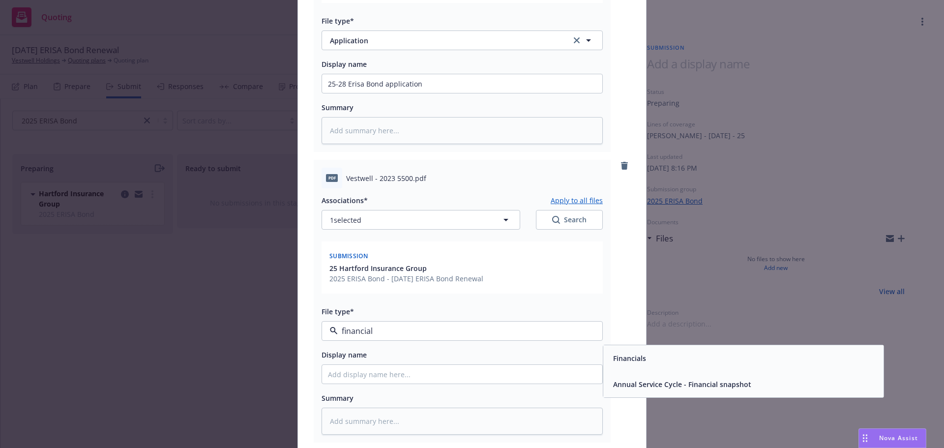
click at [624, 364] on div "Financials" at bounding box center [628, 358] width 39 height 14
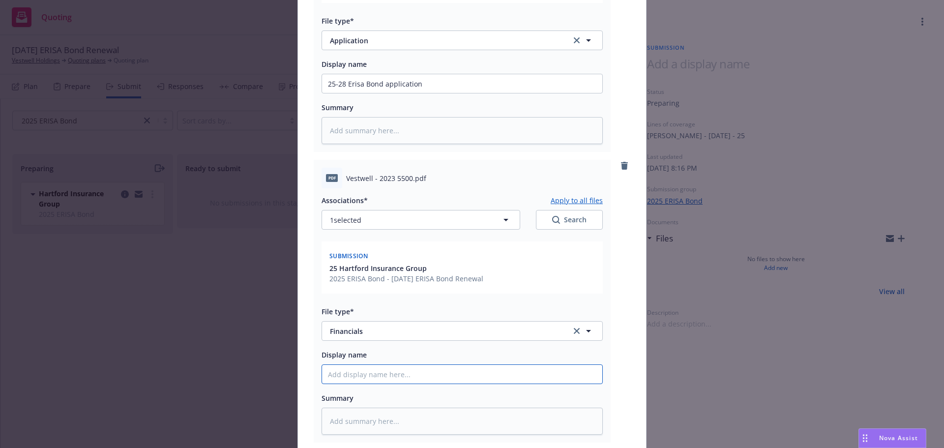
click at [370, 93] on input "Display name" at bounding box center [462, 83] width 280 height 19
type textarea "x"
type input "2"
type textarea "x"
type input "20"
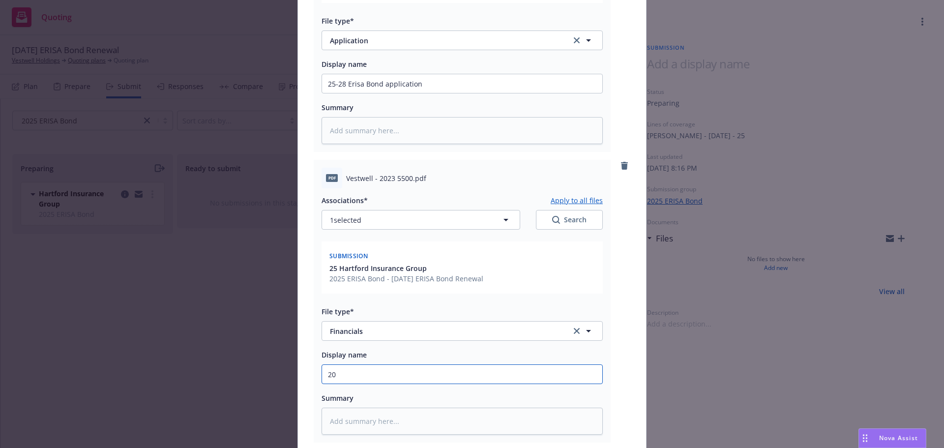
type textarea "x"
type input "202"
type textarea "x"
type input "2023"
type textarea "x"
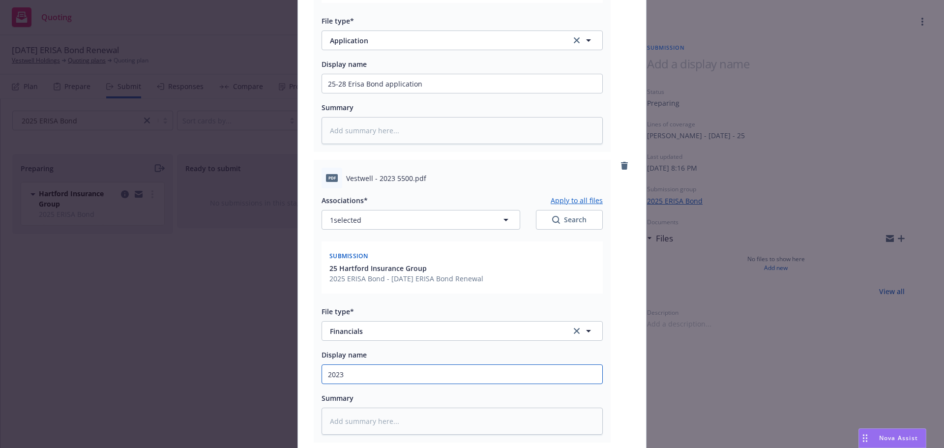
type input "2023"
type textarea "x"
type input "2023 V"
type textarea "x"
type input "2023 Ve"
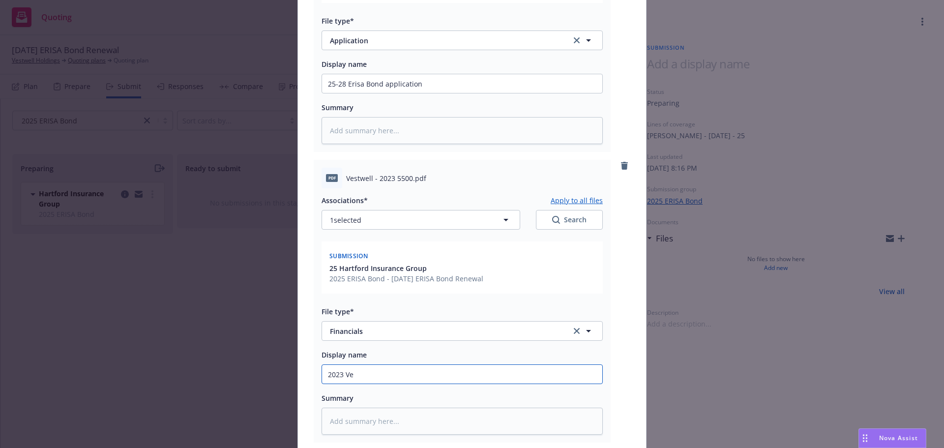
type textarea "x"
type input "2023 Ves"
type textarea "x"
type input "2023 Vest"
type textarea "x"
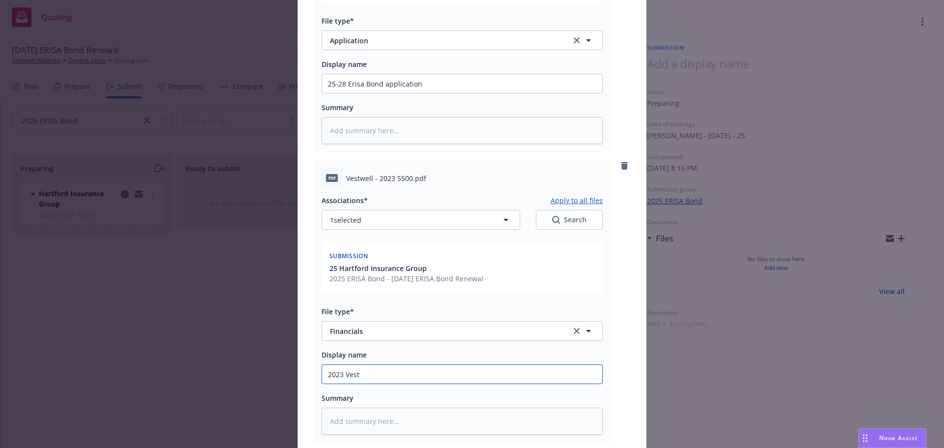
type input "2023 Vestw"
type textarea "x"
type input "2023 Vestwe"
type textarea "x"
type input "2023 Vestwel"
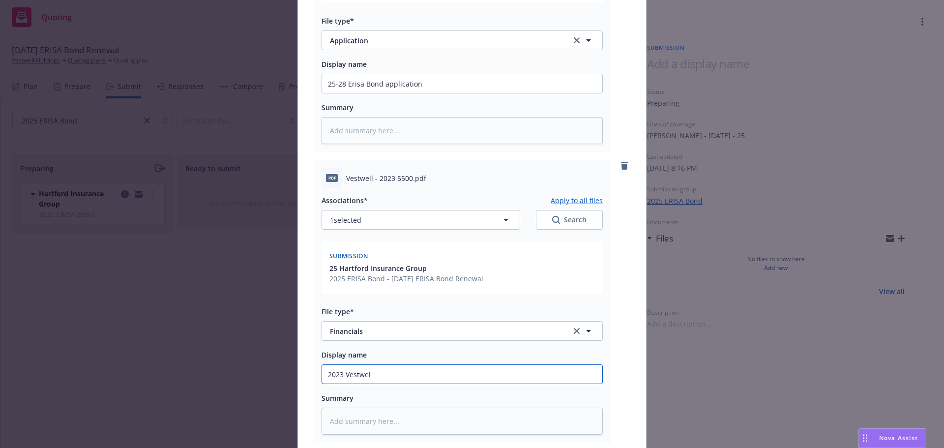
type textarea "x"
type input "2023 Vestwell"
type textarea "x"
type input "2023 Vestwell"
type textarea "x"
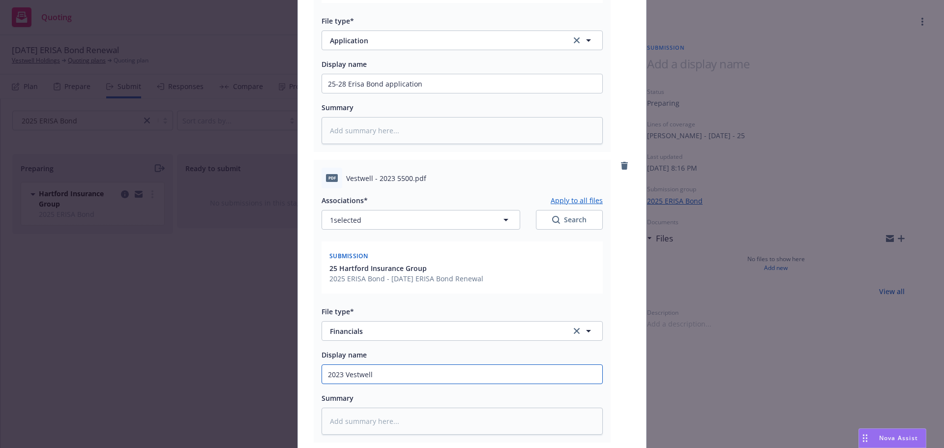
type input "2023 Vestwell 4"
type textarea "x"
type input "2023 Vestwell 40"
type textarea "x"
type input "2023 Vestwell 401"
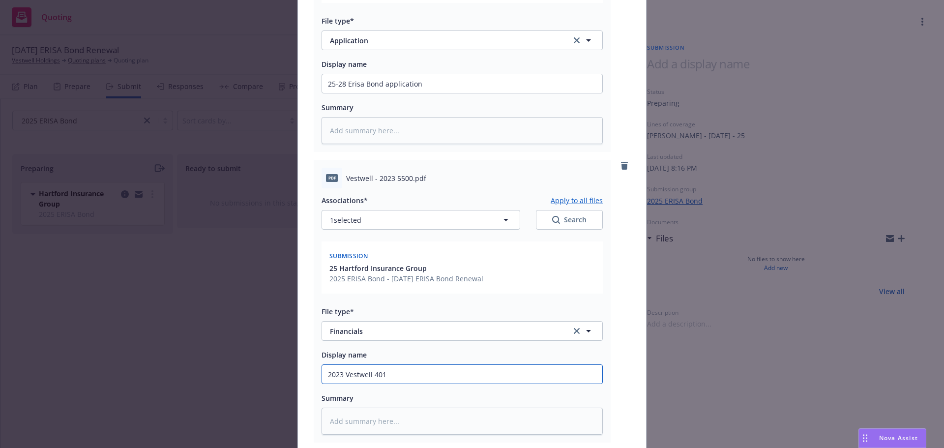
type textarea "x"
type input "2023 Vestwell 401K"
type textarea "x"
type input "2023 Vestwell 401K"
type textarea "x"
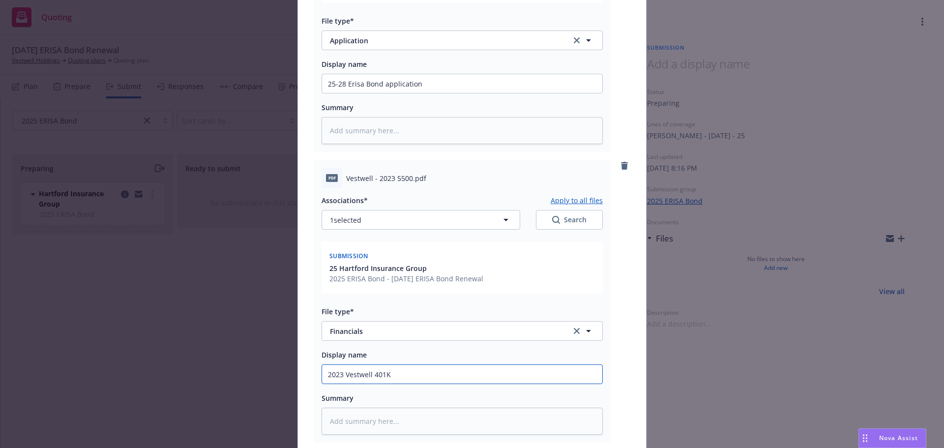
type input "2023 Vestwell 401K P"
type textarea "x"
type input "2023 Vestwell 401K Pl"
type textarea "x"
type input "2023 Vestwell 401K Pla"
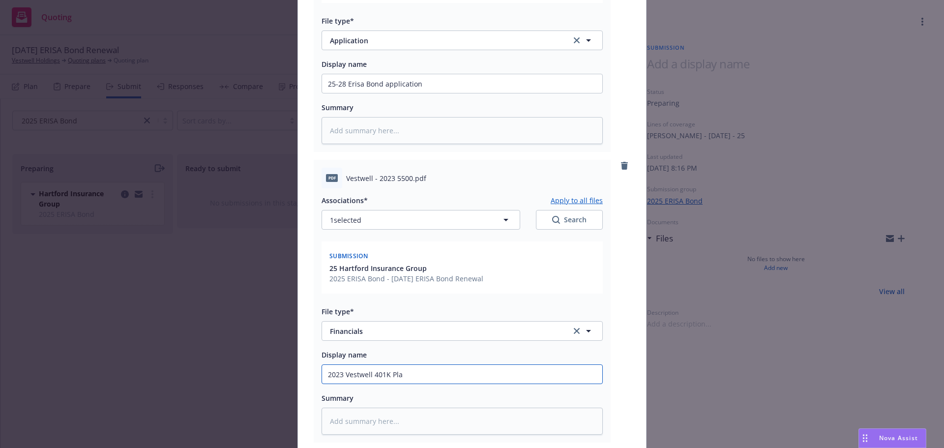
type textarea "x"
type input "2023 Vestwell 401K Plan"
type textarea "x"
type input "2023 Vestwell 401K Plan"
type textarea "x"
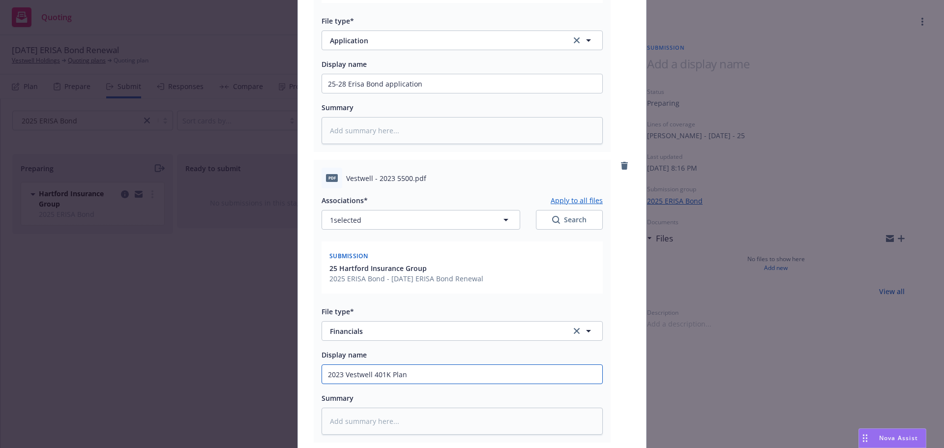
type input "2023 Vestwell 401K Plan 5"
type textarea "x"
type input "2023 Vestwell 401K Plan 55"
type textarea "x"
type input "2023 Vestwell 401K Plan 550"
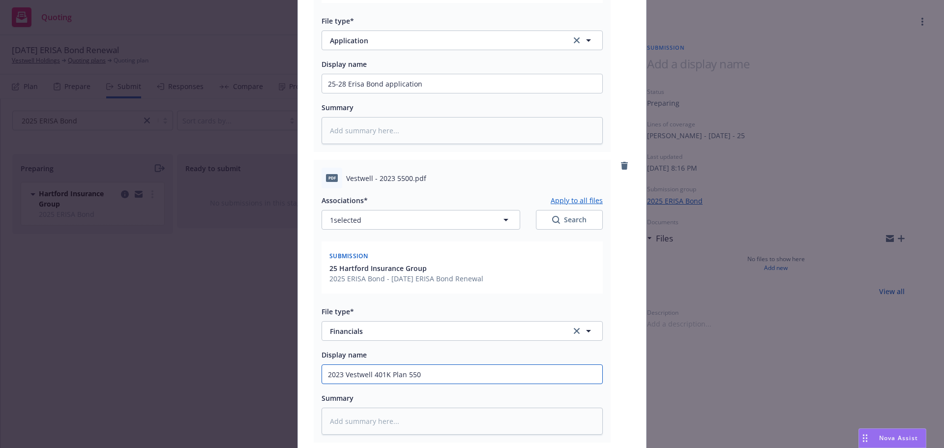
type textarea "x"
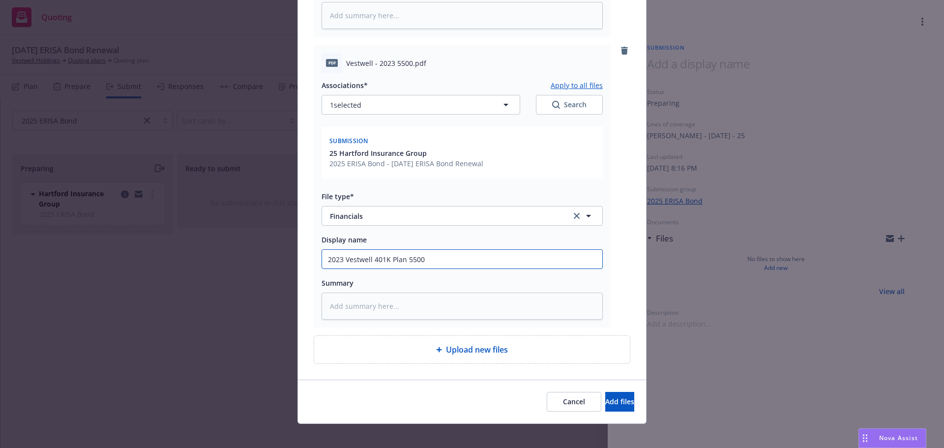
scroll to position [368, 0]
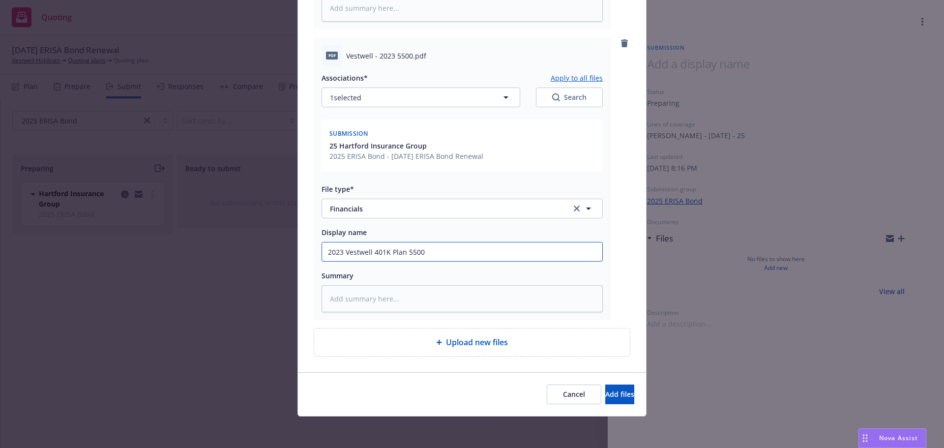
type input "2023 Vestwell 401K Plan 5500"
type textarea "x"
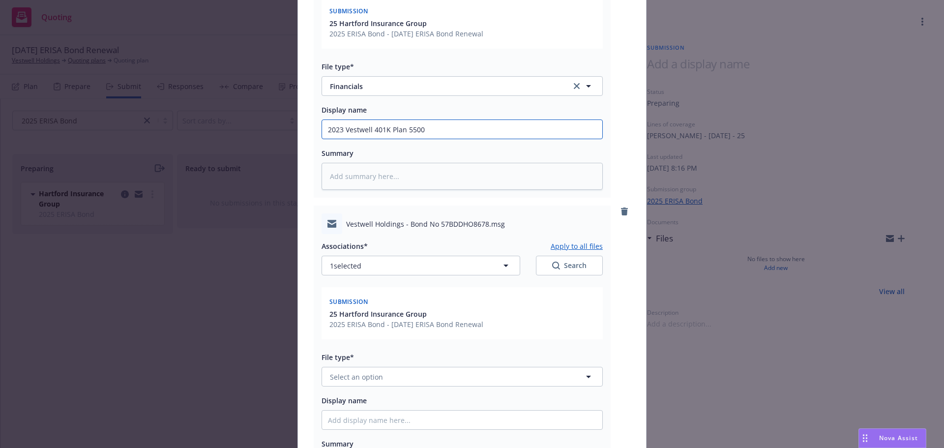
scroll to position [516, 0]
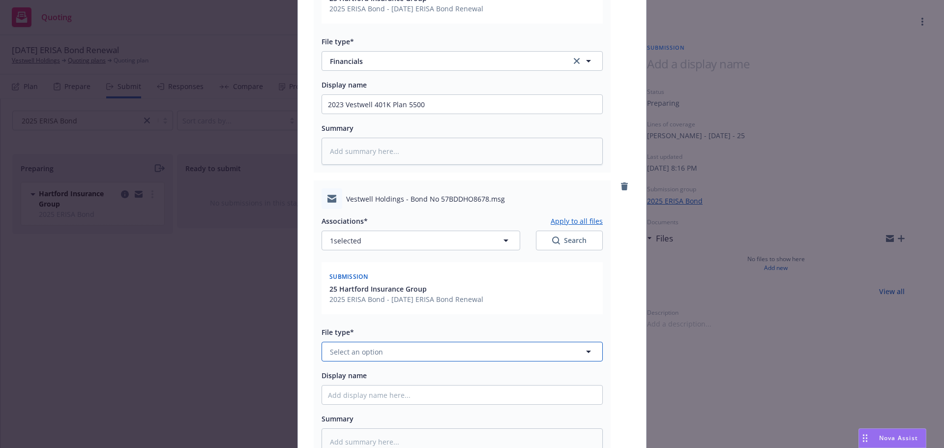
click at [358, 351] on span "Select an option" at bounding box center [356, 352] width 53 height 10
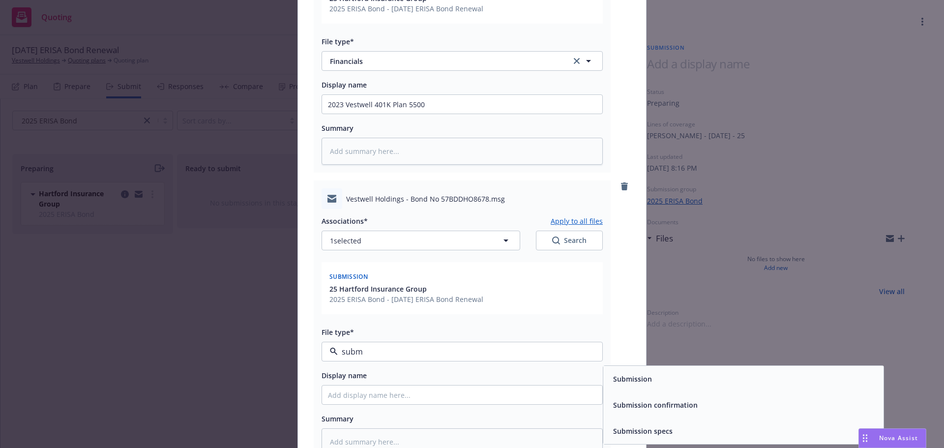
type input "submi"
click at [628, 383] on span "Submission" at bounding box center [632, 379] width 39 height 10
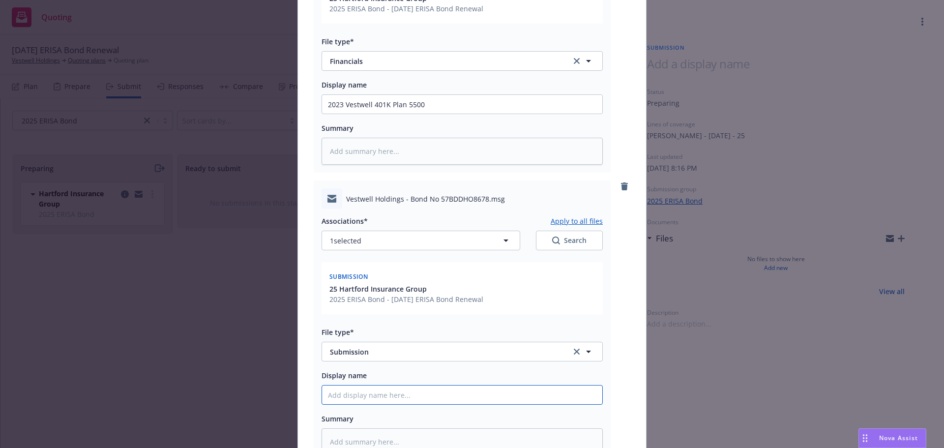
type textarea "x"
type input "2"
type textarea "x"
type input "25"
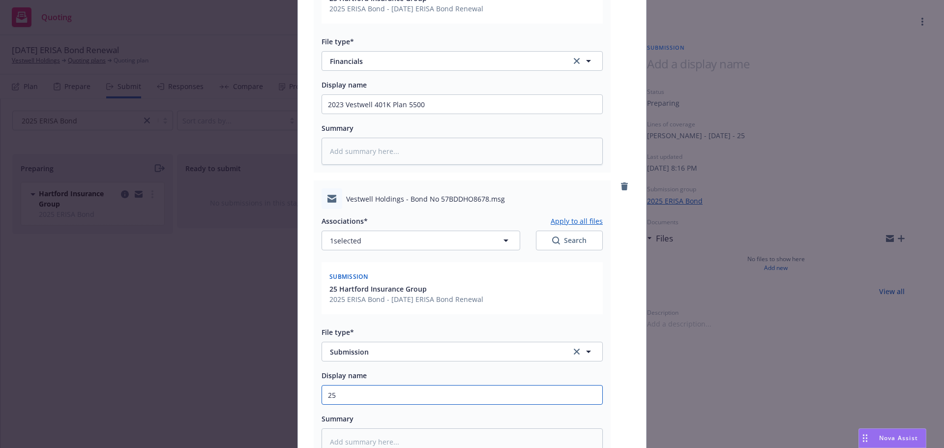
type textarea "x"
type input "25-"
type textarea "x"
type input "25-2"
type textarea "x"
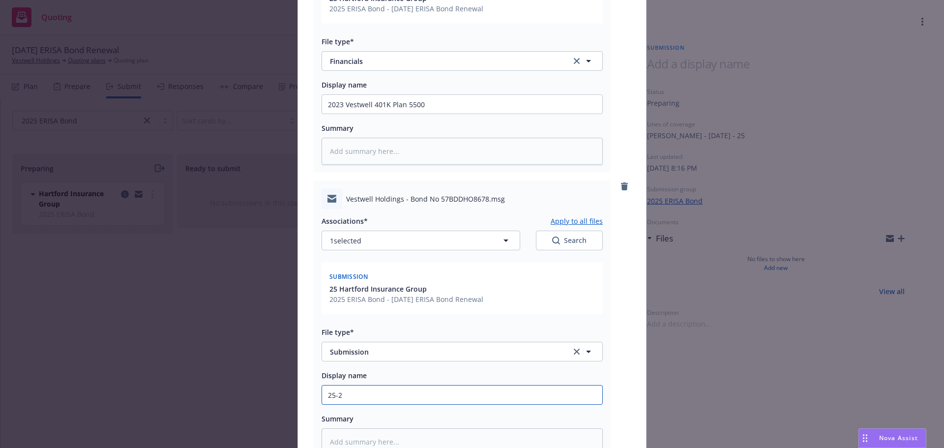
type input "25-28"
type textarea "x"
type input "25-28"
type textarea "x"
type input "25-28 E"
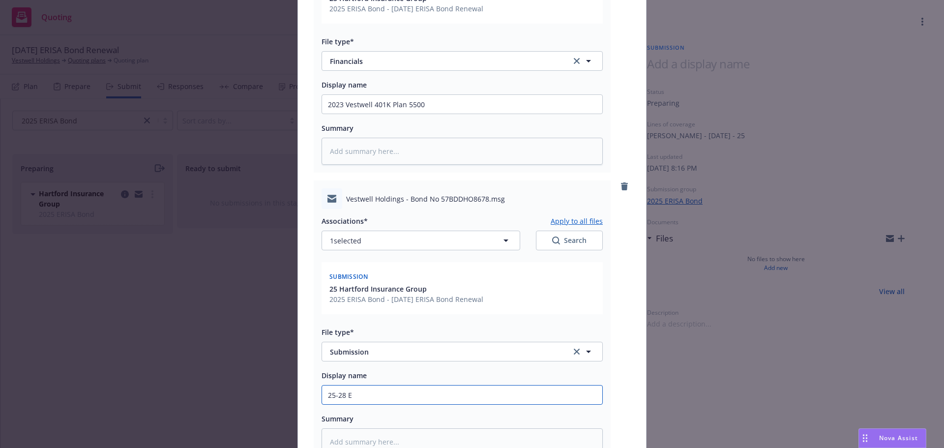
type textarea "x"
type input "25-28 ER"
type textarea "x"
type input "25-28 ERI"
type textarea "x"
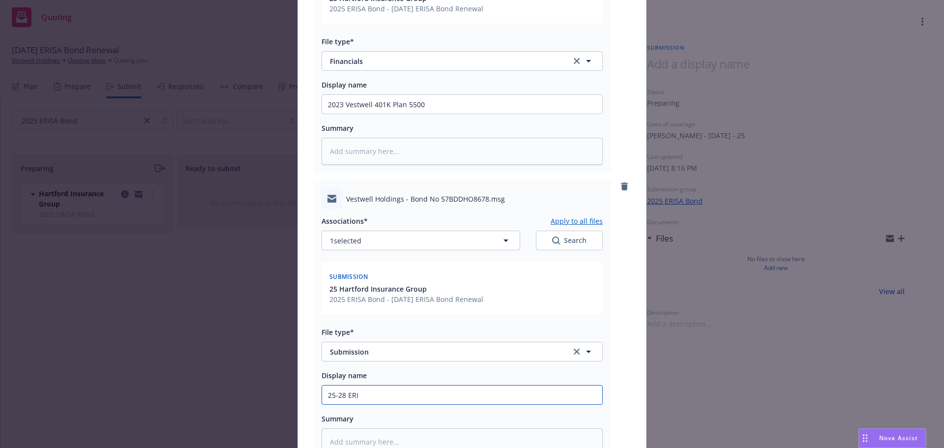
type input "25-28 ERIS"
type textarea "x"
type input "25-28 ERISA"
type textarea "x"
type input "25-28 ERISA"
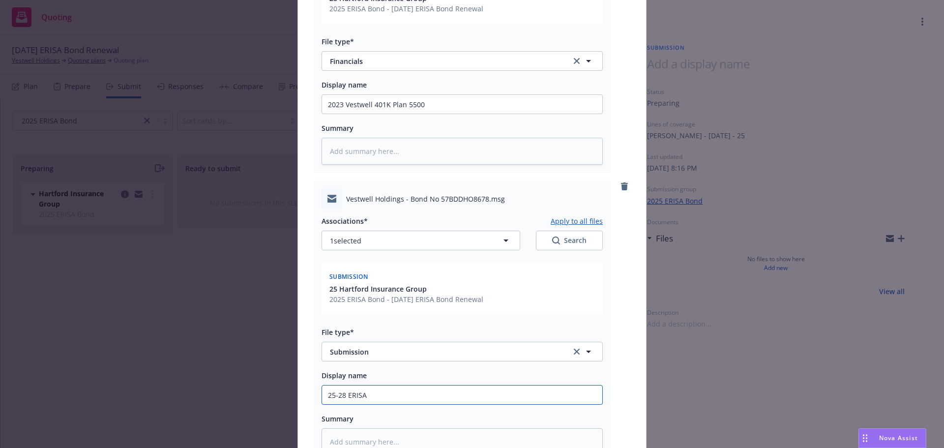
type textarea "x"
type input "25-28 ERISA s"
type textarea "x"
type input "25-28 ERISA su"
type textarea "x"
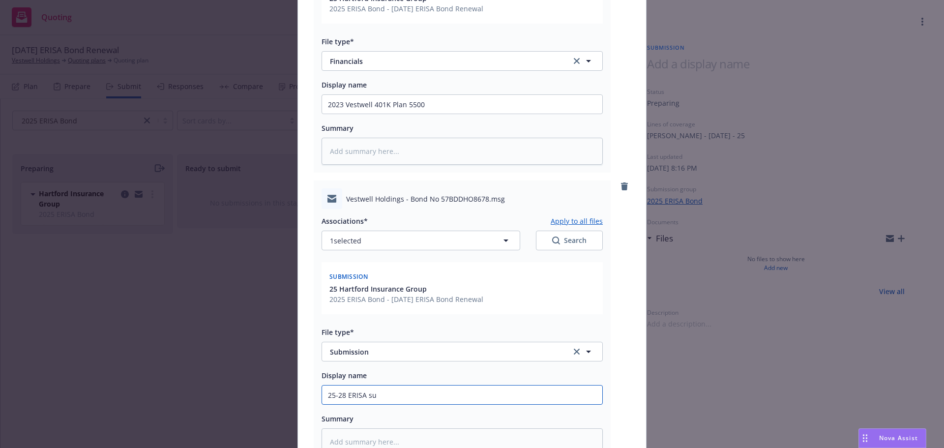
type input "25-28 ERISA sub"
type textarea "x"
type input "25-28 ERISA subm"
type textarea "x"
type input "25-28 ERISA submi"
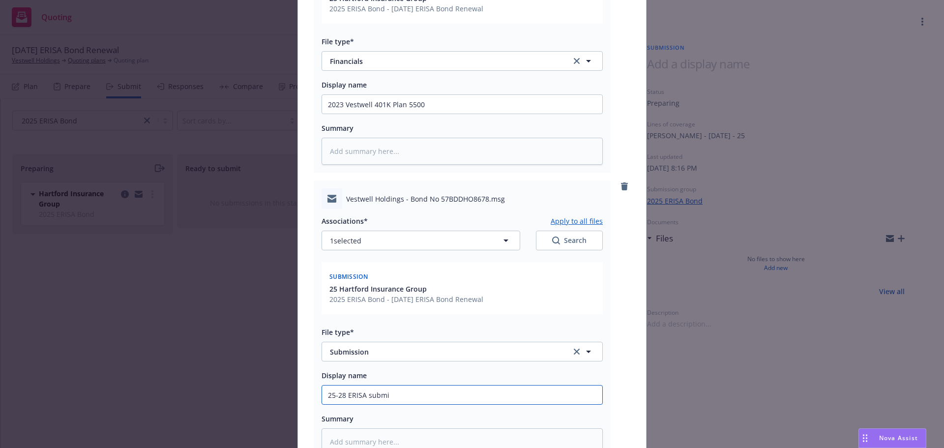
type textarea "x"
type input "25-28 ERISA submiss"
type textarea "x"
type input "25-28 ERISA submissi"
type textarea "x"
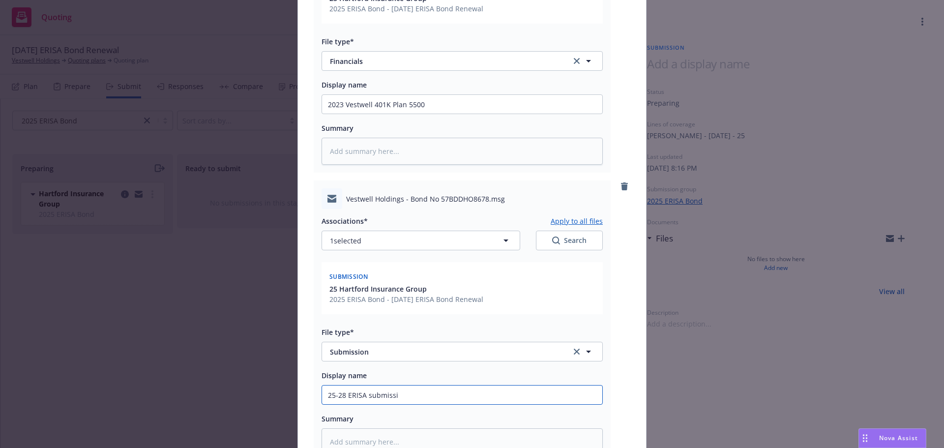
type input "25-28 ERISA submissio"
type textarea "x"
type input "25-28 ERISA submission"
type textarea "x"
type input "25-28 ERISA submission"
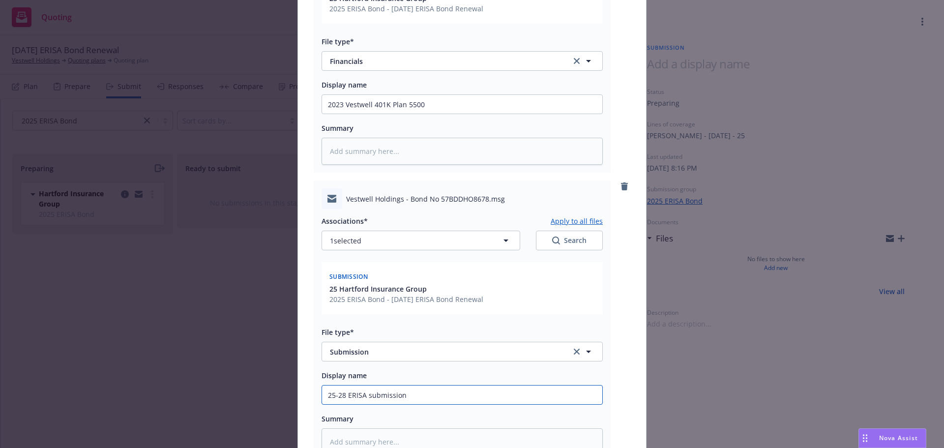
type textarea "x"
type input "25-28 ERISA submission c"
type textarea "x"
type input "25-28 ERISA submission co"
type textarea "x"
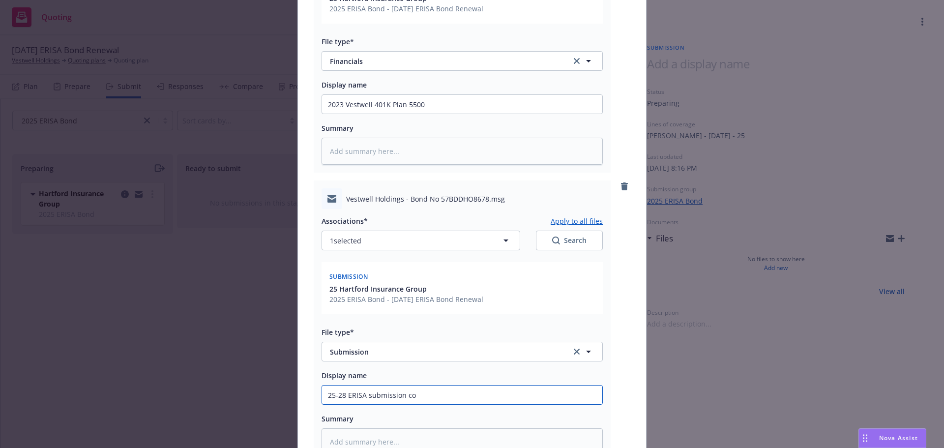
type input "25-28 ERISA submission cov"
type textarea "x"
type input "25-28 ERISA submission cover"
type textarea "x"
type input "25-28 ERISA submission cover"
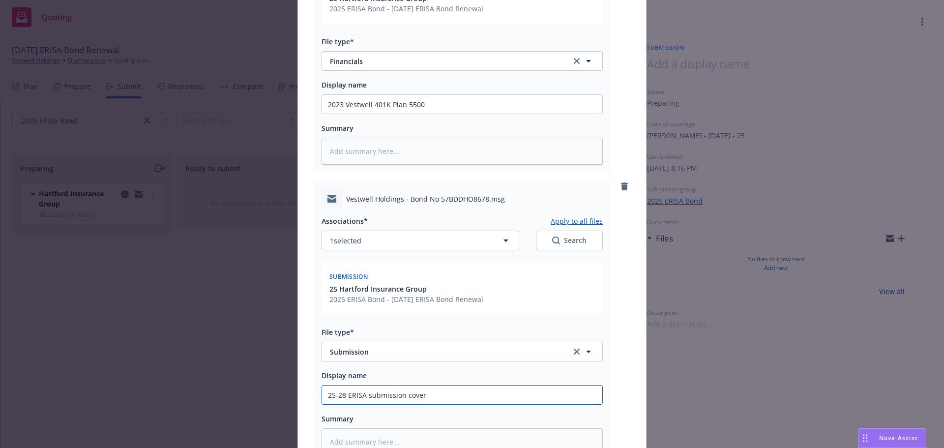
type textarea "x"
type input "25-28 ERISA submission cover l"
type textarea "x"
type input "25-28 ERISA submission cover le"
type textarea "x"
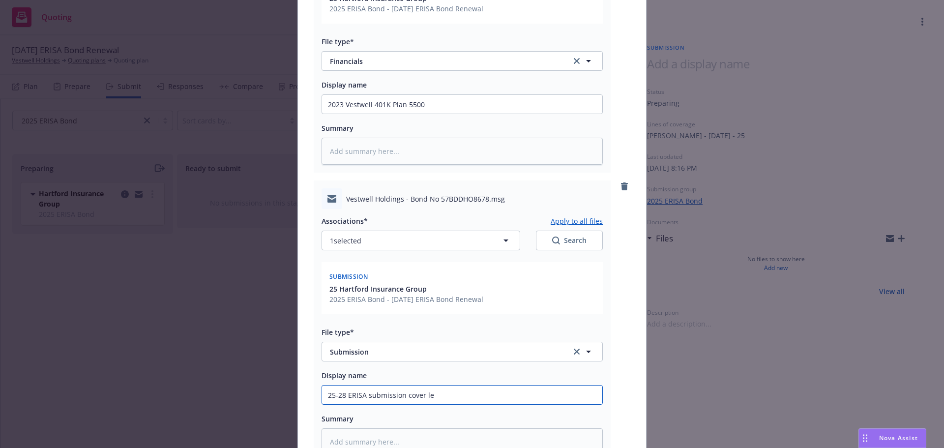
type input "25-28 ERISA submission cover let"
type textarea "x"
type input "25-28 ERISA submission cover lett"
type textarea "x"
type input "25-28 ERISA submission cover letter"
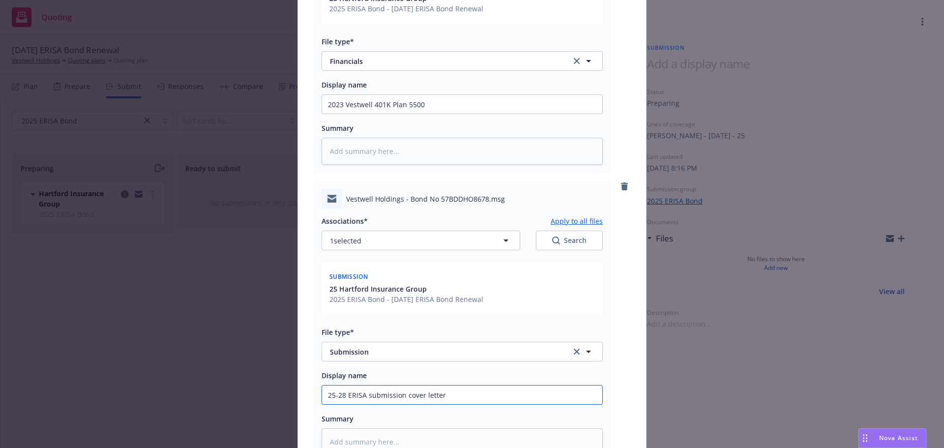
type textarea "x"
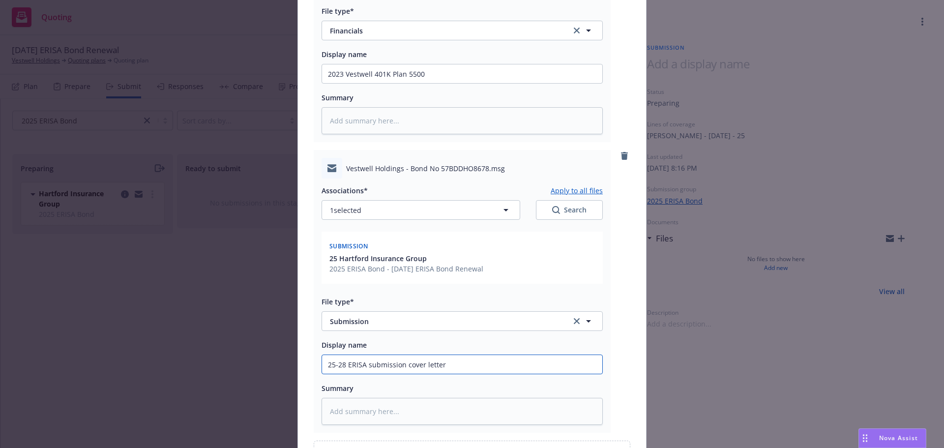
scroll to position [659, 0]
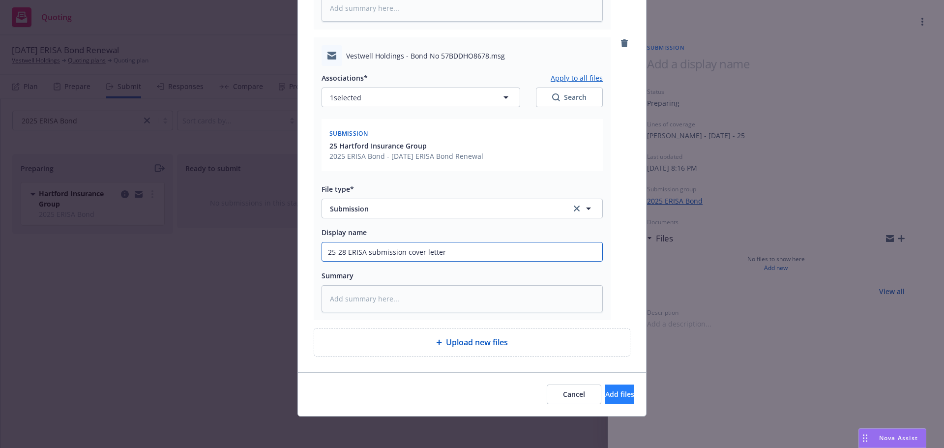
type input "25-28 ERISA submission cover letter"
click at [605, 396] on span "Add files" at bounding box center [619, 394] width 29 height 9
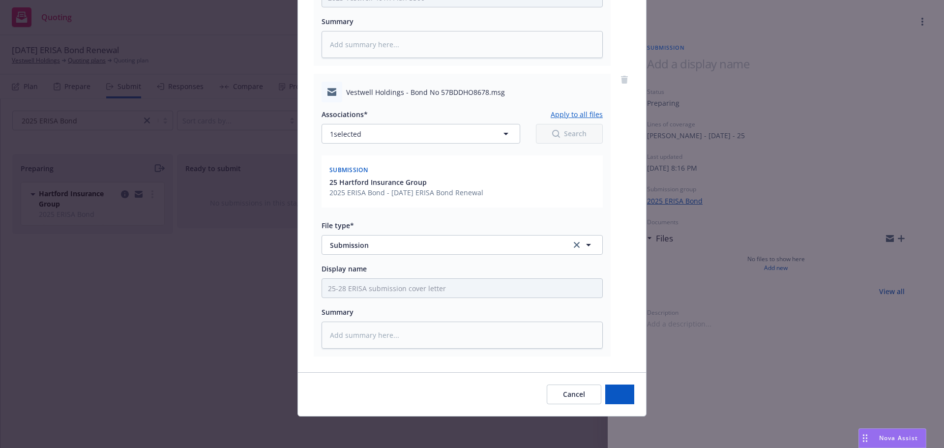
scroll to position [623, 0]
type textarea "x"
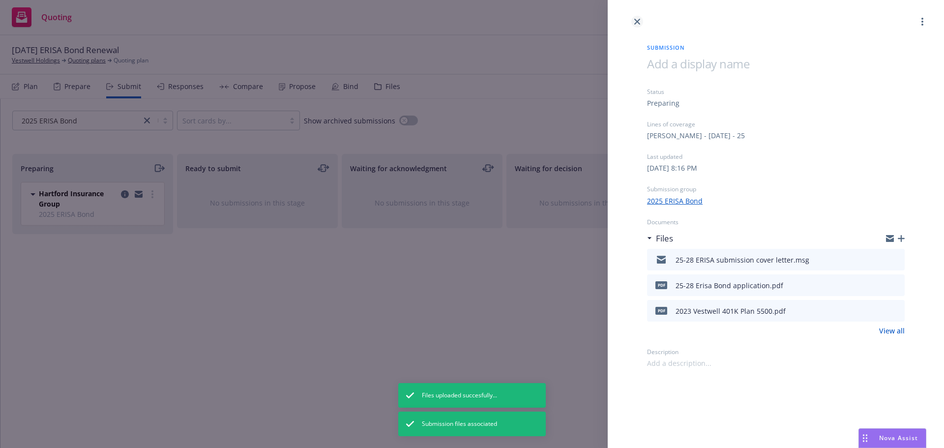
click at [638, 19] on icon "close" at bounding box center [637, 22] width 6 height 6
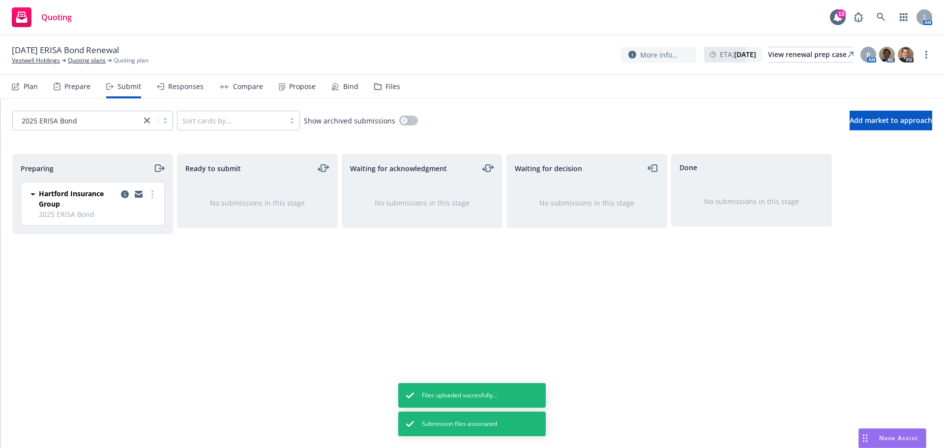
click at [157, 166] on icon "moveRight" at bounding box center [158, 168] width 11 height 12
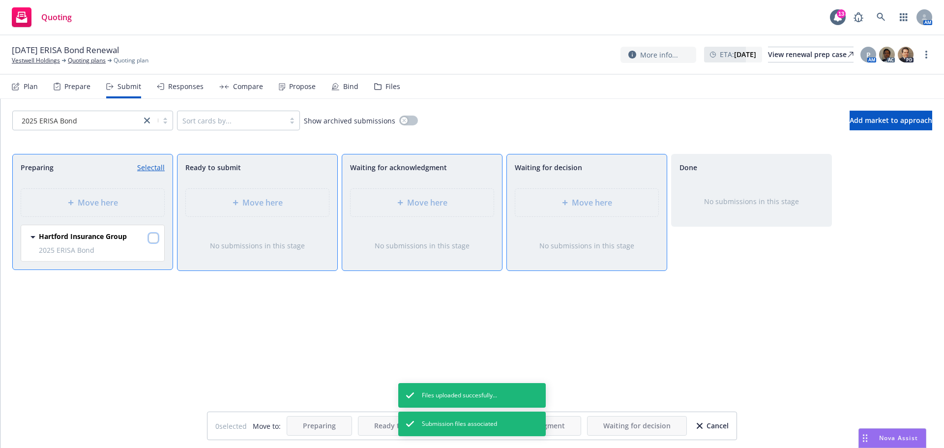
click at [155, 239] on input "checkbox" at bounding box center [154, 238] width 10 height 10
checkbox input "true"
click at [586, 204] on span "Move here" at bounding box center [592, 203] width 40 height 12
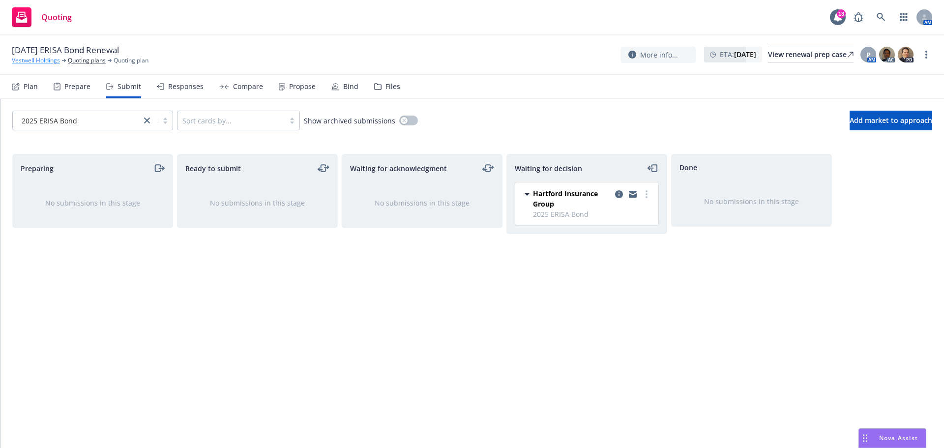
click at [34, 58] on link "Vestwell Holdings" at bounding box center [36, 60] width 48 height 9
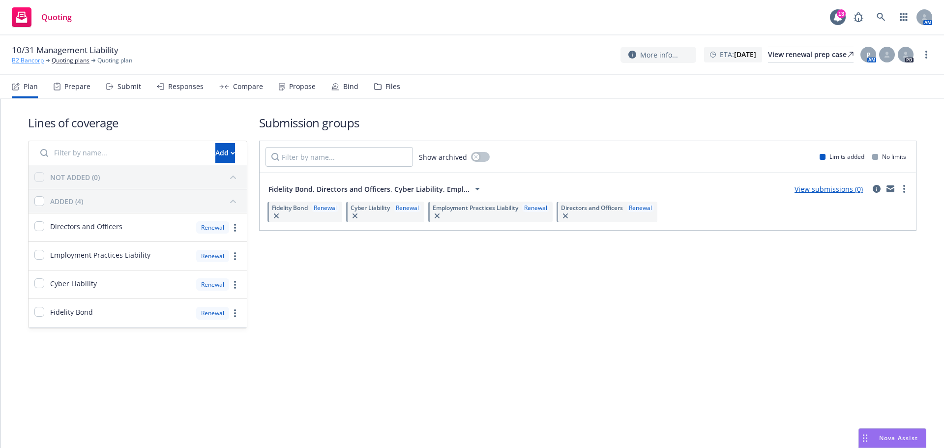
click at [25, 61] on link "B2 Bancorp" at bounding box center [28, 60] width 32 height 9
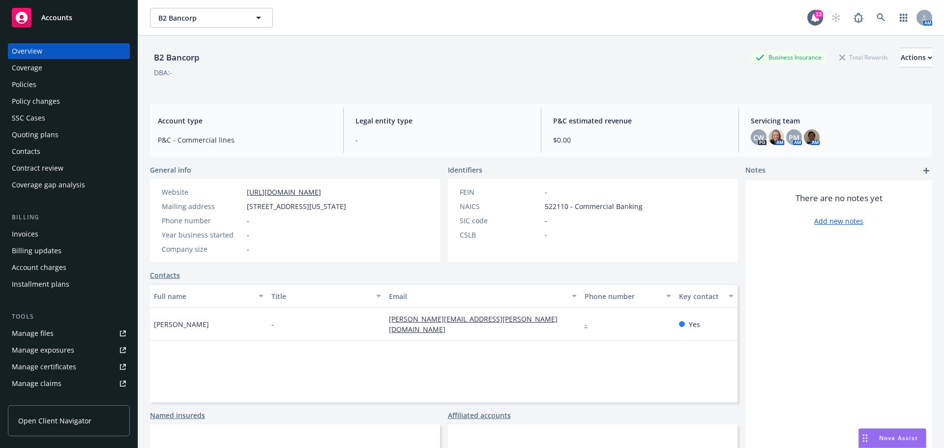
click at [52, 18] on span "Accounts" at bounding box center [56, 18] width 31 height 8
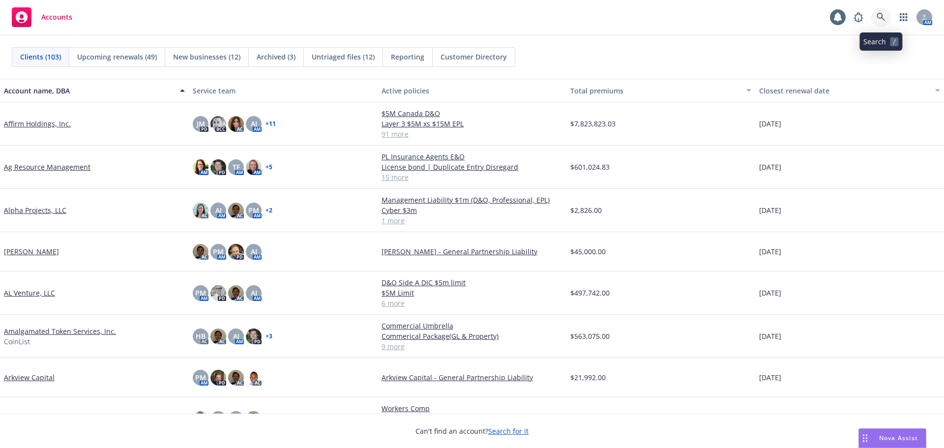
click at [881, 16] on icon at bounding box center [881, 17] width 9 height 9
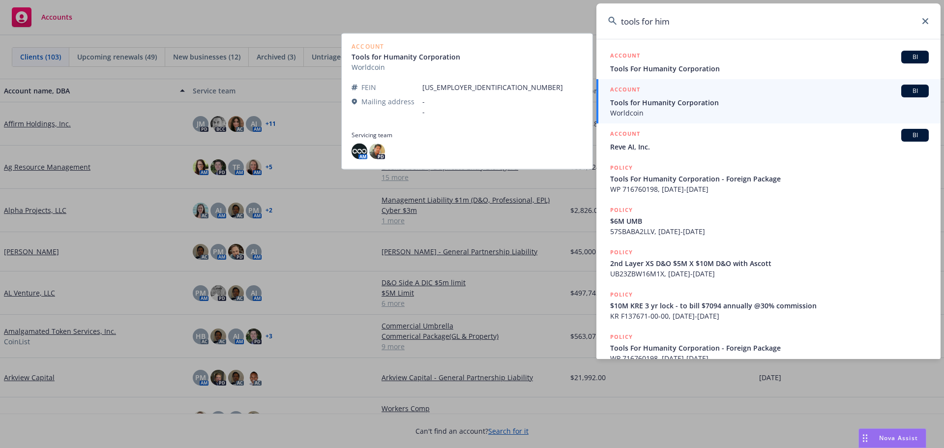
type input "tools for him"
click at [666, 103] on span "Tools for Humanity Corporation" at bounding box center [769, 102] width 319 height 10
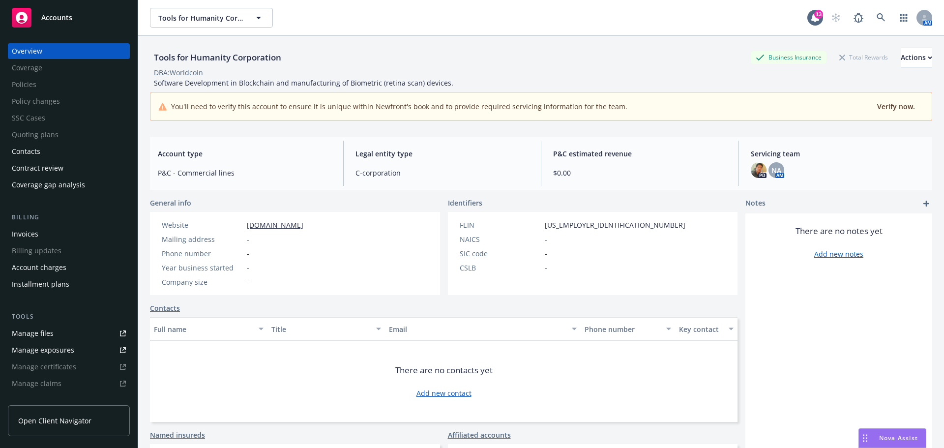
click at [57, 17] on span "Accounts" at bounding box center [56, 18] width 31 height 8
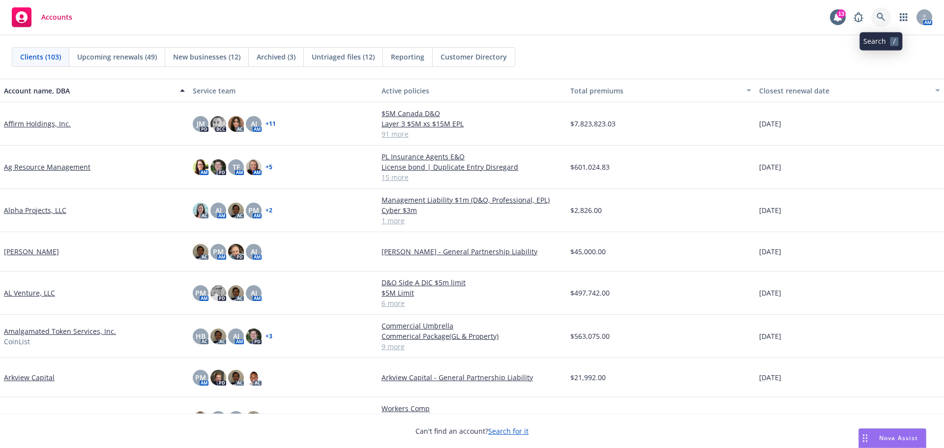
click at [880, 18] on icon at bounding box center [881, 17] width 8 height 8
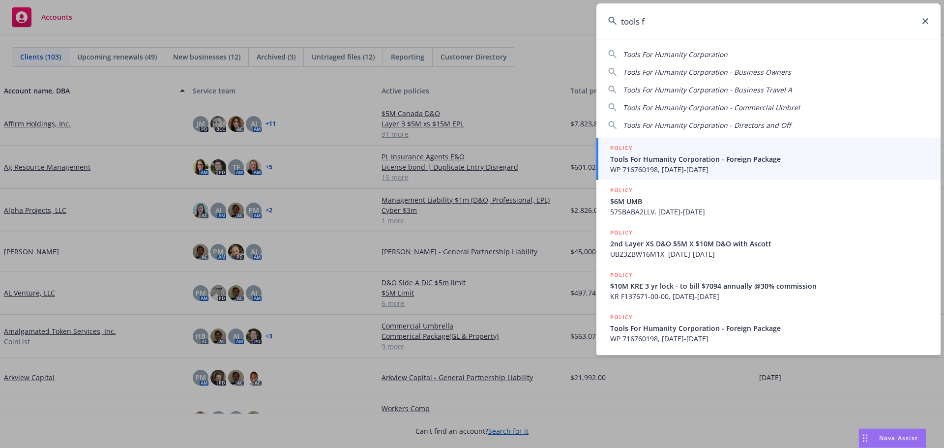
click at [685, 52] on span "Tools For Humanity Corporation" at bounding box center [675, 54] width 105 height 9
type input "Tools For Humanity Corporation"
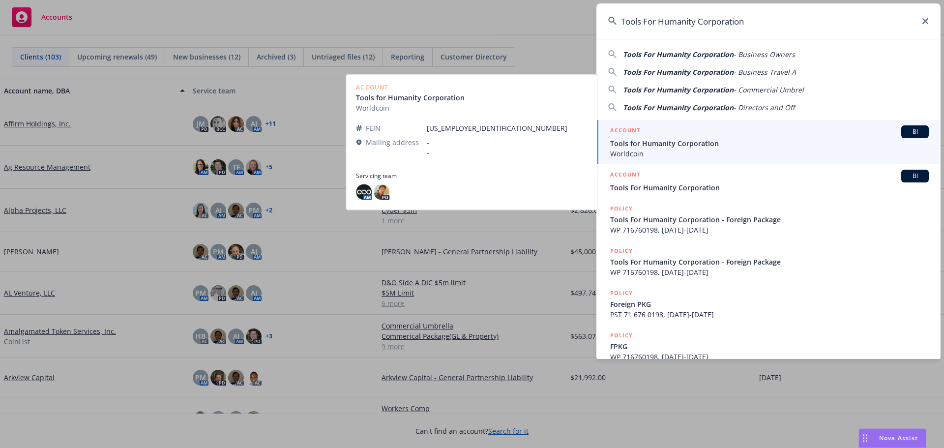
click at [675, 144] on span "Tools for Humanity Corporation" at bounding box center [769, 143] width 319 height 10
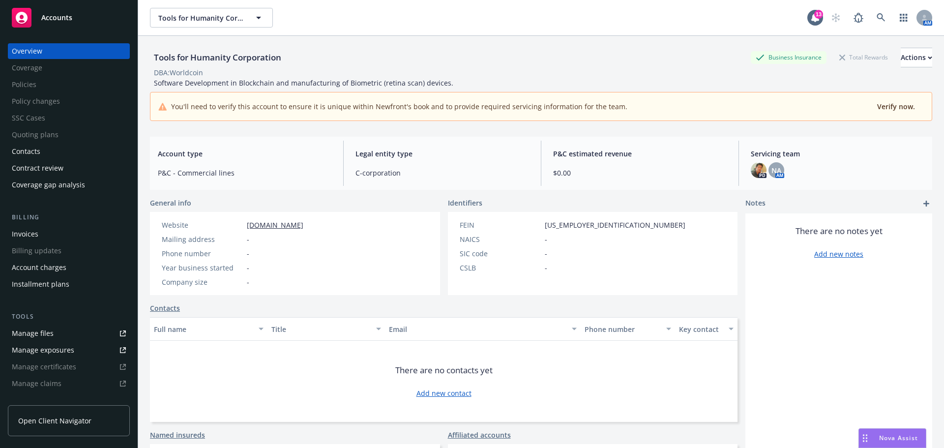
click at [61, 16] on span "Accounts" at bounding box center [56, 18] width 31 height 8
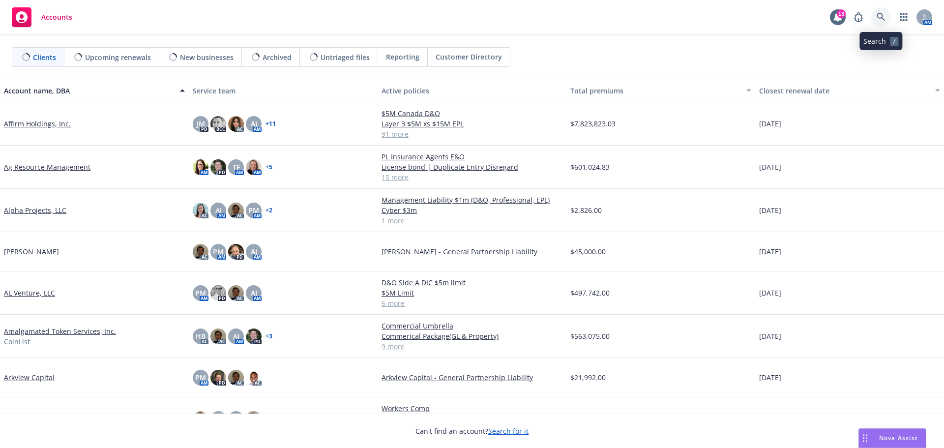
click at [883, 14] on icon at bounding box center [881, 17] width 9 height 9
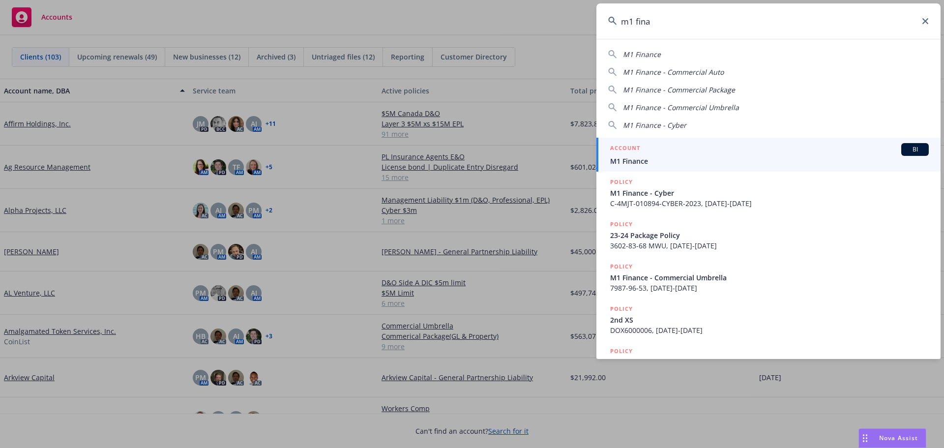
type input "m1 fina"
click at [643, 160] on span "M1 Finance" at bounding box center [769, 161] width 319 height 10
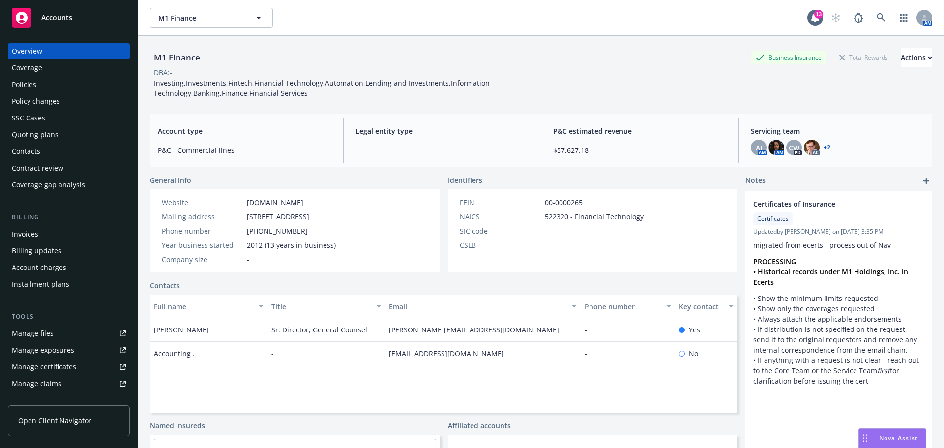
click at [21, 85] on div "Policies" at bounding box center [24, 85] width 25 height 16
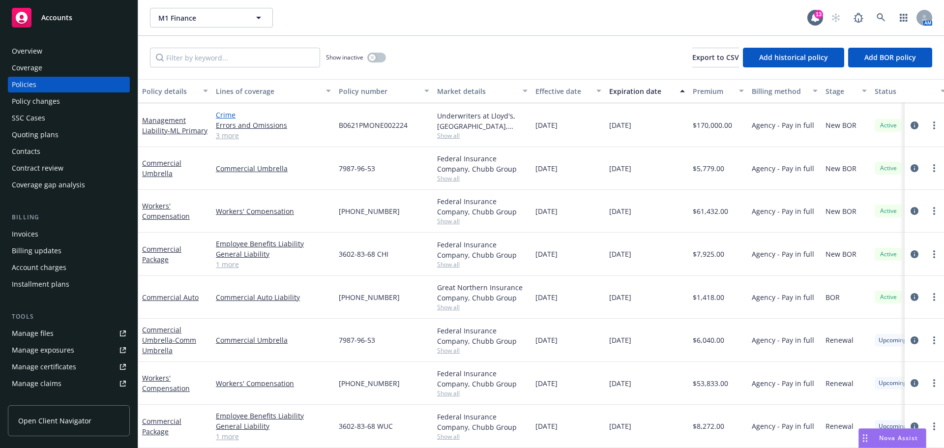
scroll to position [89, 0]
click at [171, 293] on link "Commercial Auto" at bounding box center [170, 297] width 57 height 9
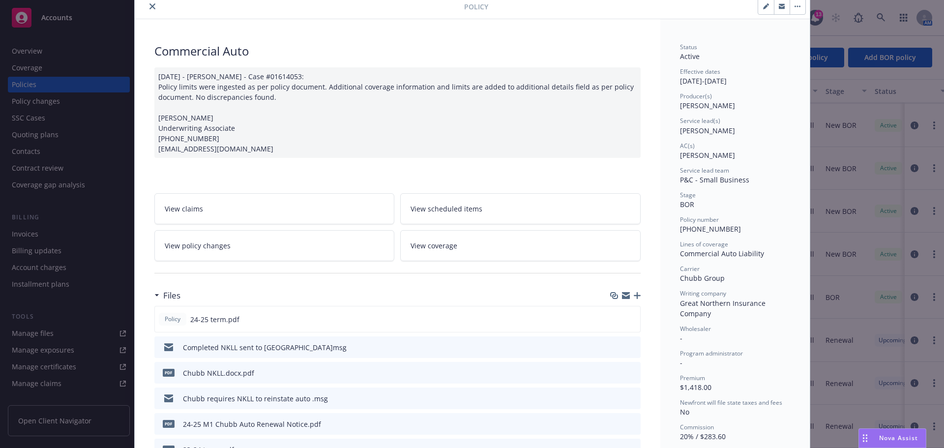
scroll to position [148, 0]
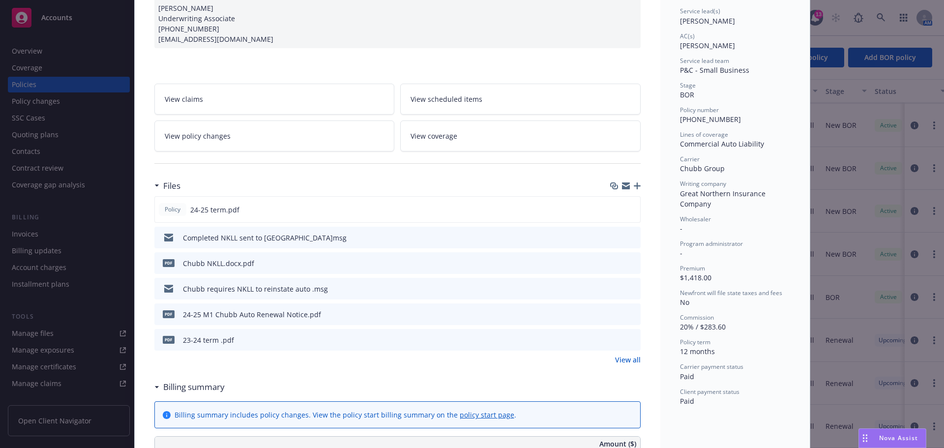
click at [611, 238] on icon "download file" at bounding box center [615, 237] width 8 height 8
